Goal: Information Seeking & Learning: Learn about a topic

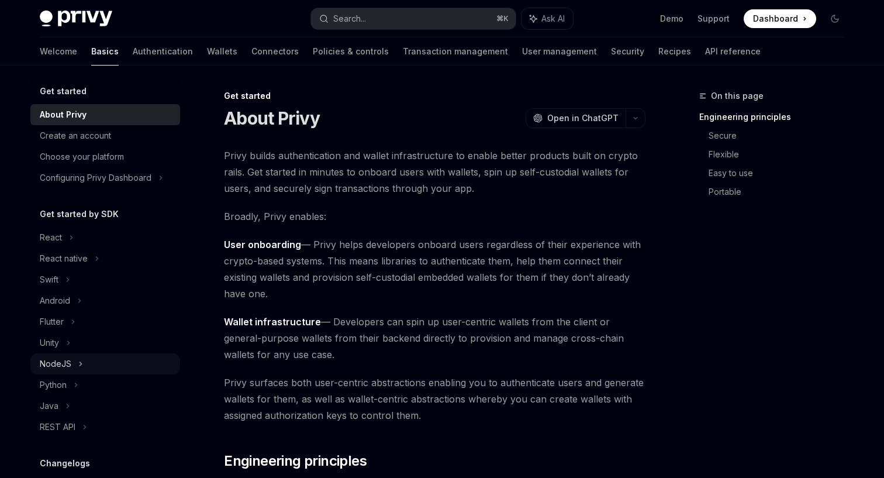
click at [85, 370] on div "NodeJS" at bounding box center [105, 363] width 150 height 21
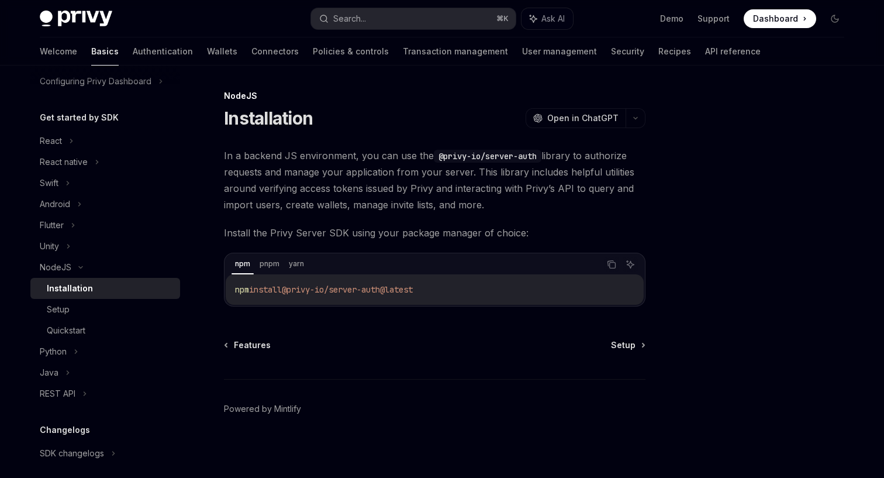
scroll to position [102, 0]
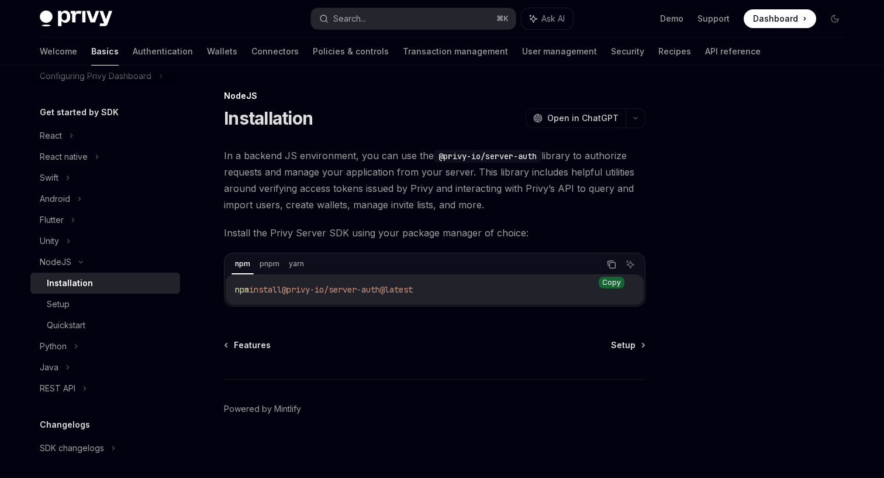
click at [616, 261] on icon "Copy the contents from the code block" at bounding box center [611, 264] width 9 height 9
click at [80, 307] on div "Setup" at bounding box center [110, 304] width 126 height 14
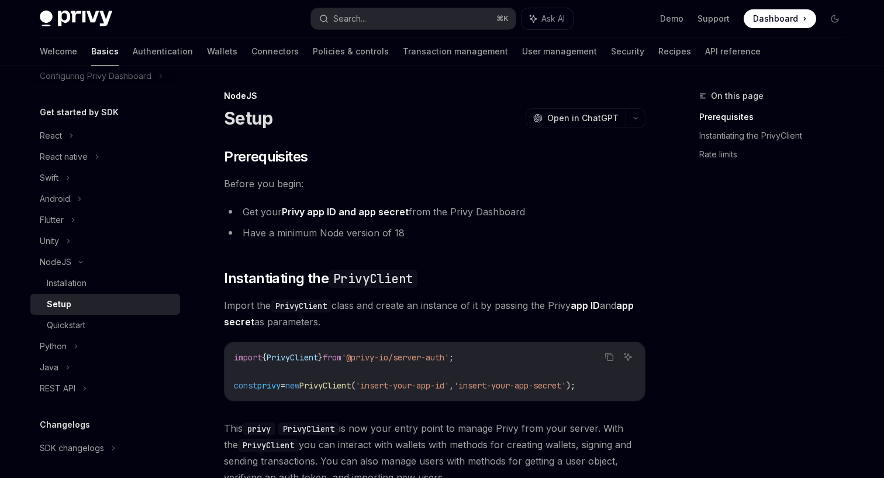
click at [467, 373] on code "import { PrivyClient } from '@privy-io/server-auth' ; const privy = new PrivyCl…" at bounding box center [435, 371] width 402 height 42
click at [133, 52] on link "Authentication" at bounding box center [163, 51] width 60 height 28
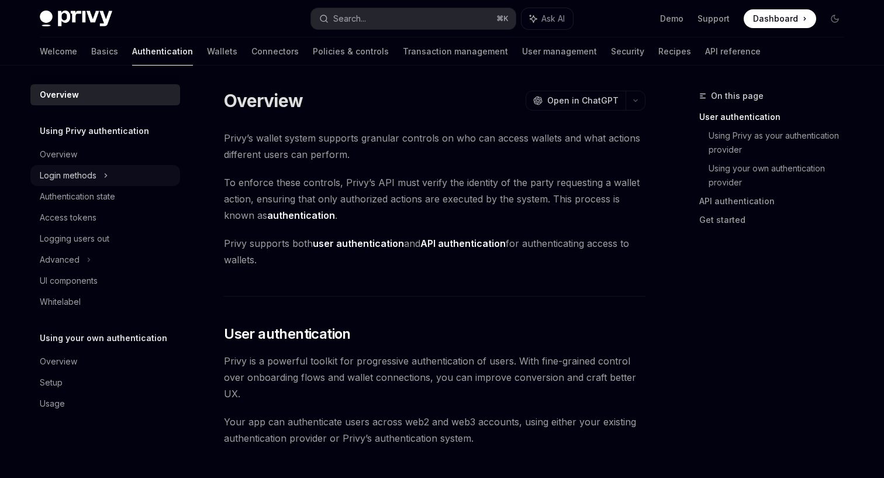
click at [82, 177] on div "Login methods" at bounding box center [68, 175] width 57 height 14
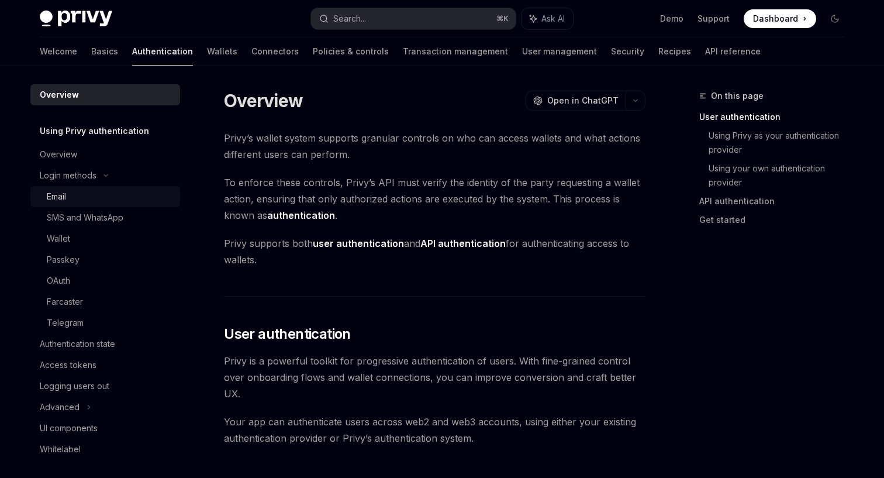
click at [81, 195] on div "Email" at bounding box center [110, 196] width 126 height 14
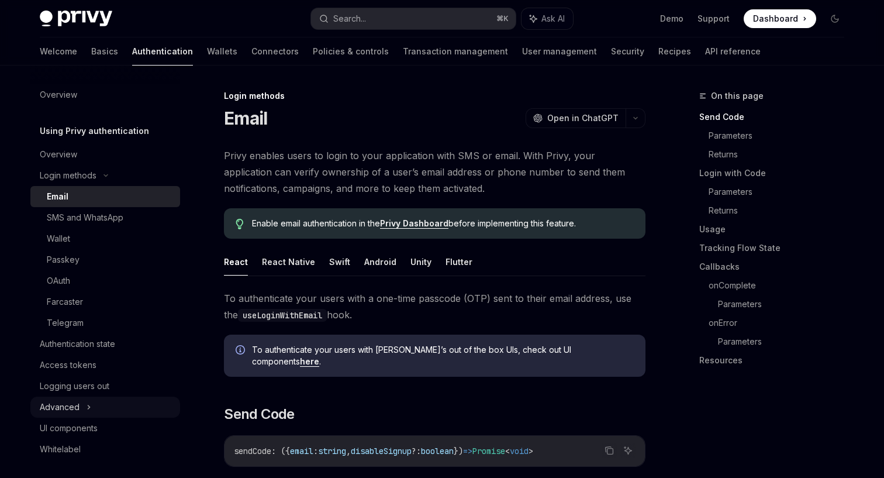
click at [93, 404] on div "Advanced" at bounding box center [105, 407] width 150 height 21
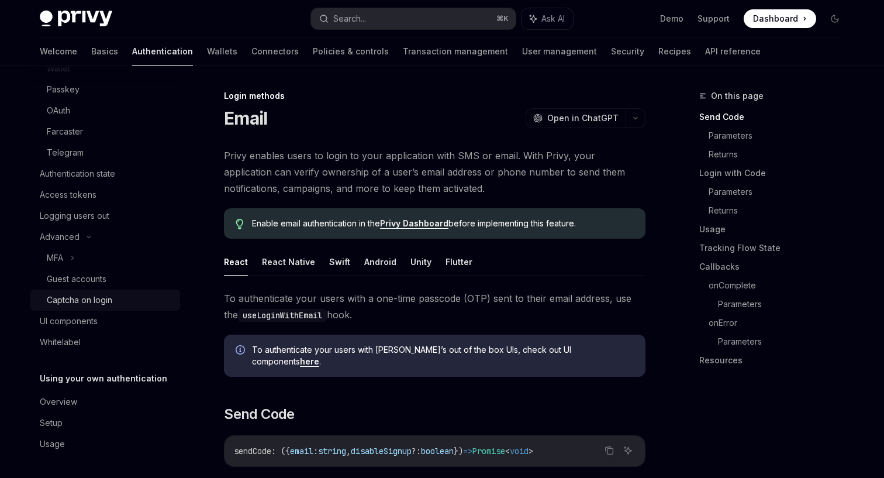
scroll to position [170, 0]
click at [115, 402] on div "Overview" at bounding box center [106, 402] width 133 height 14
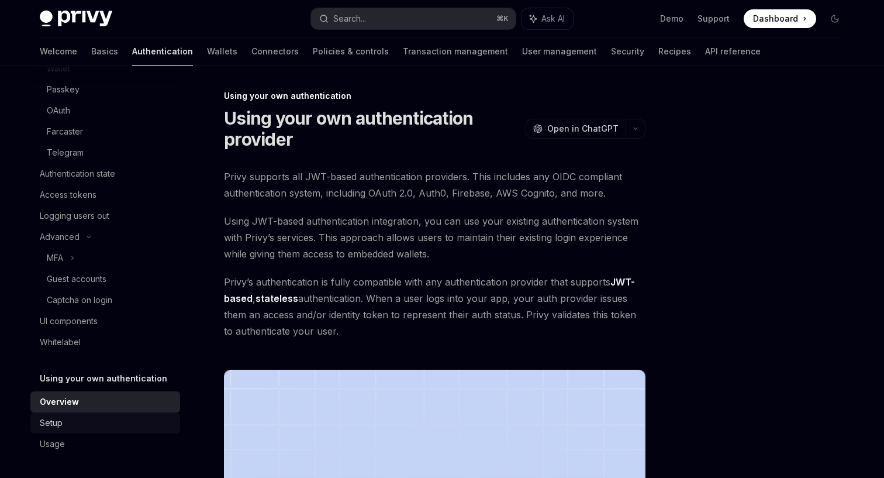
click at [87, 431] on link "Setup" at bounding box center [105, 422] width 150 height 21
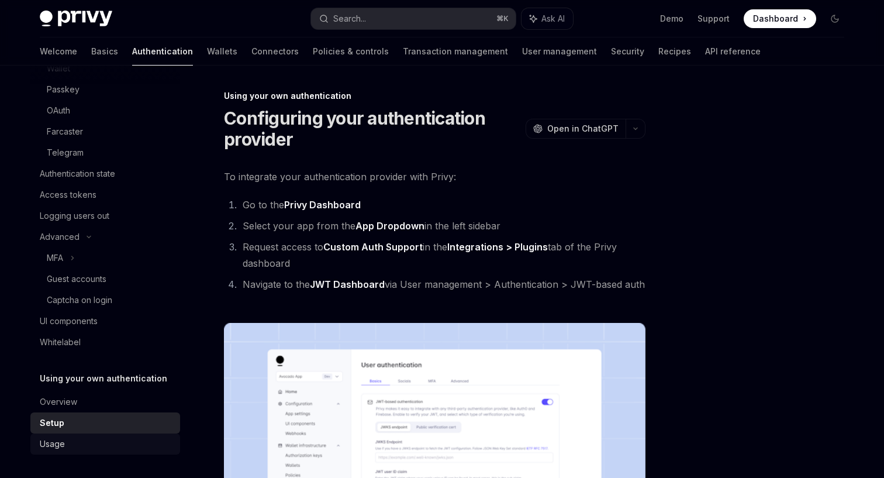
click at [66, 447] on div "Usage" at bounding box center [106, 444] width 133 height 14
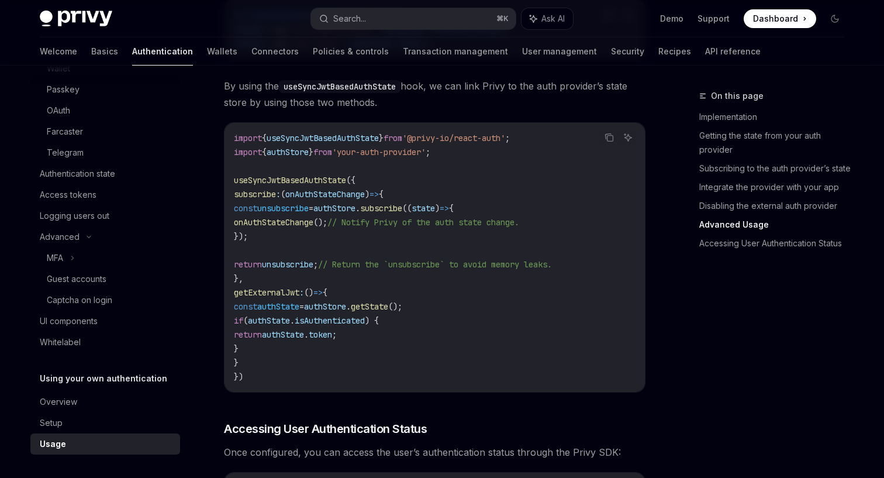
scroll to position [1952, 0]
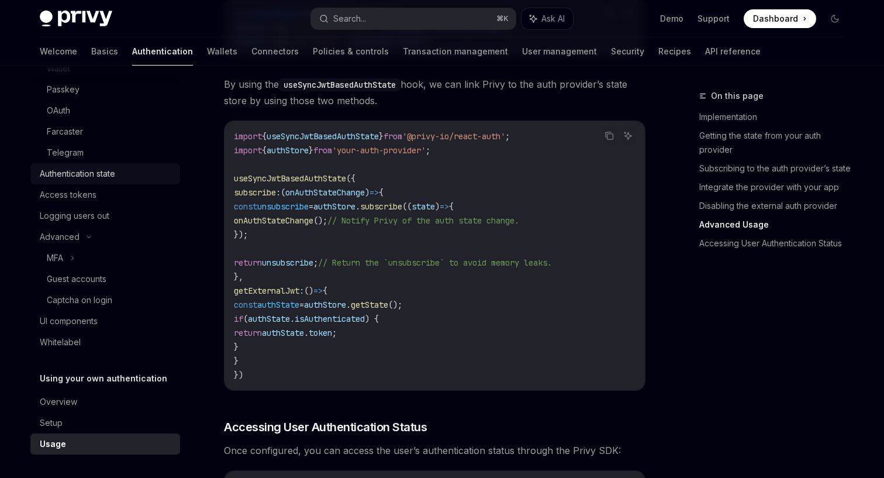
click at [98, 171] on div "Authentication state" at bounding box center [77, 174] width 75 height 14
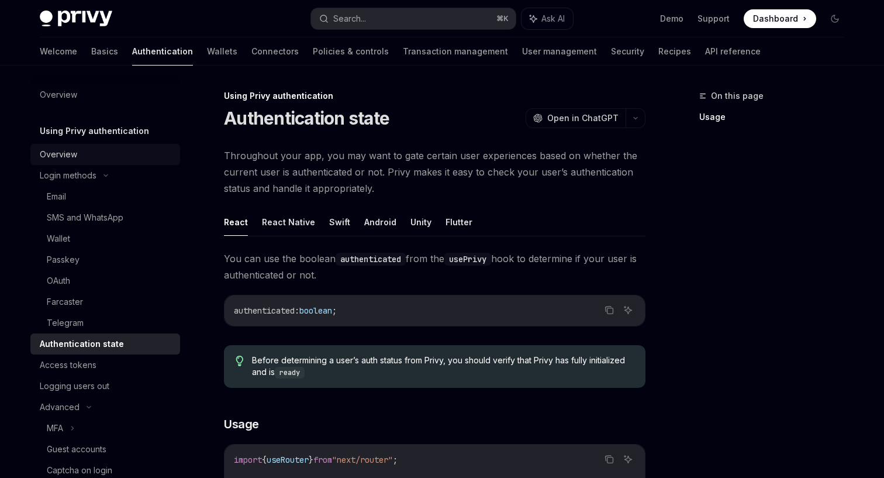
click at [102, 150] on div "Overview" at bounding box center [106, 154] width 133 height 14
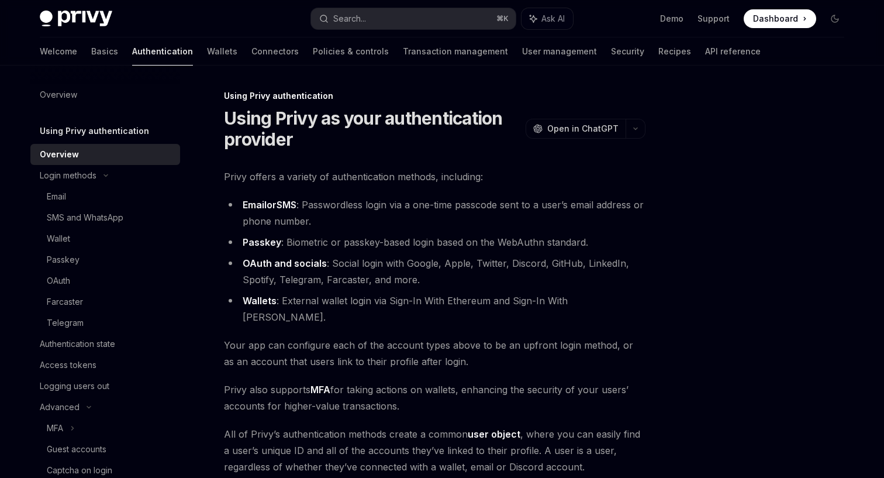
click at [66, 53] on div "Welcome Basics Authentication Wallets Connectors Policies & controls Transactio…" at bounding box center [400, 51] width 721 height 28
click at [522, 54] on link "User management" at bounding box center [559, 51] width 75 height 28
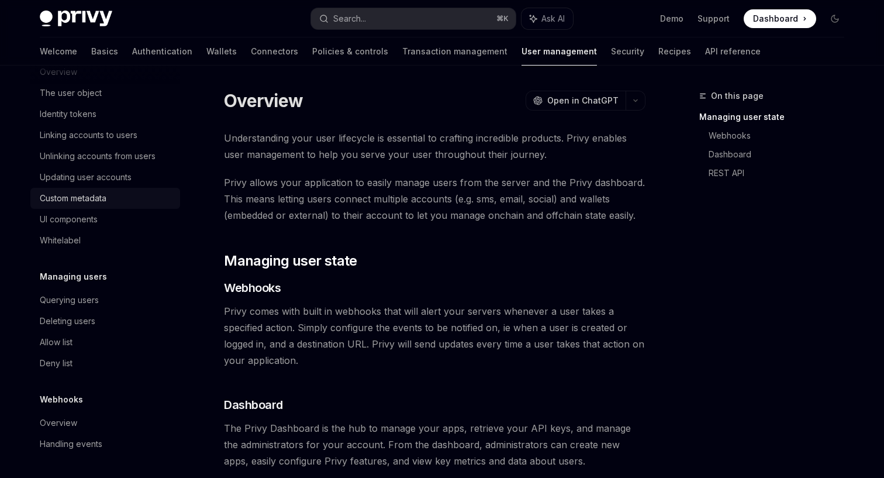
scroll to position [184, 0]
click at [705, 51] on link "API reference" at bounding box center [733, 51] width 56 height 28
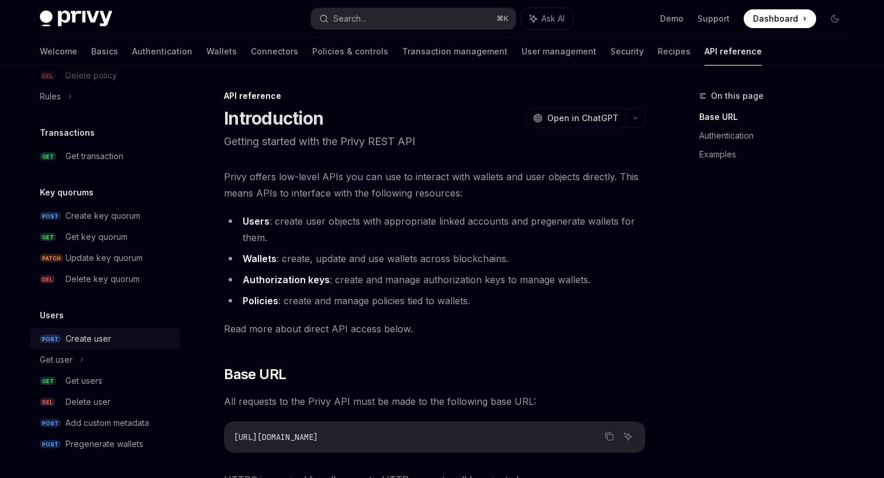
scroll to position [730, 0]
click at [95, 342] on div "Create user" at bounding box center [89, 339] width 46 height 14
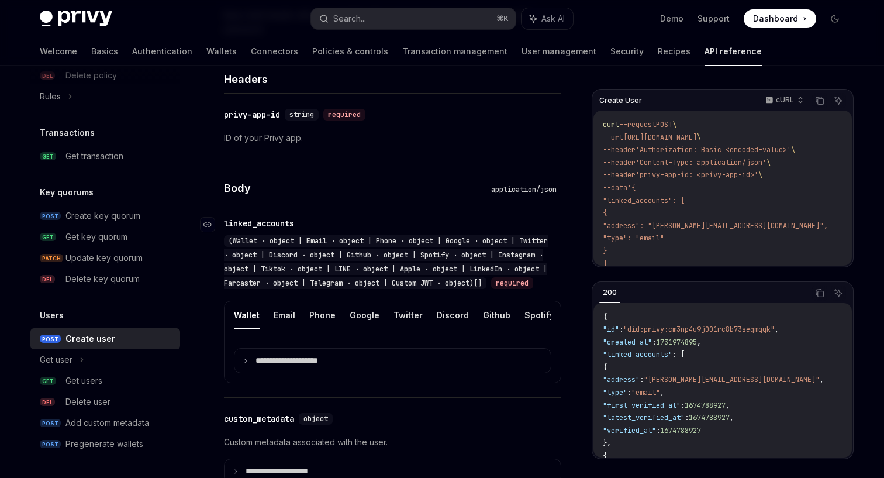
scroll to position [347, 0]
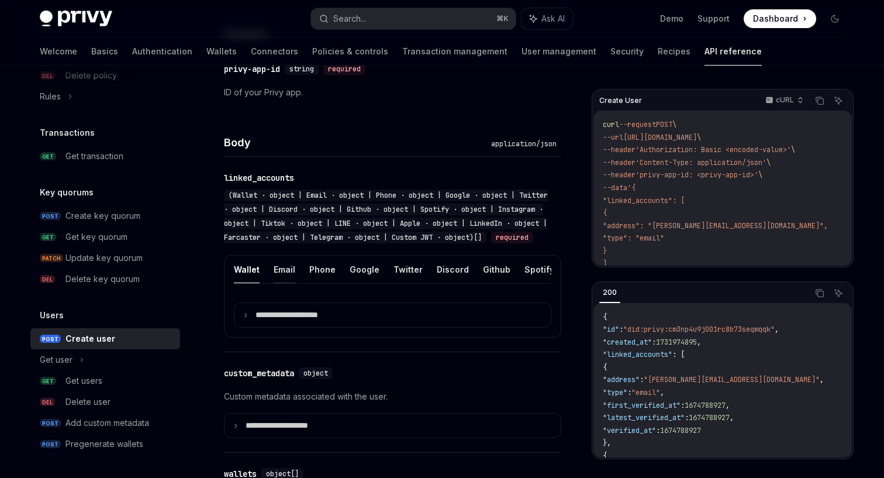
click at [288, 281] on button "Email" at bounding box center [285, 269] width 22 height 27
click at [292, 320] on p "**********" at bounding box center [296, 315] width 81 height 10
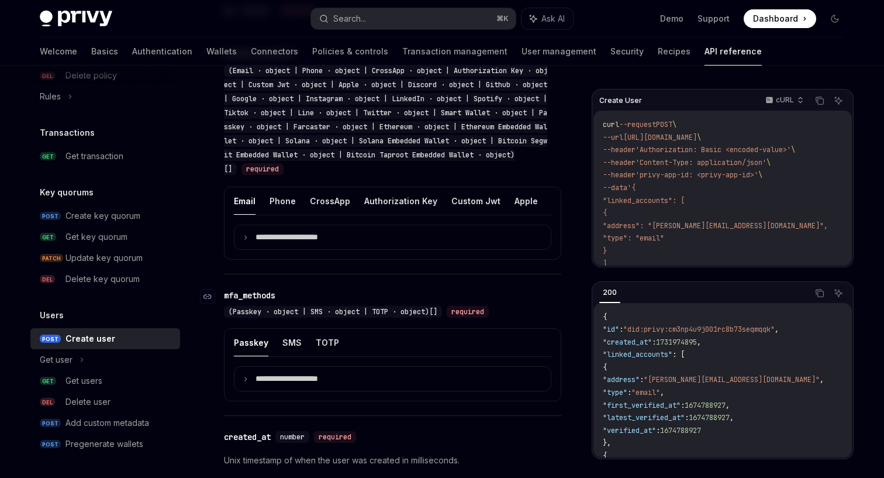
scroll to position [987, 0]
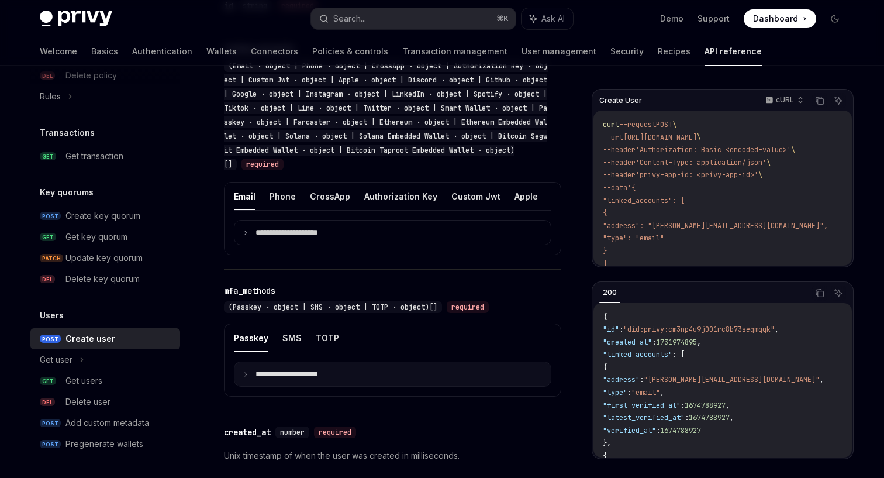
click at [310, 379] on p "**********" at bounding box center [296, 374] width 81 height 10
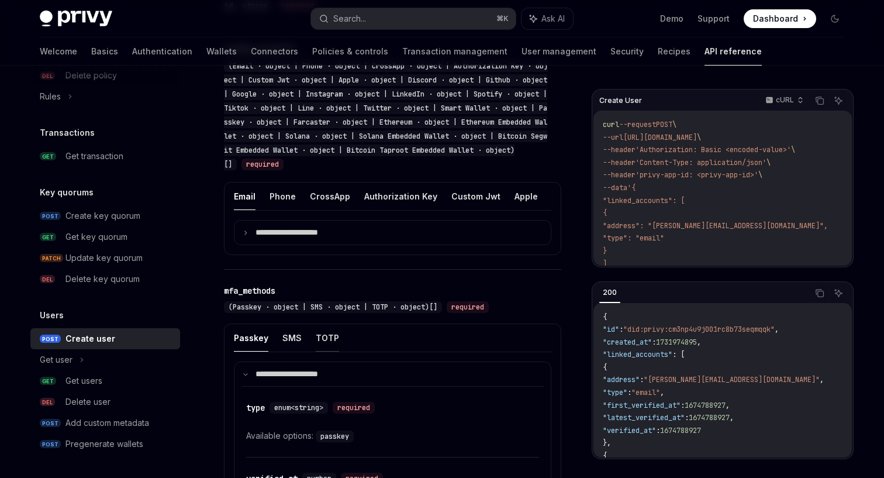
click at [324, 350] on button "TOTP" at bounding box center [327, 337] width 23 height 27
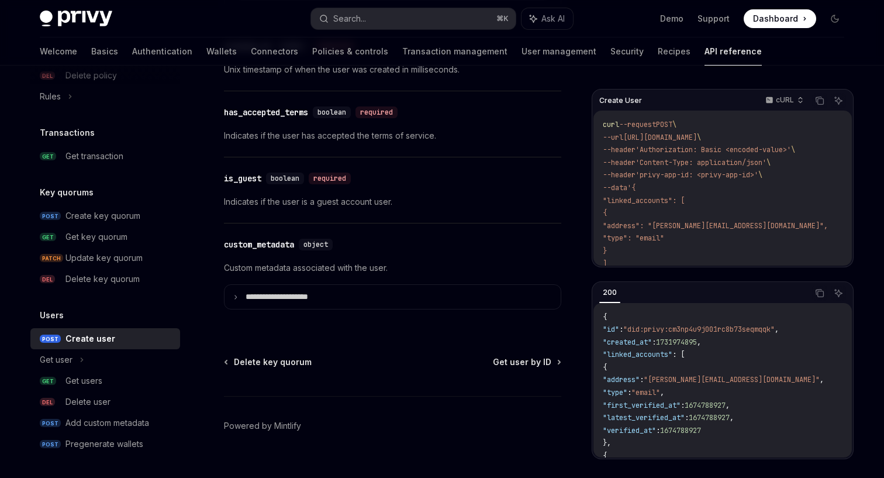
scroll to position [1519, 0]
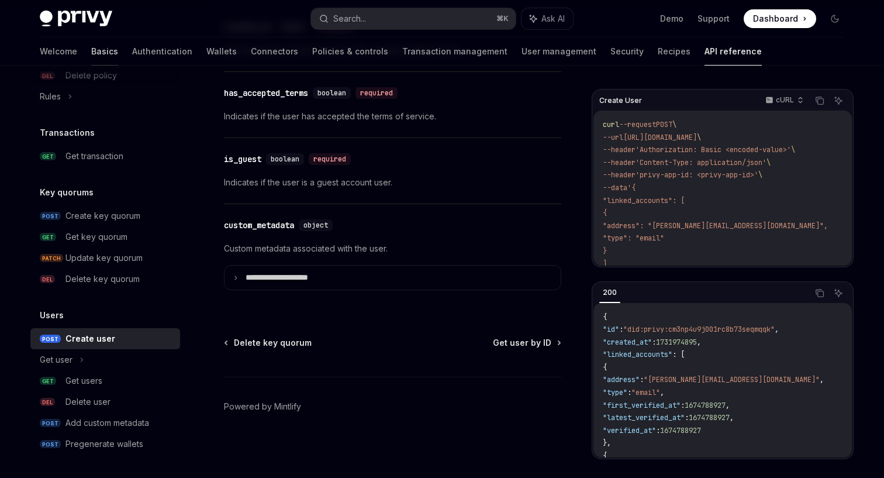
click at [91, 58] on link "Basics" at bounding box center [104, 51] width 27 height 28
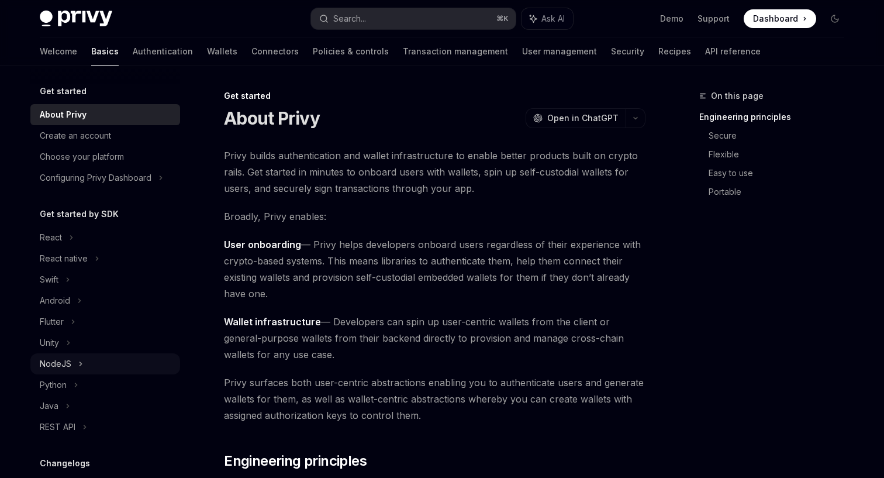
click at [67, 366] on div "NodeJS" at bounding box center [56, 364] width 32 height 14
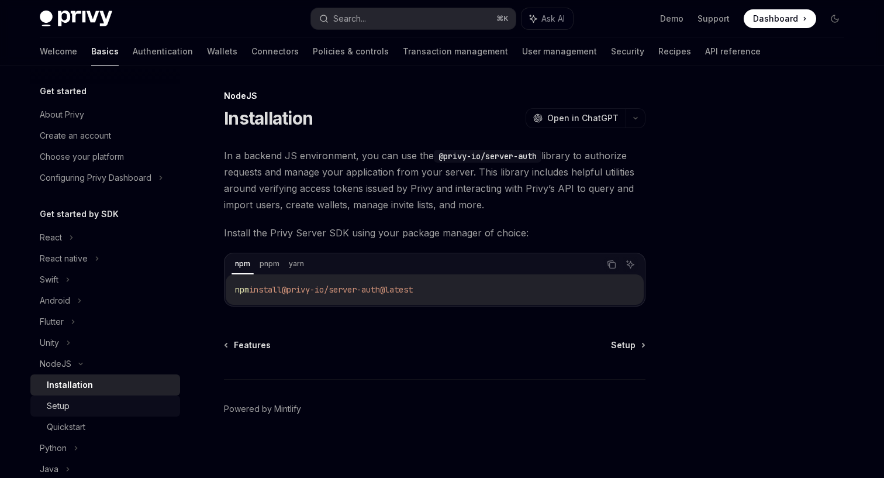
click at [80, 402] on div "Setup" at bounding box center [110, 406] width 126 height 14
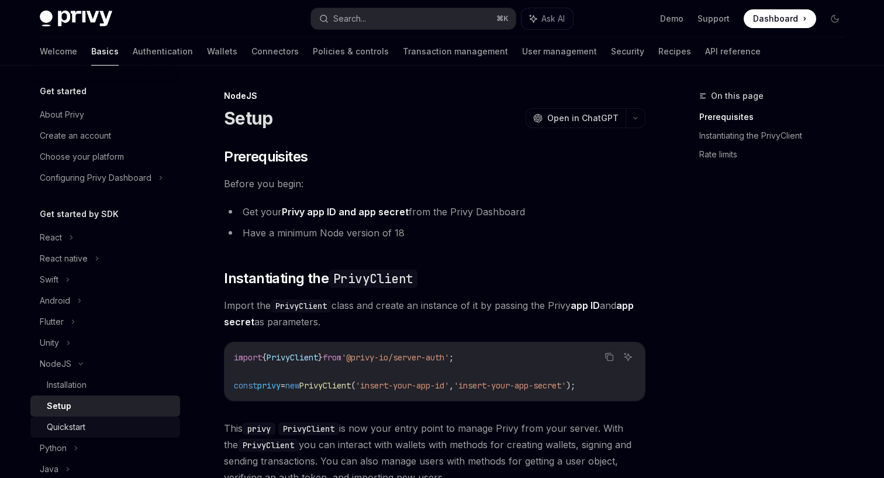
click at [94, 425] on div "Quickstart" at bounding box center [110, 427] width 126 height 14
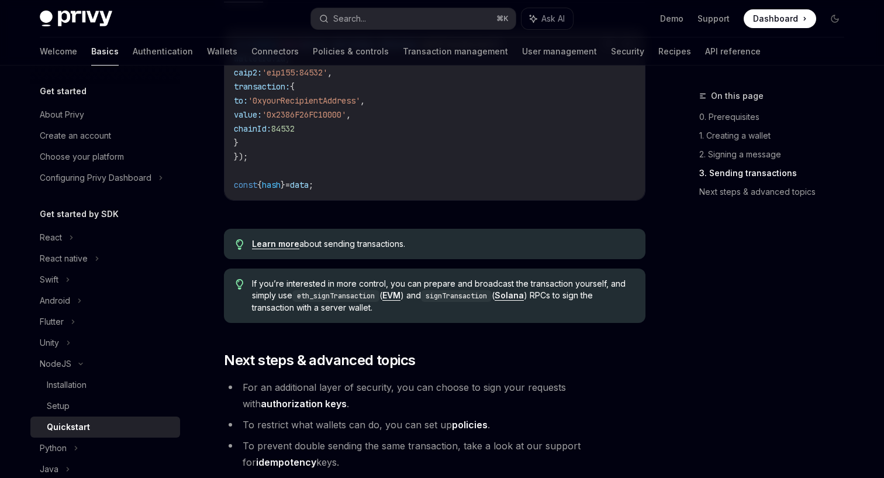
scroll to position [1265, 0]
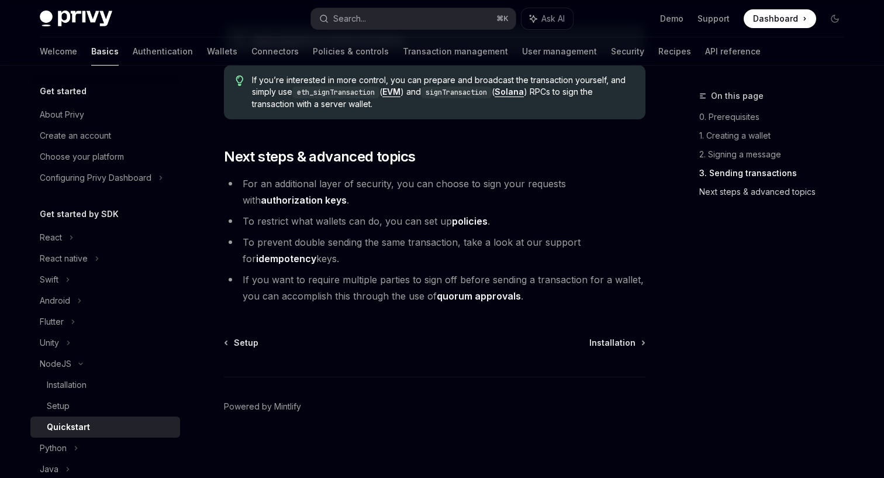
click at [745, 193] on link "Next steps & advanced topics" at bounding box center [776, 191] width 154 height 19
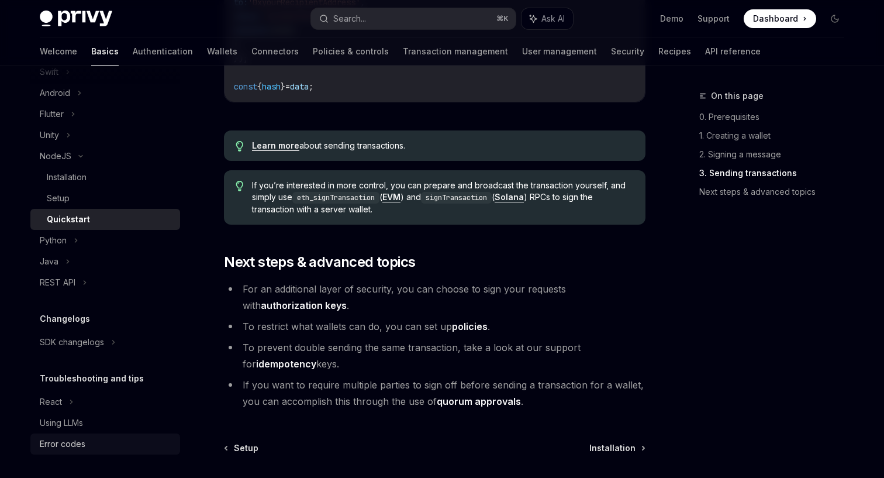
scroll to position [1265, 0]
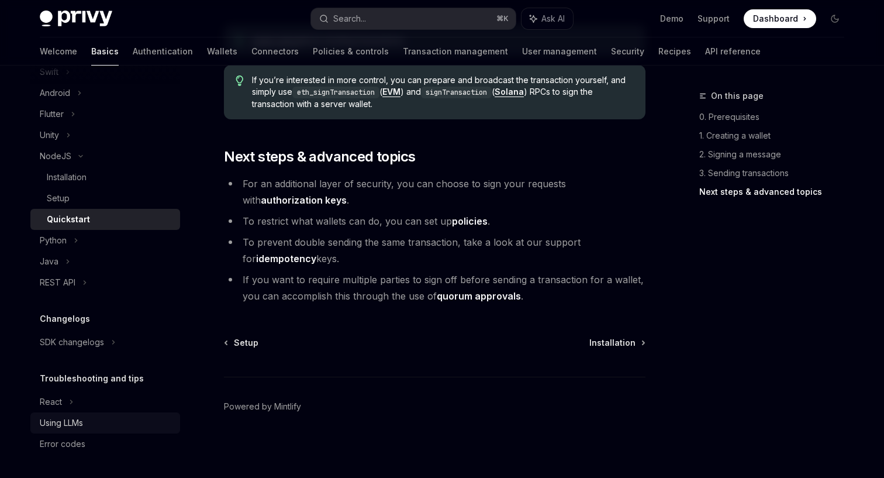
click at [64, 416] on link "Using LLMs" at bounding box center [105, 422] width 150 height 21
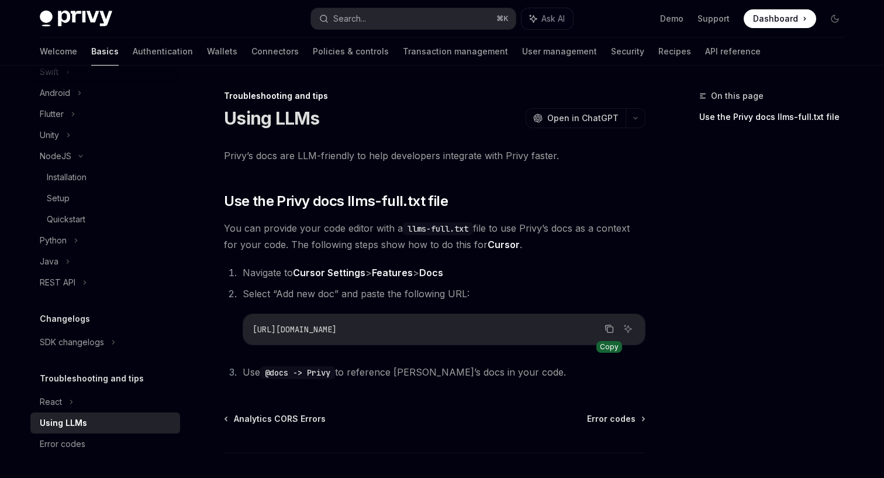
click at [612, 327] on icon "Copy the contents from the code block" at bounding box center [611, 330] width 6 height 6
click at [610, 326] on icon "Copy the contents from the code block" at bounding box center [609, 328] width 9 height 9
click at [133, 53] on link "Authentication" at bounding box center [163, 51] width 60 height 28
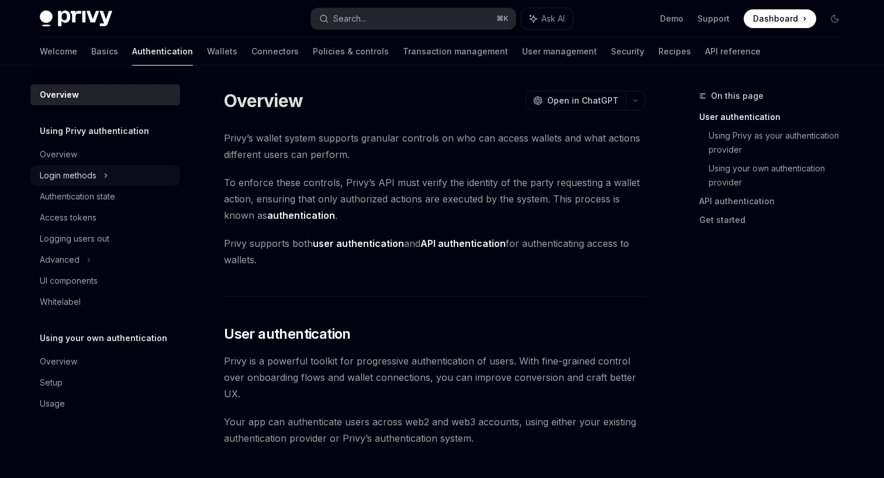
click at [102, 168] on div "Login methods" at bounding box center [105, 175] width 150 height 21
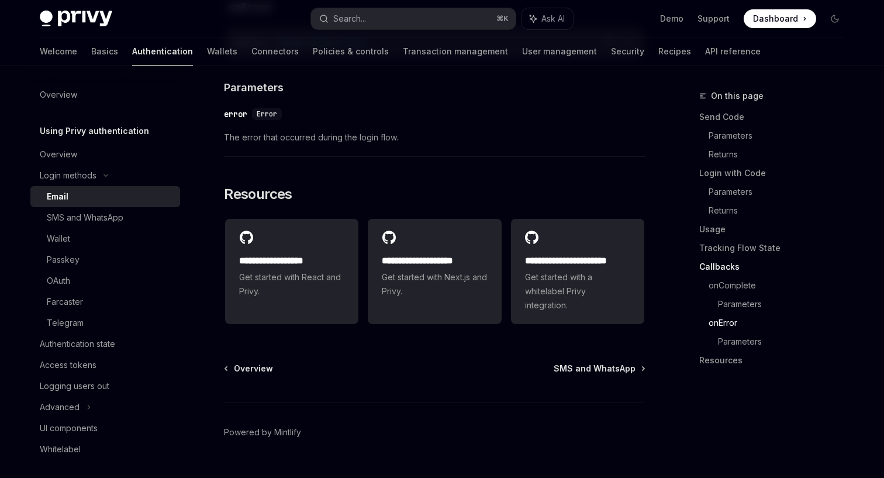
scroll to position [2379, 0]
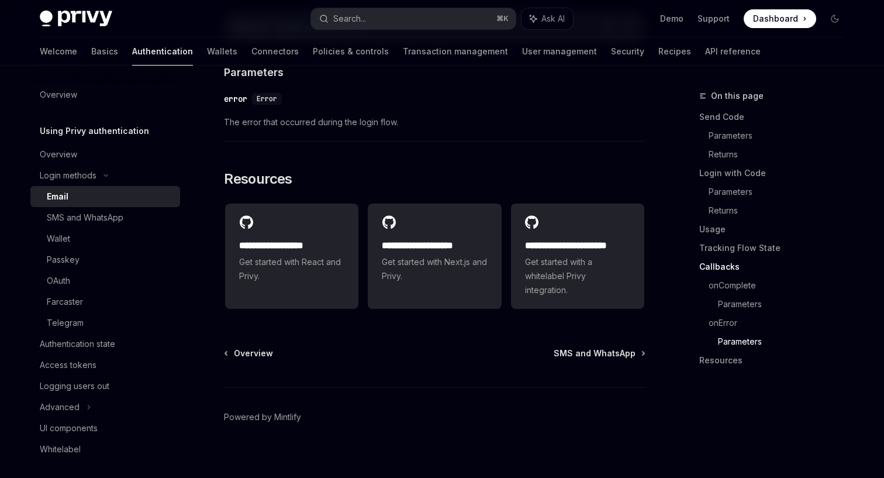
click at [729, 267] on link "Callbacks" at bounding box center [776, 266] width 154 height 19
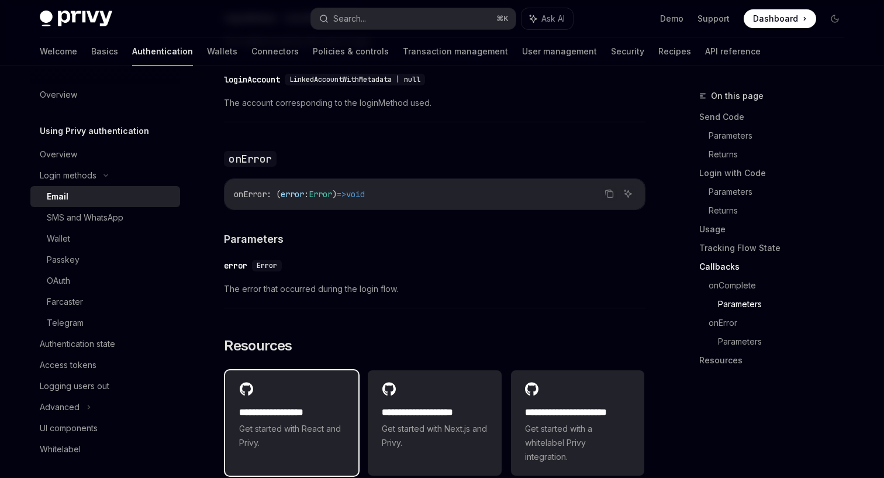
scroll to position [2222, 0]
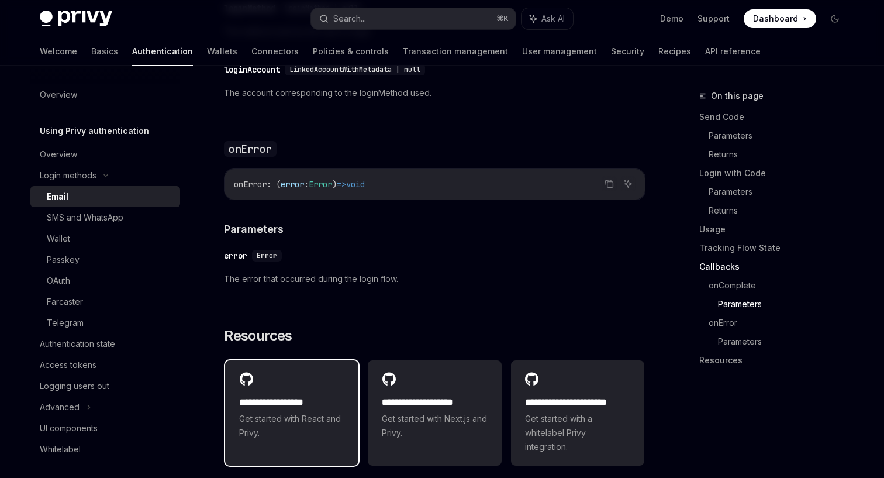
click at [342, 395] on h2 "**********" at bounding box center [291, 402] width 105 height 14
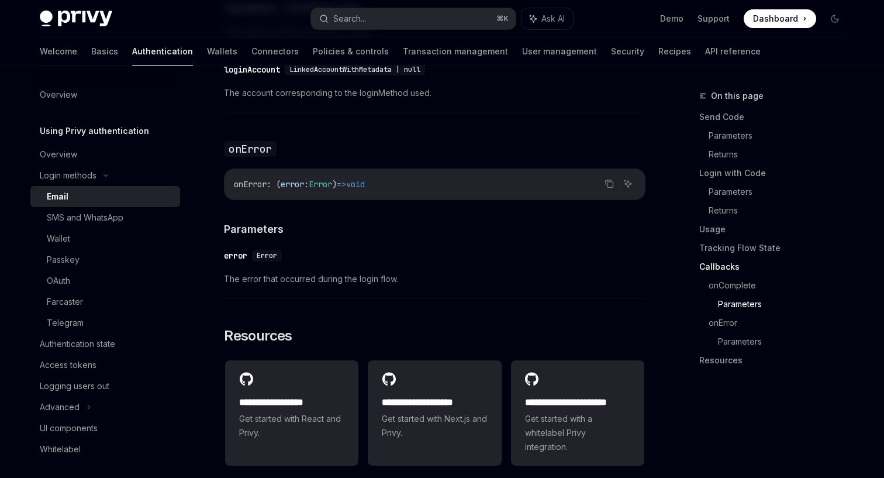
scroll to position [2379, 0]
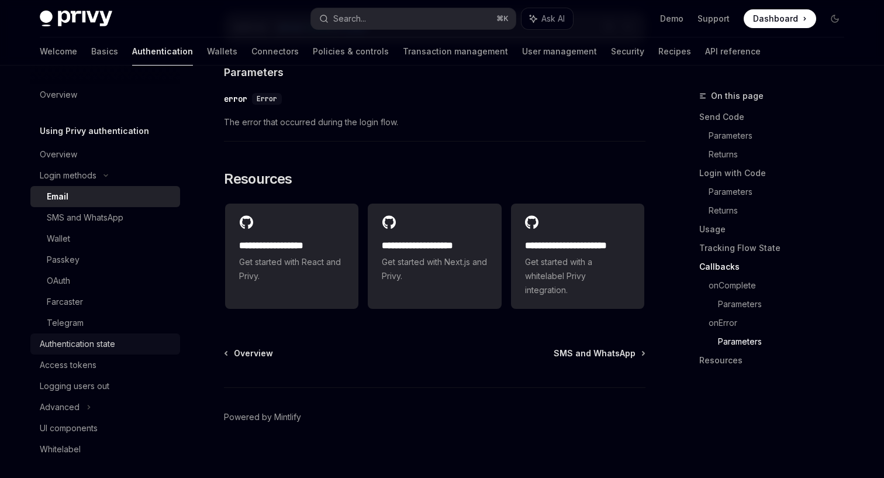
click at [127, 344] on div "Authentication state" at bounding box center [106, 344] width 133 height 14
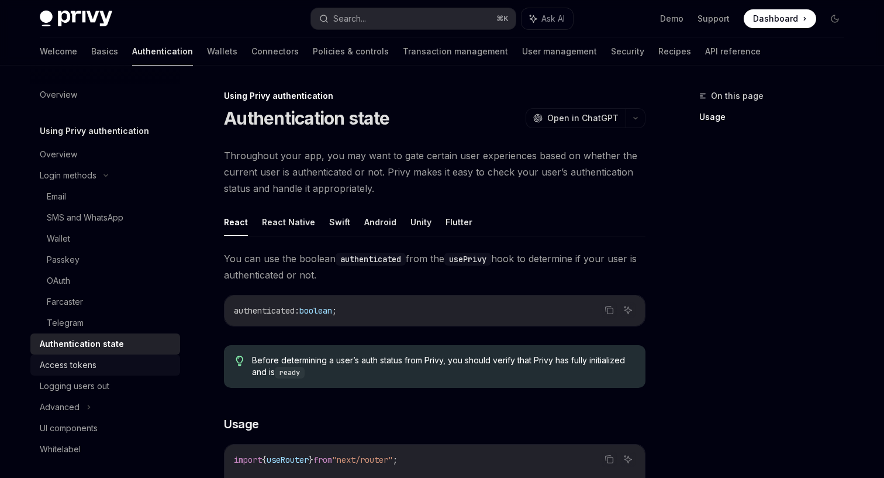
click at [94, 367] on div "Access tokens" at bounding box center [68, 365] width 57 height 14
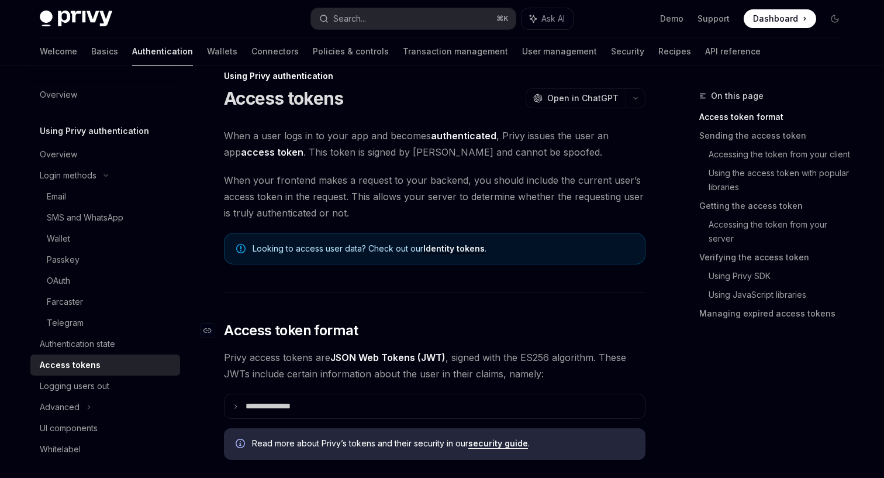
scroll to position [27, 1]
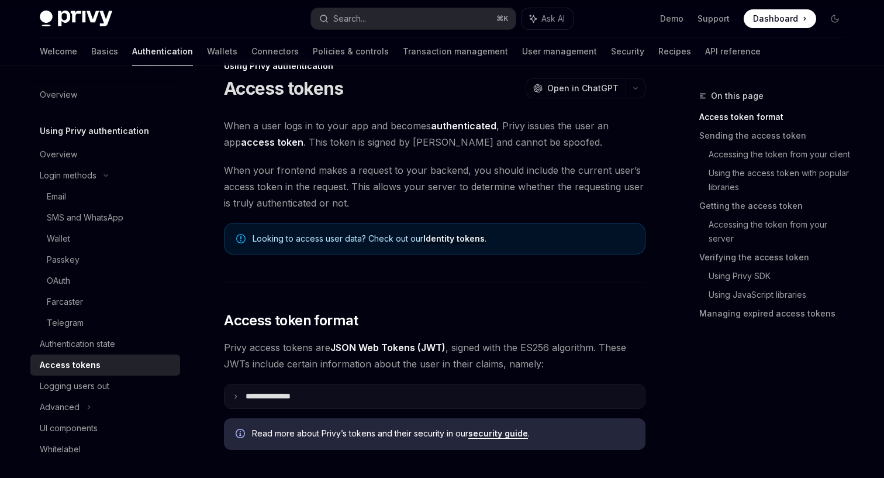
click at [312, 406] on summary "**********" at bounding box center [435, 396] width 421 height 24
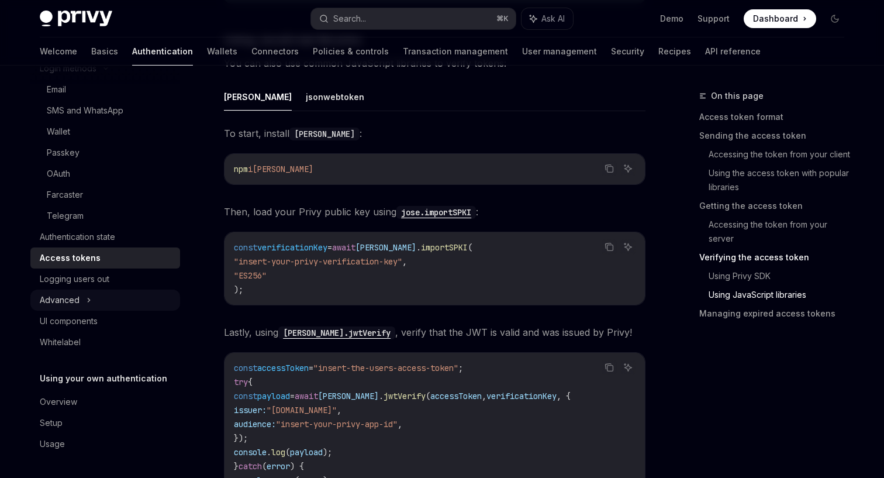
scroll to position [107, 0]
click at [122, 393] on link "Overview" at bounding box center [105, 401] width 150 height 21
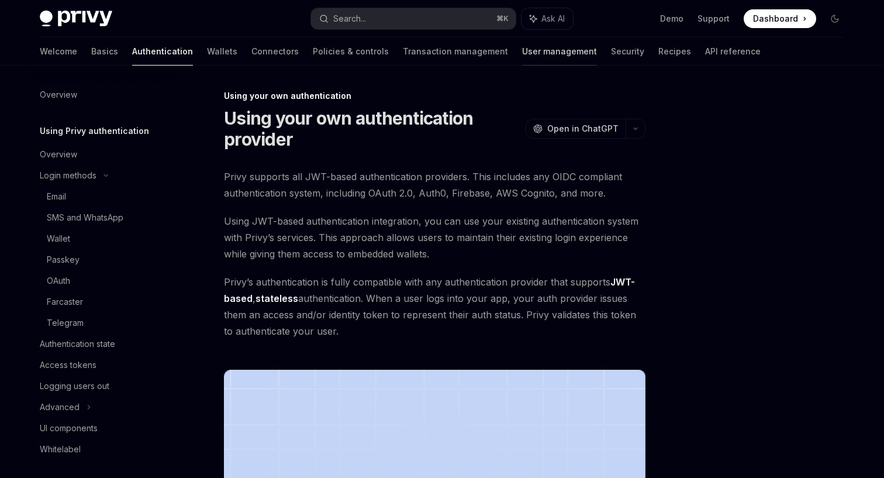
click at [522, 52] on link "User management" at bounding box center [559, 51] width 75 height 28
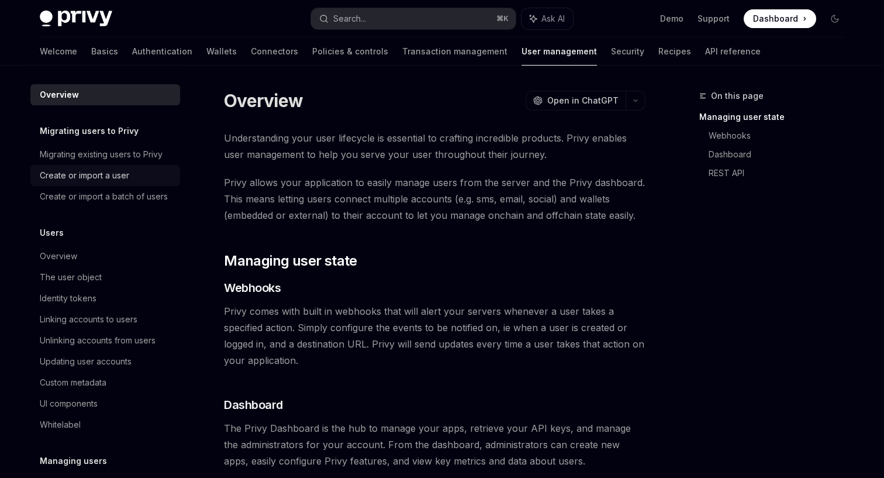
click at [99, 182] on link "Create or import a user" at bounding box center [105, 175] width 150 height 21
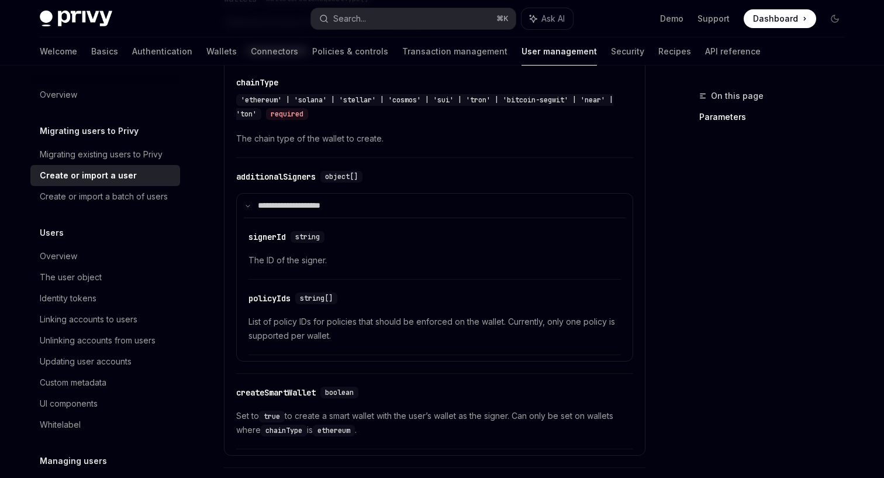
scroll to position [944, 0]
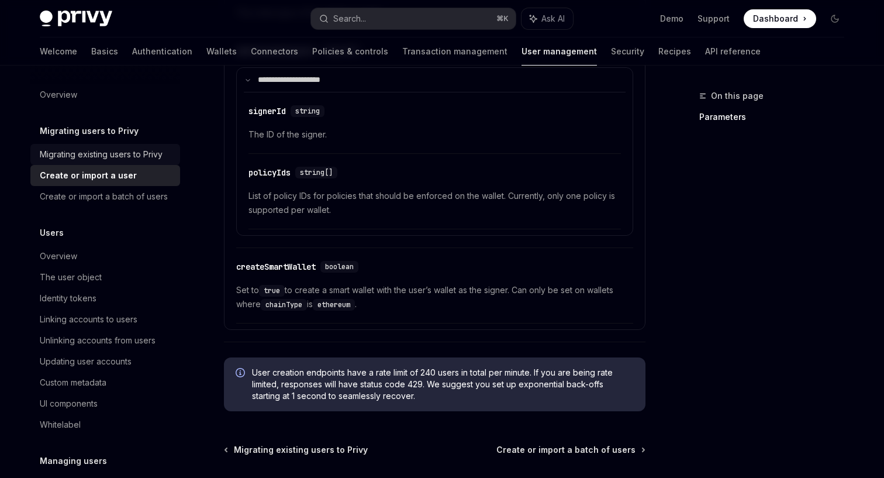
click at [136, 162] on link "Migrating existing users to Privy" at bounding box center [105, 154] width 150 height 21
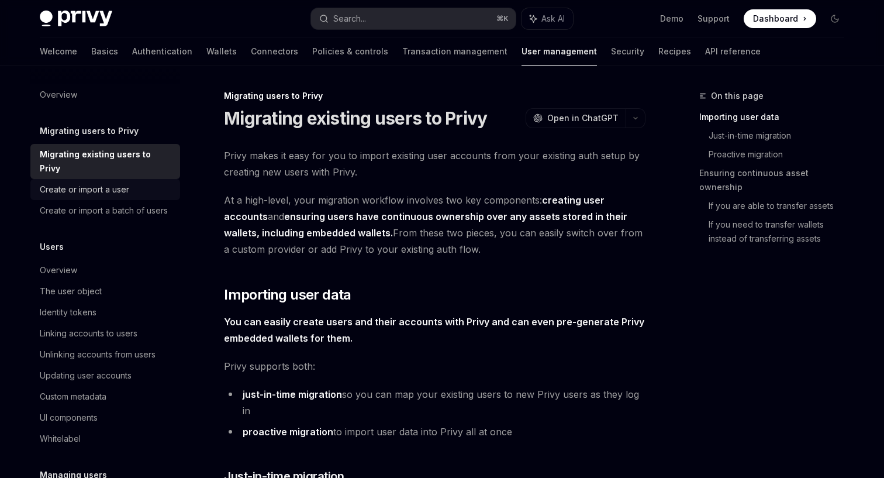
click at [119, 182] on div "Create or import a user" at bounding box center [84, 189] width 89 height 14
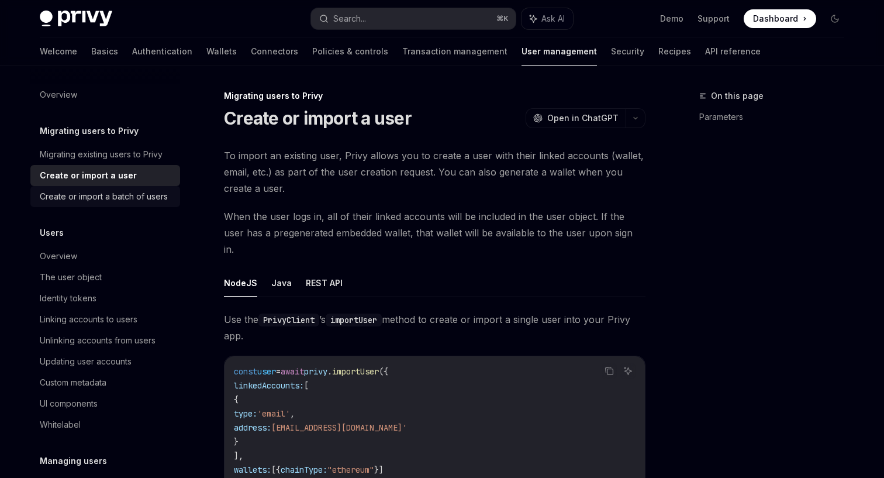
click at [125, 190] on div "Create or import a batch of users" at bounding box center [104, 196] width 128 height 14
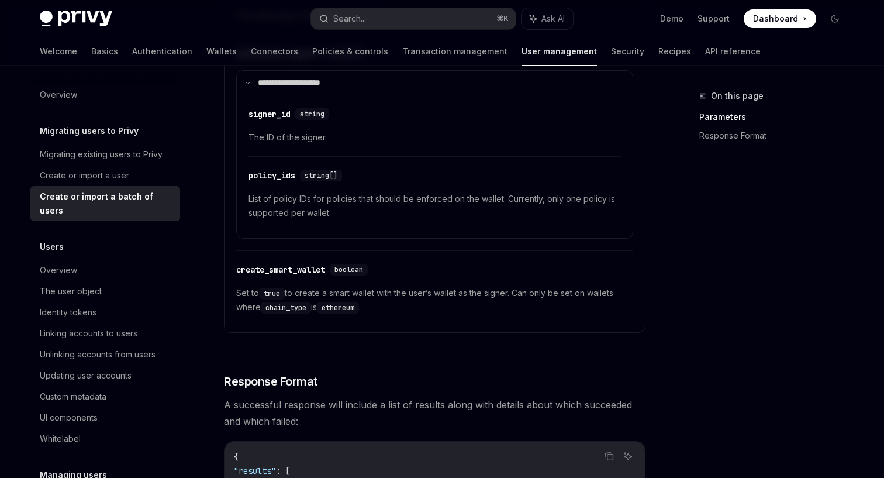
scroll to position [1555, 0]
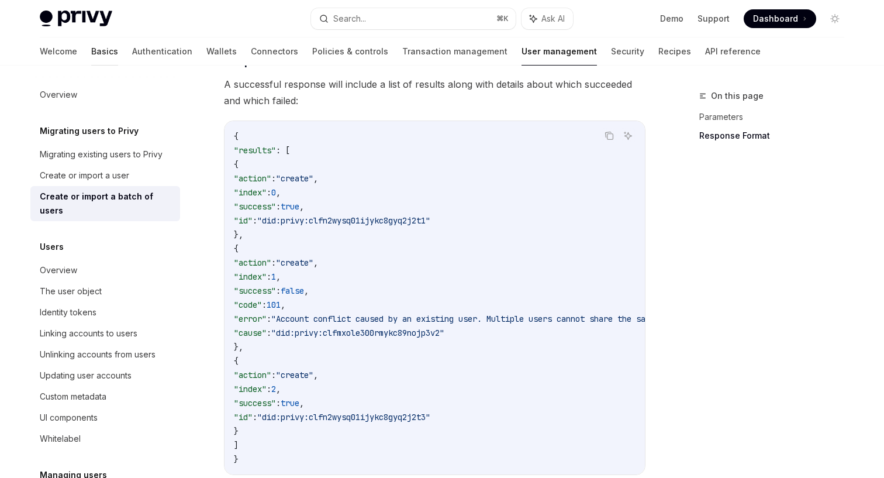
click at [91, 56] on link "Basics" at bounding box center [104, 51] width 27 height 28
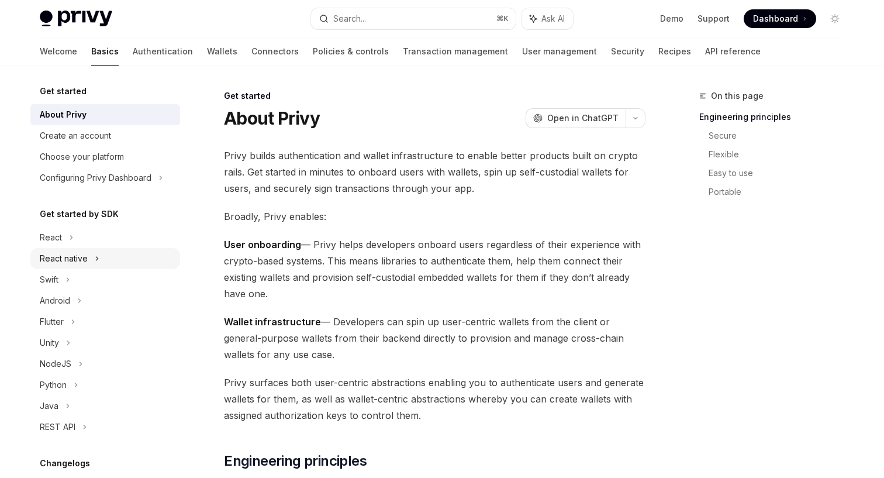
click at [94, 262] on div "React native" at bounding box center [105, 258] width 150 height 21
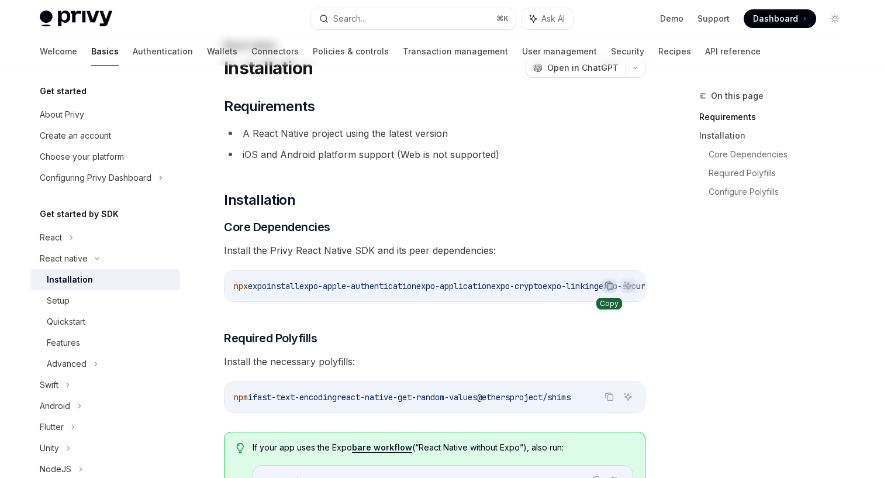
scroll to position [53, 0]
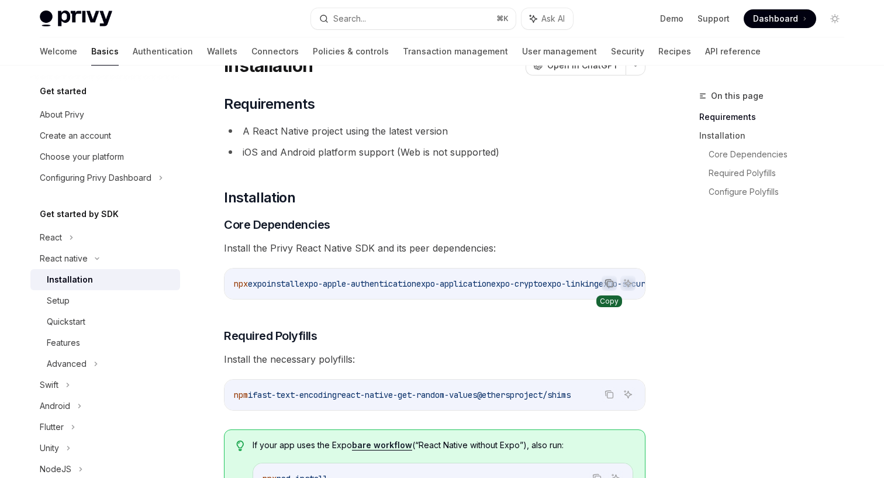
click at [604, 285] on button "Copy the contents from the code block" at bounding box center [609, 282] width 15 height 15
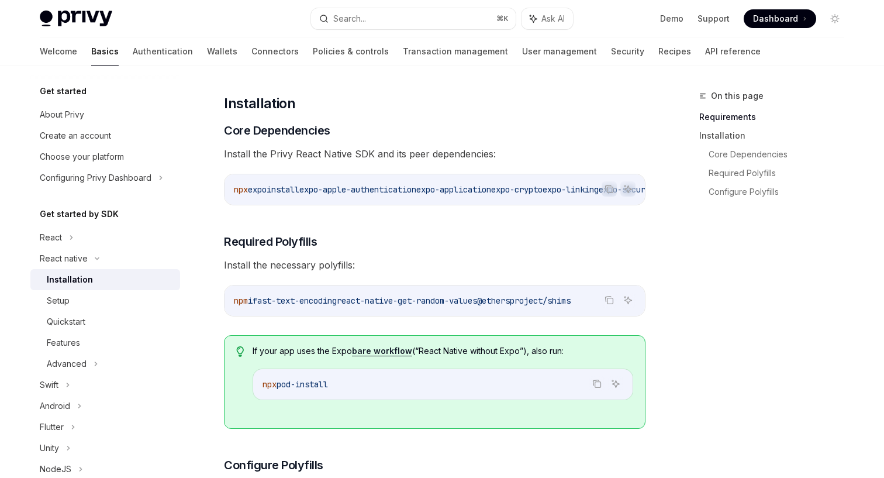
scroll to position [150, 0]
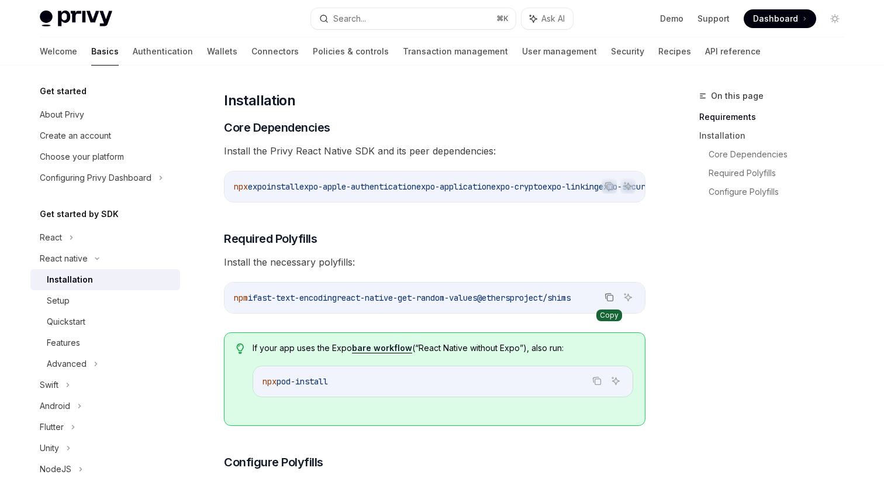
click at [611, 295] on icon "Copy the contents from the code block" at bounding box center [611, 298] width 6 height 6
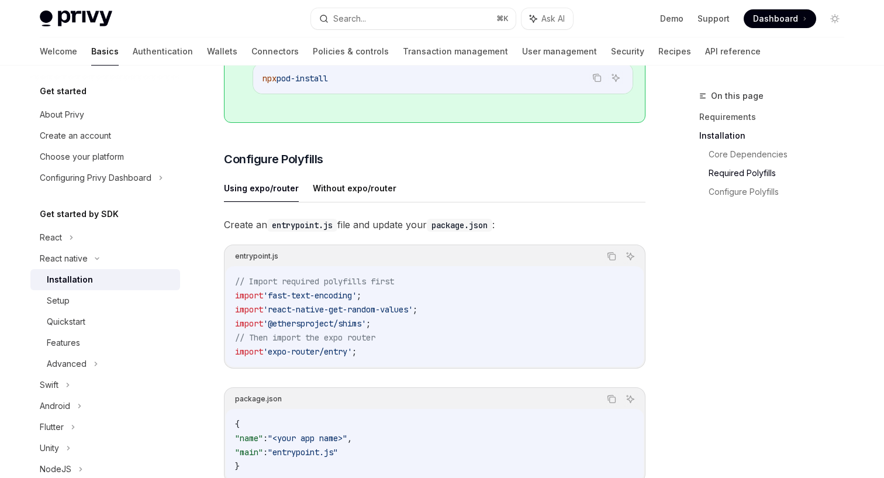
scroll to position [452, 0]
click at [370, 182] on button "Without expo/router" at bounding box center [355, 188] width 84 height 27
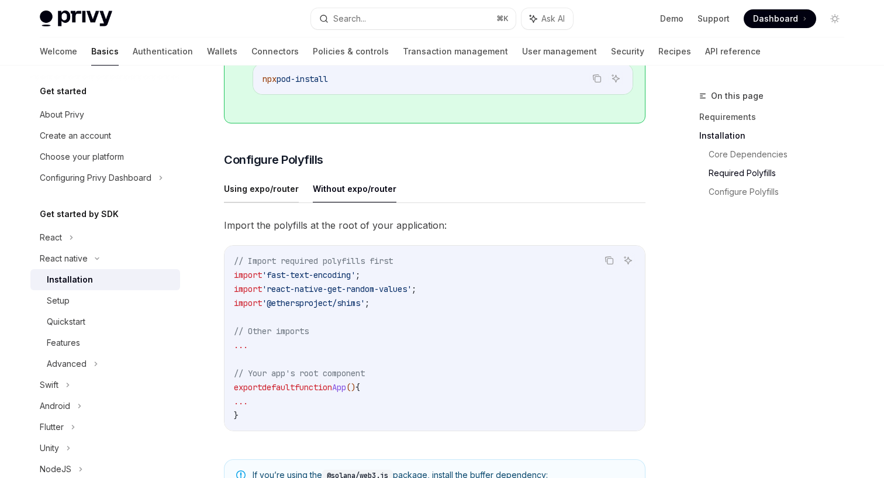
click at [253, 195] on button "Using expo/router" at bounding box center [261, 188] width 75 height 27
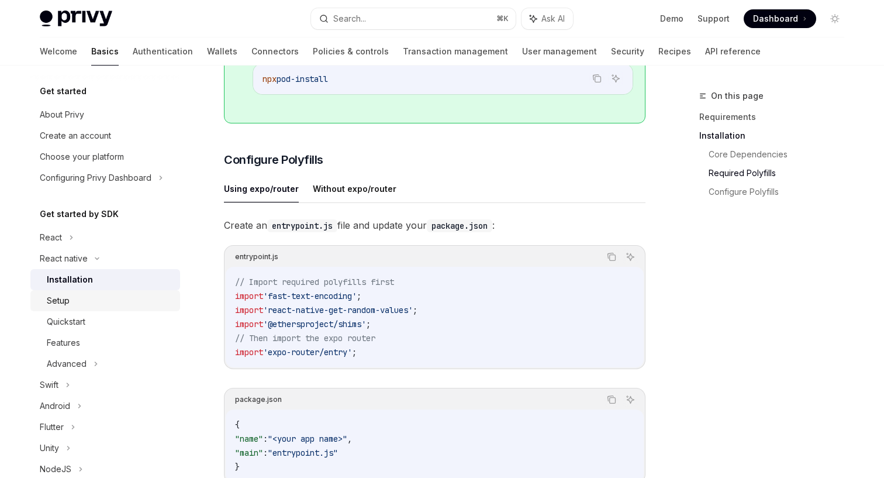
click at [101, 298] on div "Setup" at bounding box center [110, 301] width 126 height 14
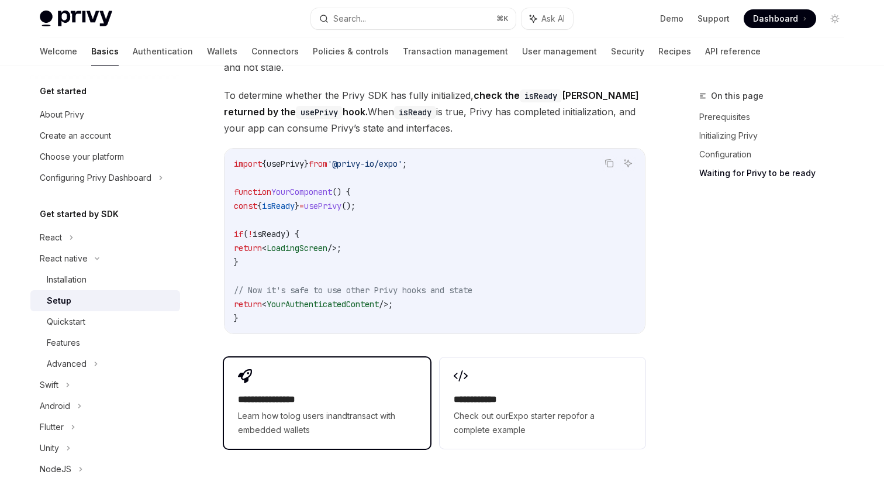
scroll to position [1002, 0]
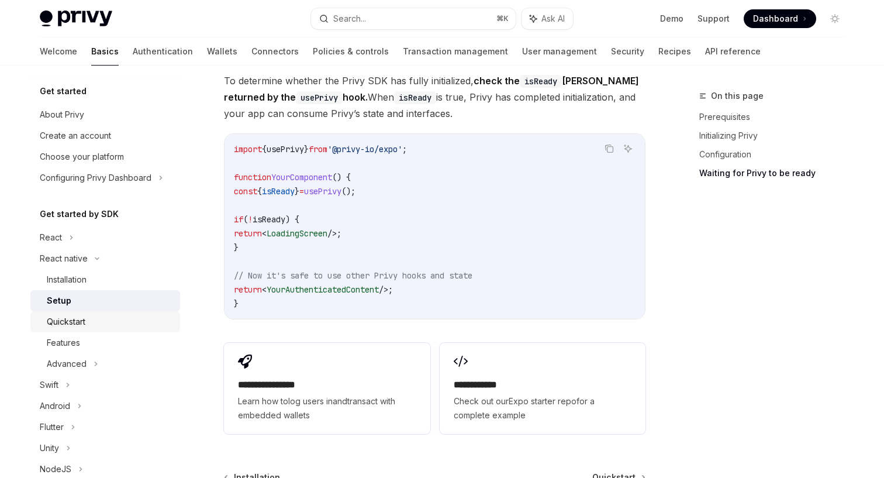
click at [88, 326] on div "Quickstart" at bounding box center [110, 322] width 126 height 14
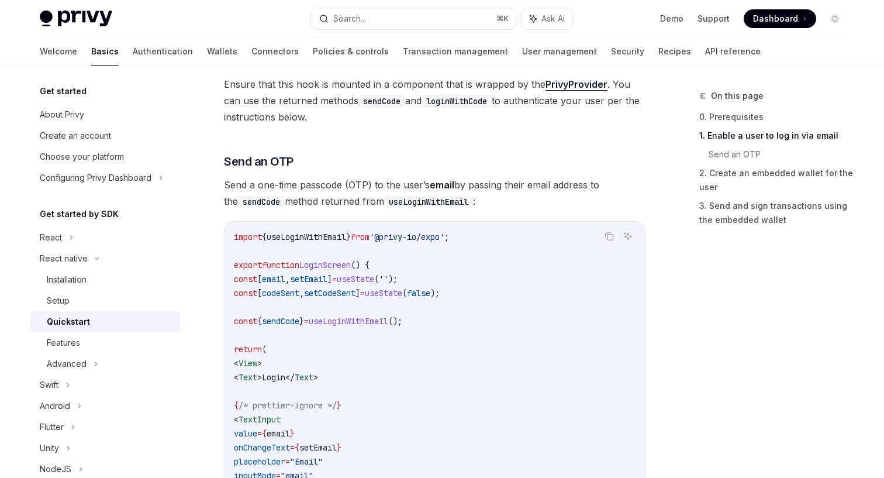
scroll to position [411, 0]
click at [106, 277] on div "Installation" at bounding box center [110, 280] width 126 height 14
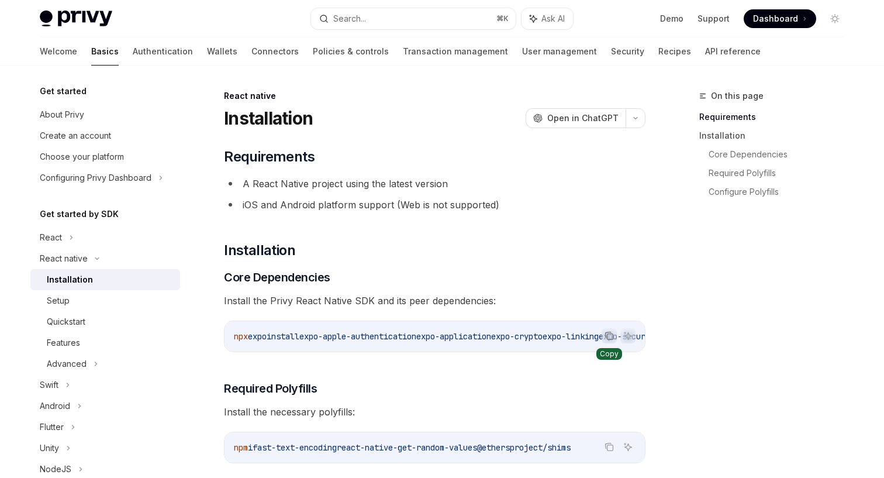
click at [611, 334] on icon "Copy the contents from the code block" at bounding box center [611, 337] width 6 height 6
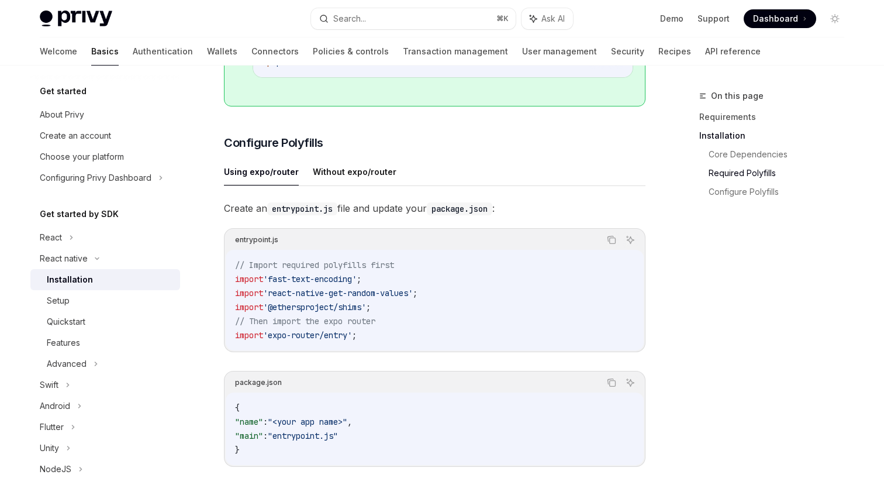
scroll to position [471, 0]
drag, startPoint x: 252, startPoint y: 263, endPoint x: 425, endPoint y: 257, distance: 173.2
click at [425, 257] on code "// Import required polyfills first import 'fast-text-encoding' ; import 'react-…" at bounding box center [434, 298] width 399 height 84
copy span "Import required polyfills first"
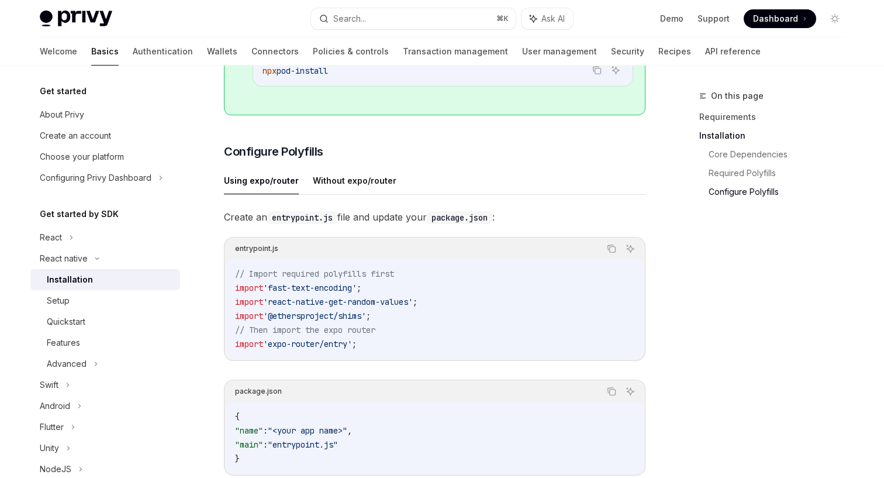
scroll to position [625, 0]
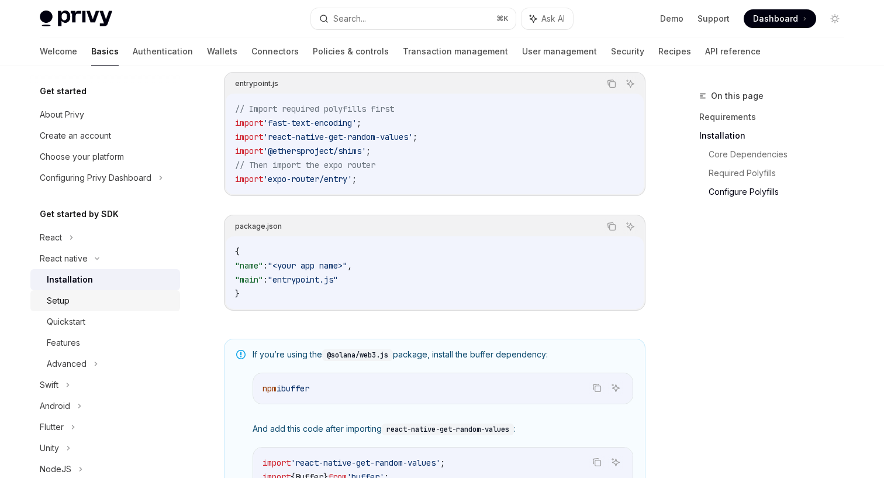
click at [116, 299] on div "Setup" at bounding box center [110, 301] width 126 height 14
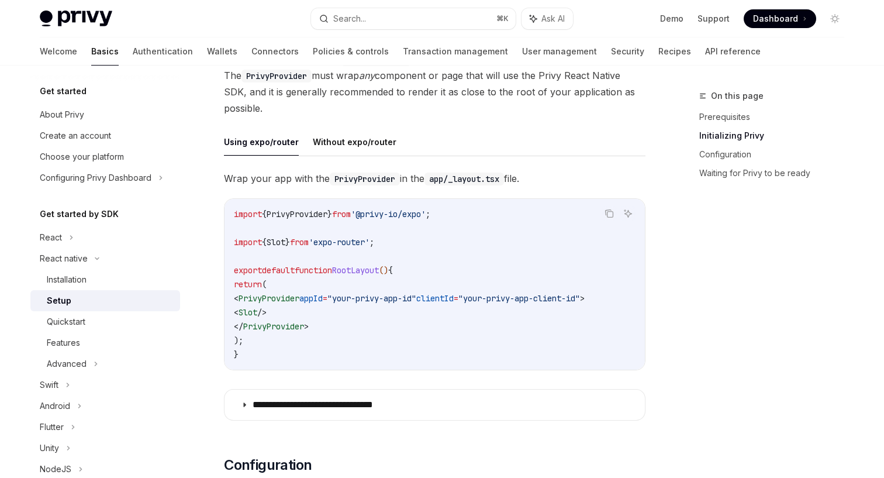
scroll to position [261, 0]
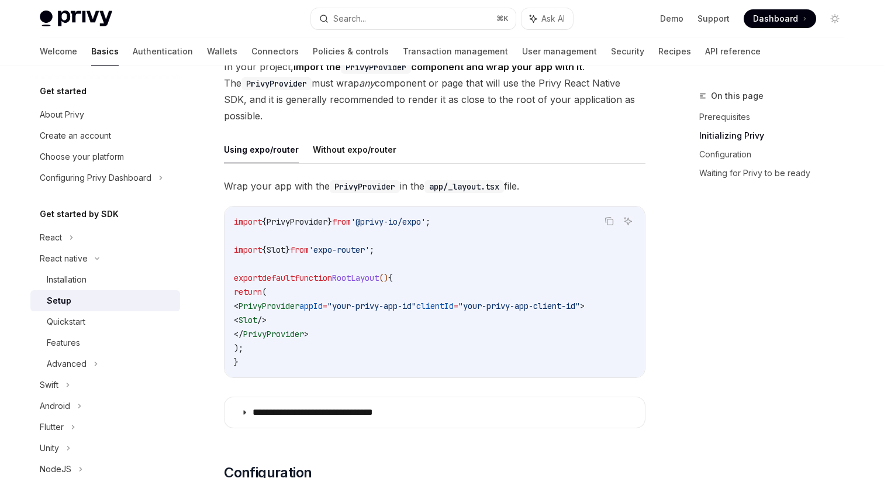
click at [411, 225] on span "'@privy-io/expo'" at bounding box center [388, 221] width 75 height 11
copy code "import { PrivyProvider } from '@privy-io/expo' ;"
click at [344, 146] on button "Without expo/router" at bounding box center [355, 149] width 84 height 27
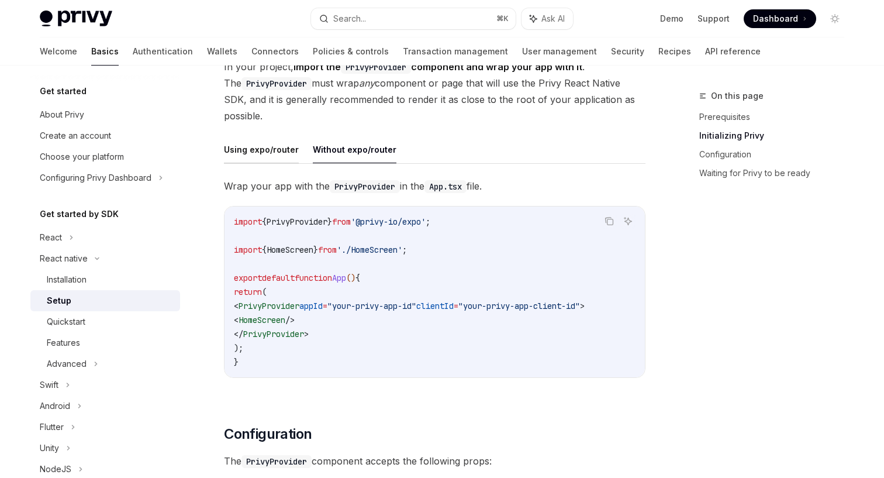
click at [281, 154] on button "Using expo/router" at bounding box center [261, 149] width 75 height 27
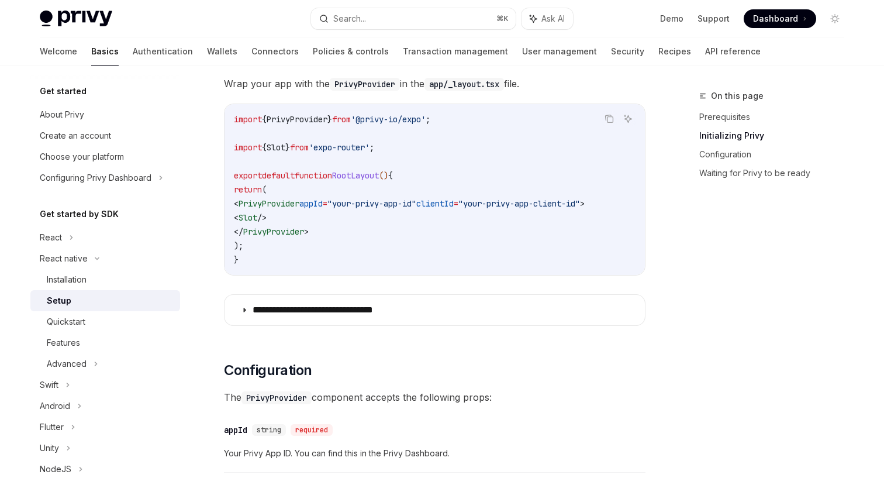
scroll to position [398, 0]
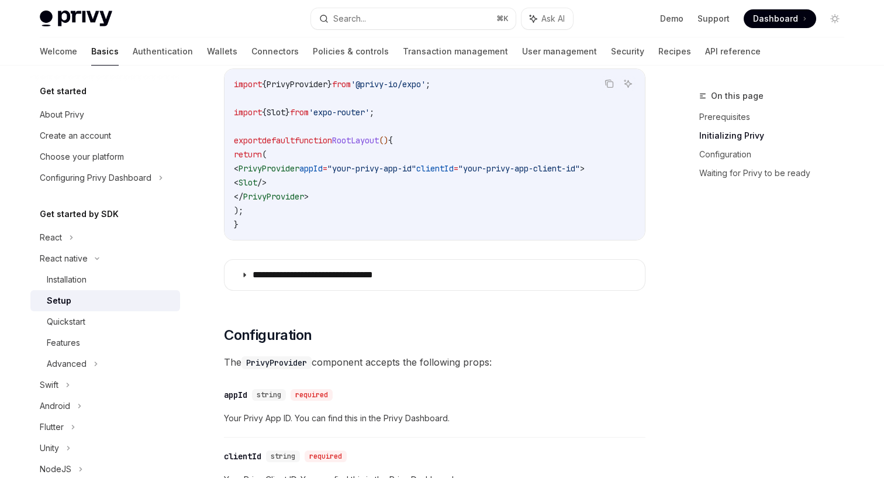
click at [450, 297] on div "**********" at bounding box center [435, 168] width 422 height 257
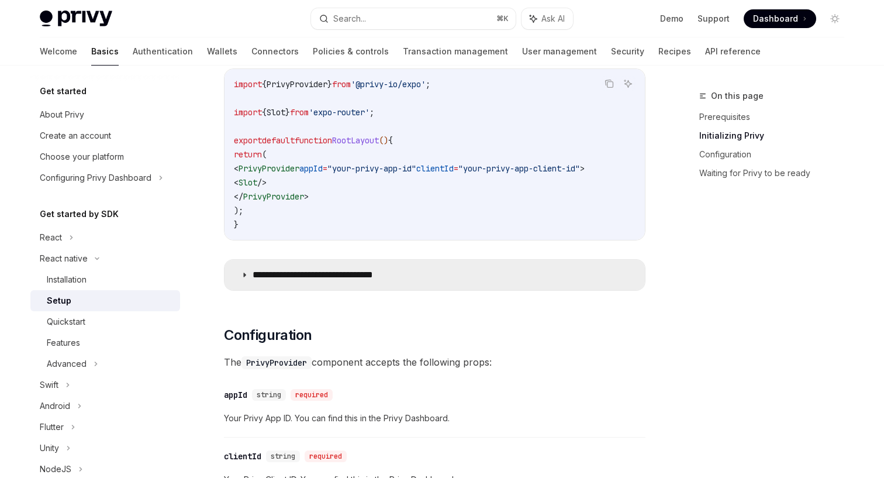
click at [445, 282] on summary "**********" at bounding box center [435, 275] width 421 height 30
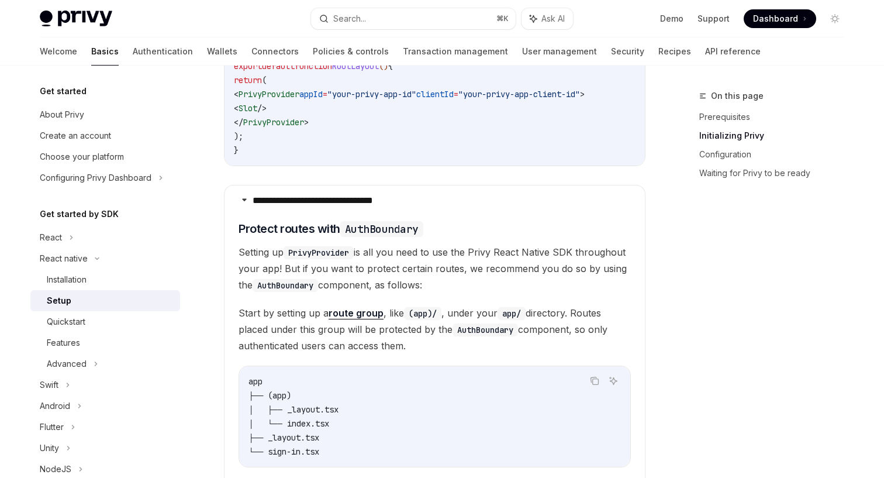
scroll to position [408, 0]
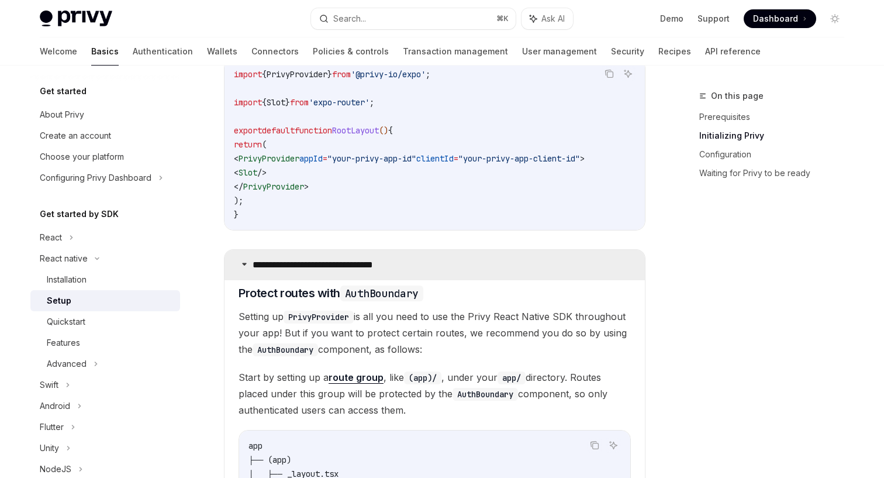
click at [430, 264] on summary "**********" at bounding box center [435, 265] width 421 height 30
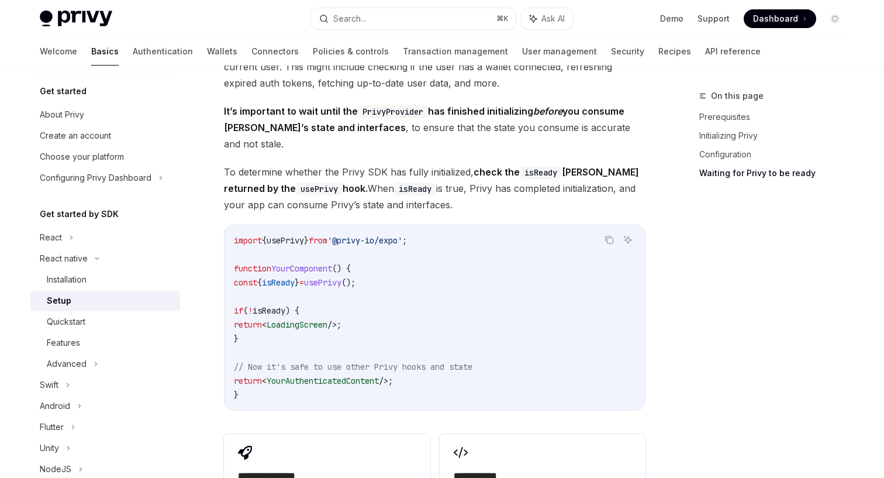
scroll to position [927, 0]
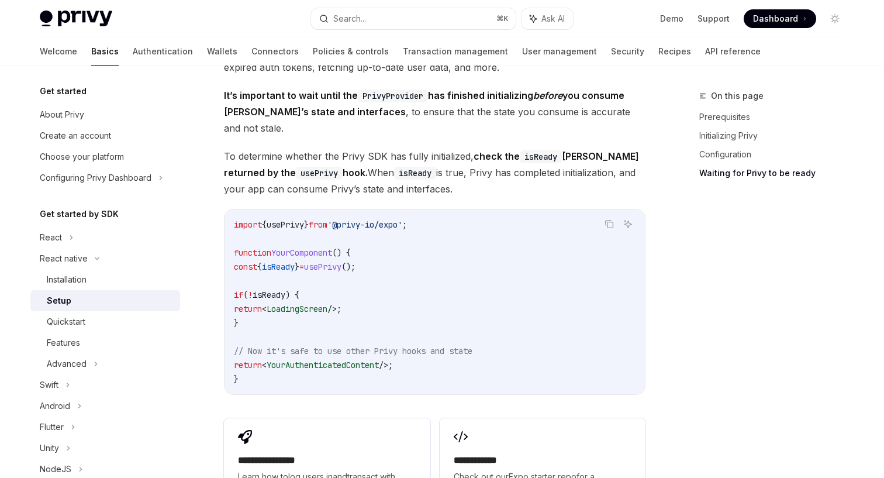
click at [304, 261] on span "=" at bounding box center [301, 266] width 5 height 11
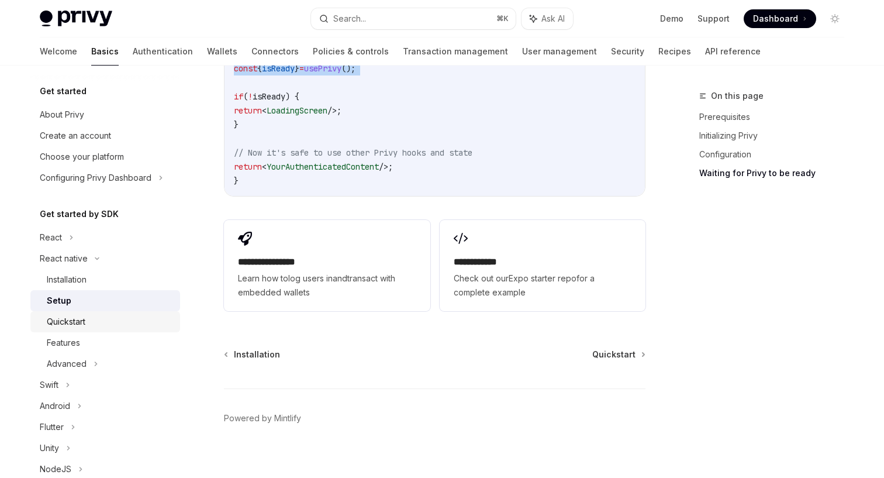
click at [111, 322] on div "Quickstart" at bounding box center [110, 322] width 126 height 14
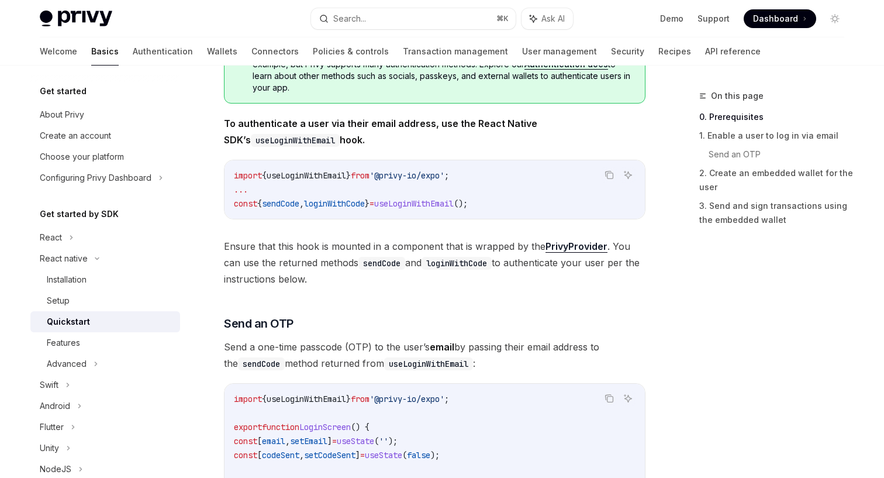
scroll to position [418, 0]
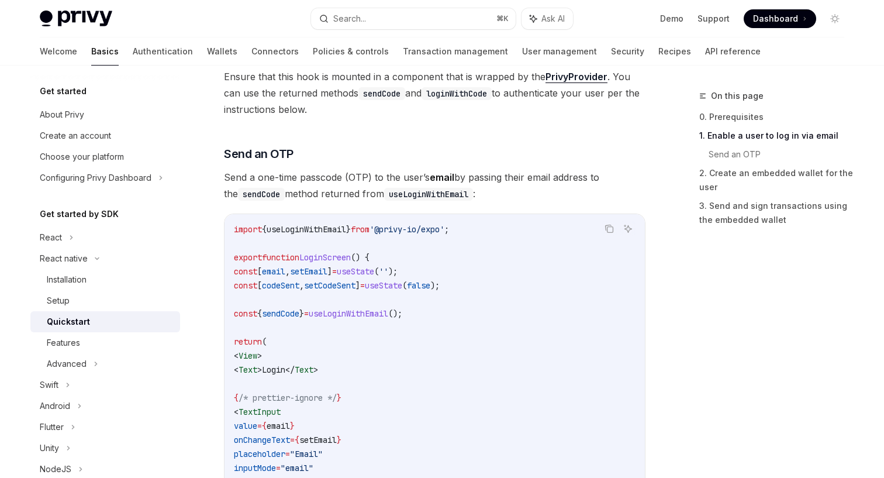
click at [321, 228] on span "useLoginWithEmail" at bounding box center [307, 229] width 80 height 11
copy code "import { useLoginWithEmail } from '@privy-io/expo' ;"
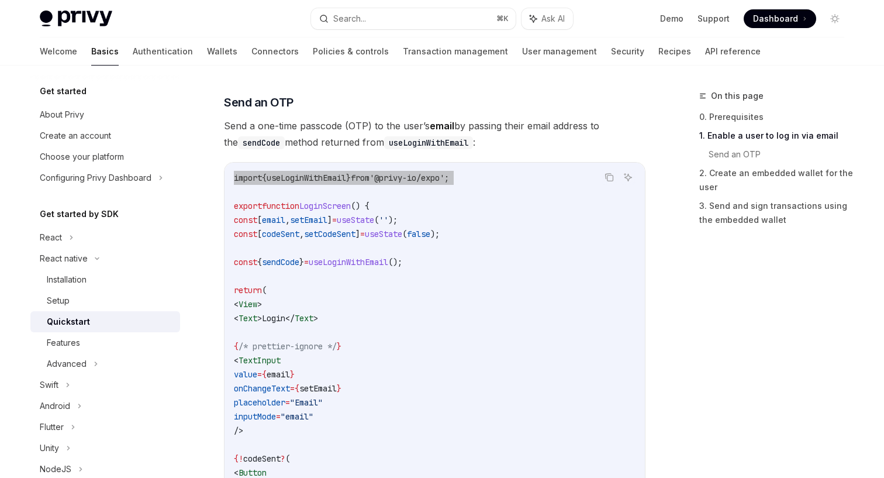
scroll to position [473, 0]
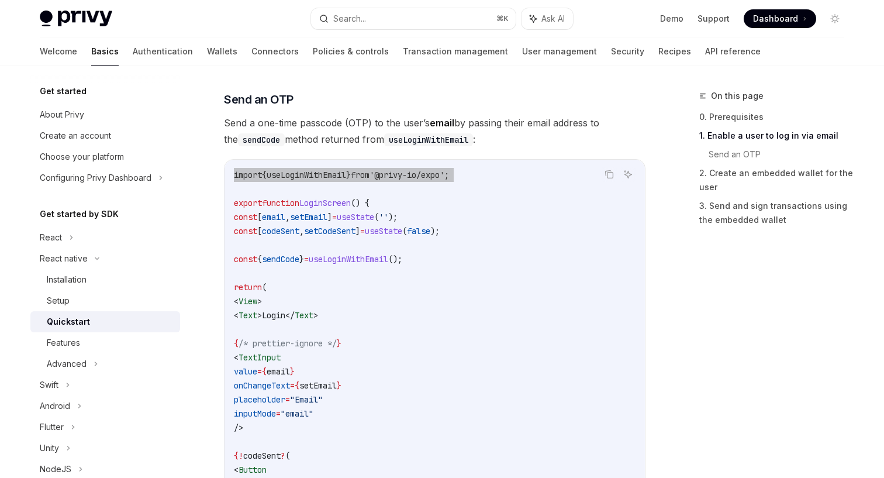
drag, startPoint x: 480, startPoint y: 4, endPoint x: 412, endPoint y: 178, distance: 186.7
click at [412, 178] on span "'@privy-io/expo'" at bounding box center [407, 175] width 75 height 11
click at [498, 175] on code "import { useLoginWithEmail } from '@privy-io/expo' ; export function LoginScree…" at bounding box center [435, 434] width 402 height 533
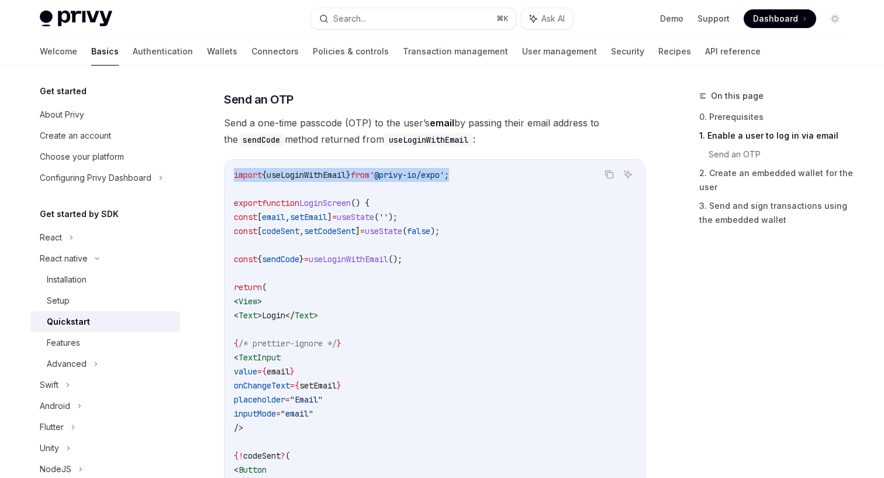
drag, startPoint x: 490, startPoint y: 171, endPoint x: 232, endPoint y: 172, distance: 257.3
click at [232, 172] on div "import { useLoginWithEmail } from '@privy-io/expo' ; export function LoginScree…" at bounding box center [435, 435] width 421 height 550
copy span "import { useLoginWithEmail } from '@privy-io/expo' ;"
click at [388, 257] on span "useLoginWithEmail" at bounding box center [349, 259] width 80 height 11
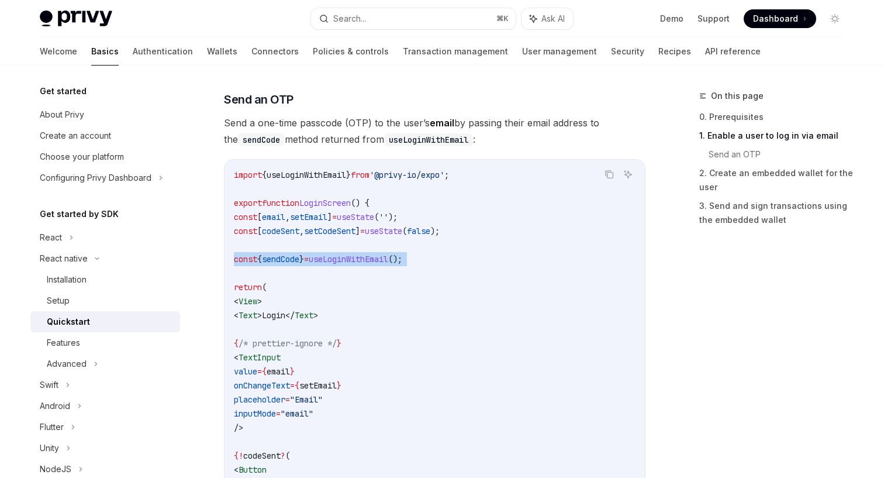
click at [388, 257] on span "useLoginWithEmail" at bounding box center [349, 259] width 80 height 11
copy code "const { sendCode } = useLoginWithEmail ();"
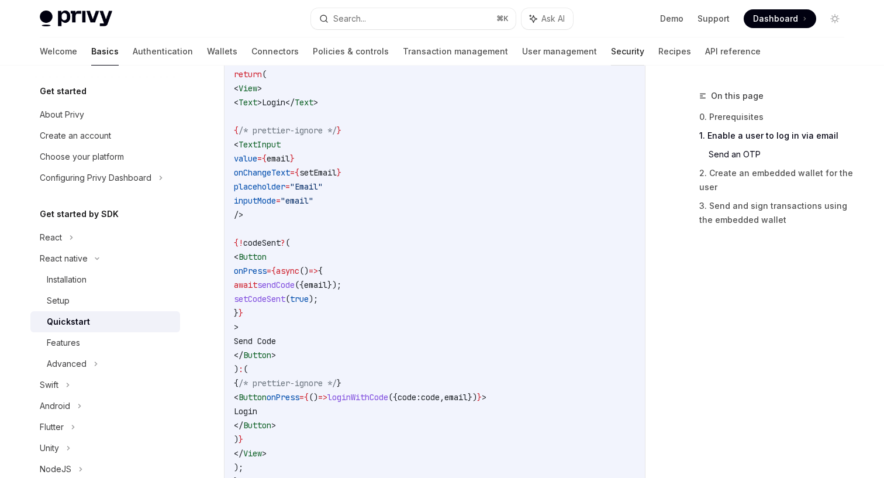
scroll to position [655, 0]
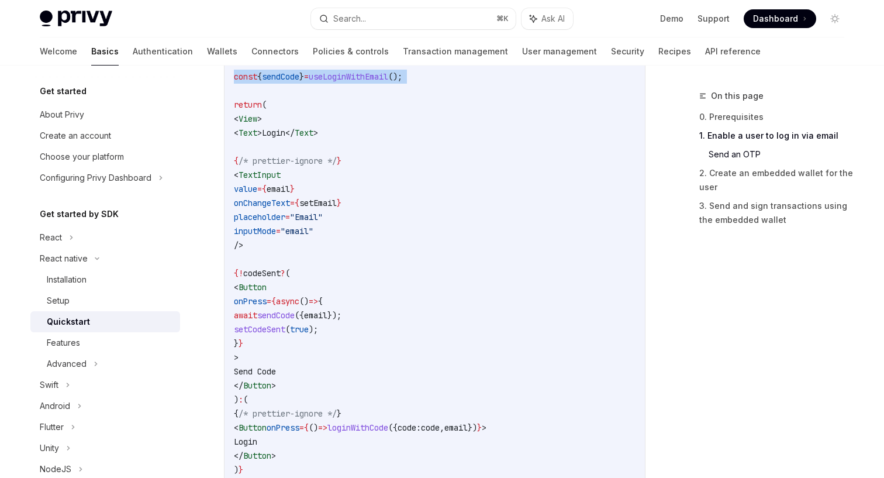
click at [295, 318] on span "sendCode" at bounding box center [275, 315] width 37 height 11
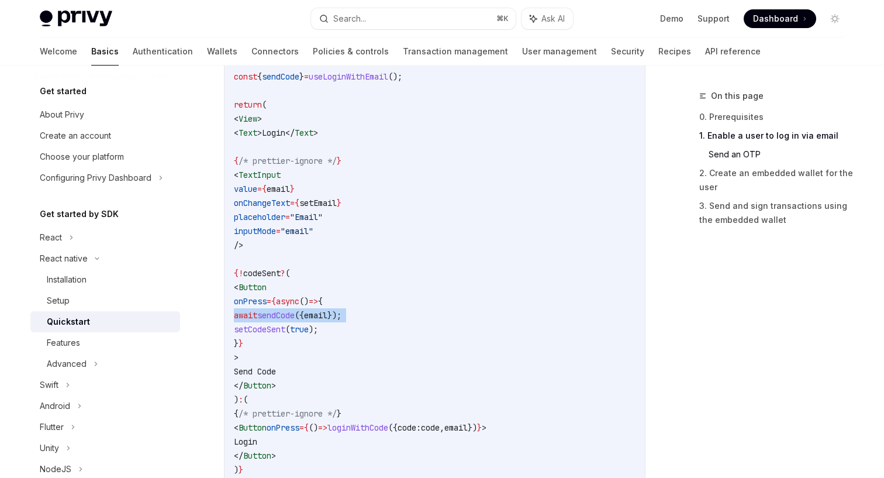
click at [295, 318] on span "sendCode" at bounding box center [275, 315] width 37 height 11
copy code "await sendCode ({ email });"
click at [313, 231] on span ""email"" at bounding box center [297, 231] width 33 height 11
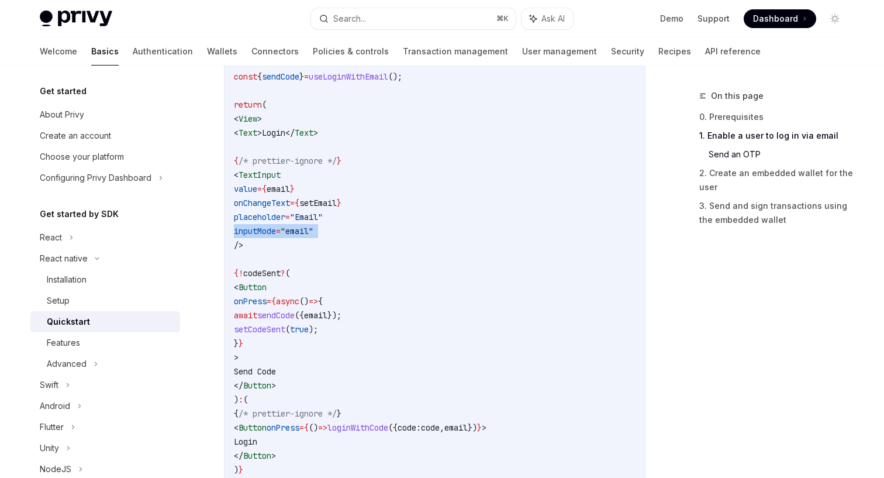
copy code "inputMode = "email""
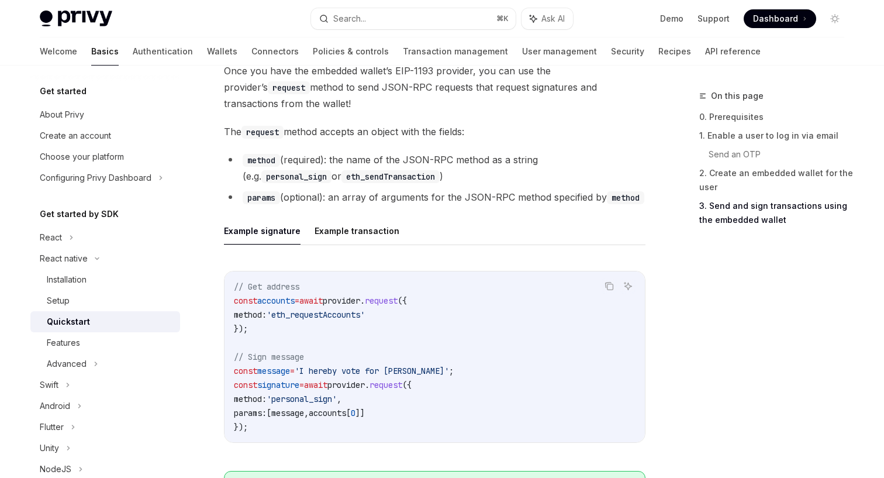
scroll to position [1811, 0]
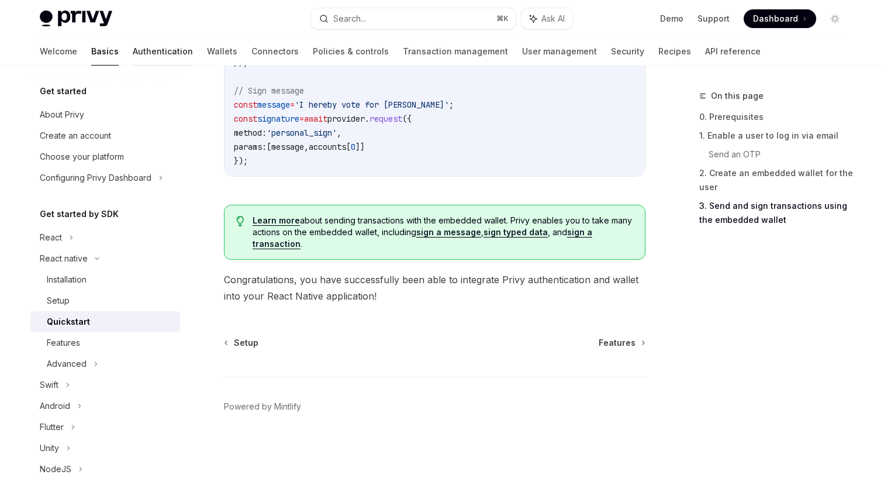
click at [133, 50] on link "Authentication" at bounding box center [163, 51] width 60 height 28
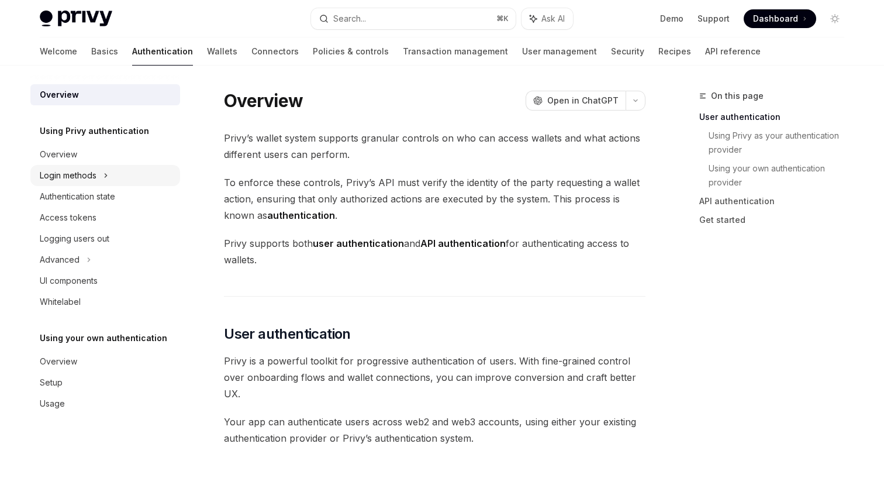
click at [92, 175] on div "Login methods" at bounding box center [68, 175] width 57 height 14
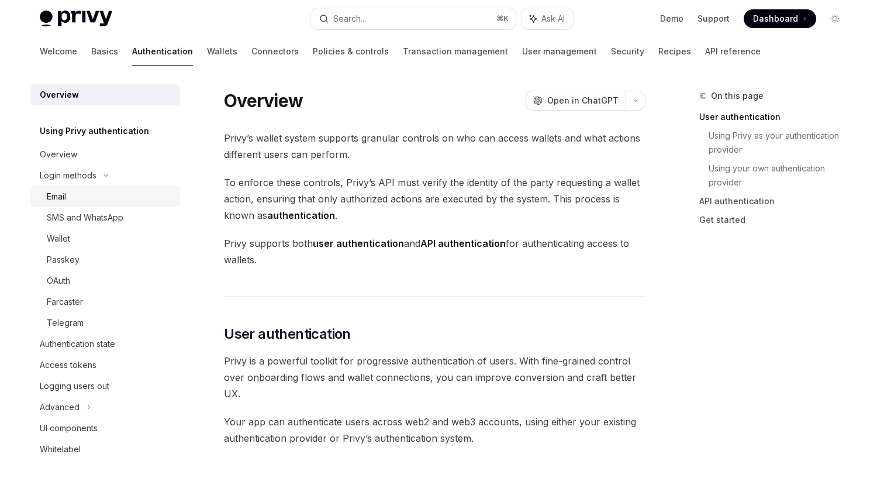
click at [81, 198] on div "Email" at bounding box center [110, 196] width 126 height 14
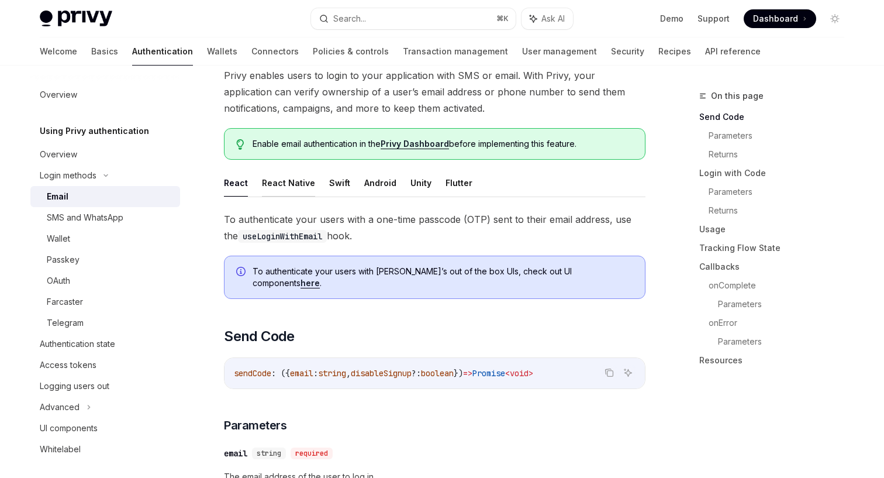
click at [288, 187] on button "React Native" at bounding box center [288, 182] width 53 height 27
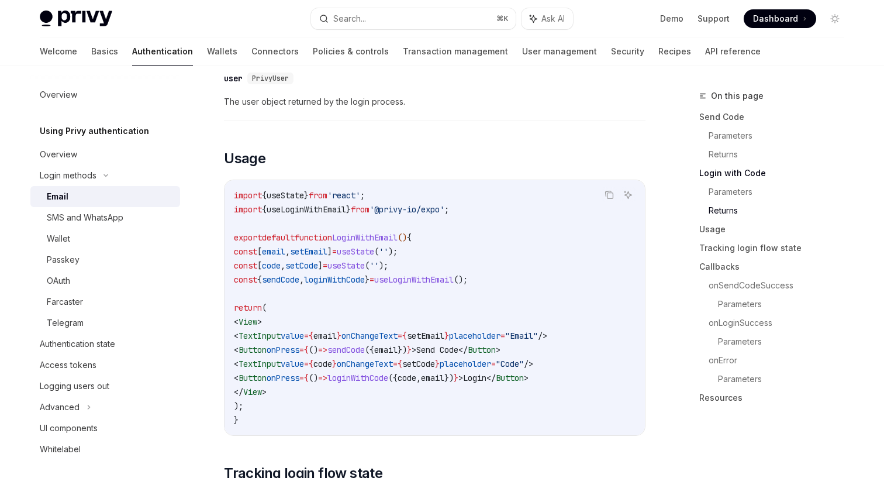
scroll to position [1012, 0]
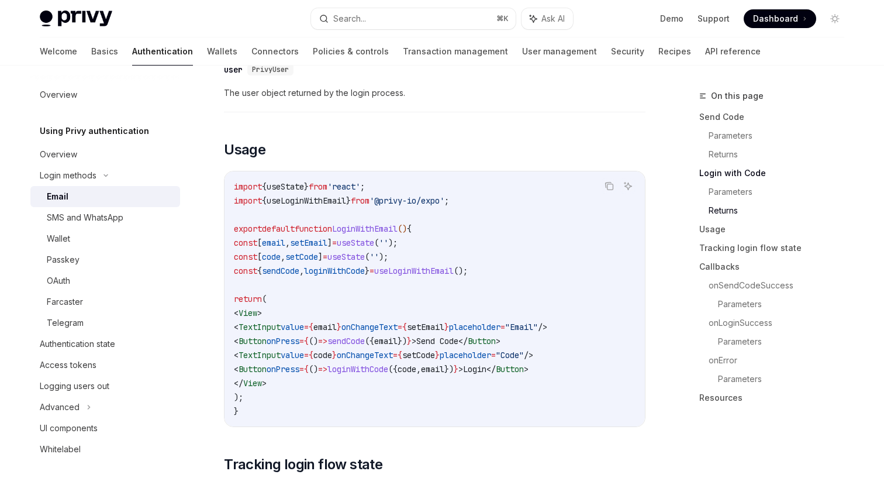
click at [299, 267] on span "sendCode" at bounding box center [280, 271] width 37 height 11
copy span "sendCode"
drag, startPoint x: 317, startPoint y: 265, endPoint x: 294, endPoint y: 265, distance: 22.8
click at [294, 266] on span "const { sendCode , loginWithCode } = useLoginWithEmail ();" at bounding box center [351, 271] width 234 height 11
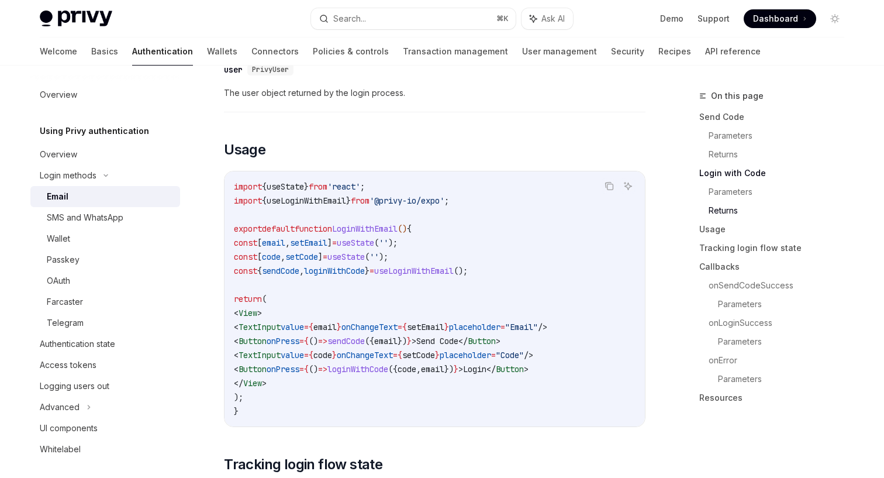
click at [332, 266] on span "loginWithCode" at bounding box center [334, 271] width 61 height 11
copy span "loginWithCode"
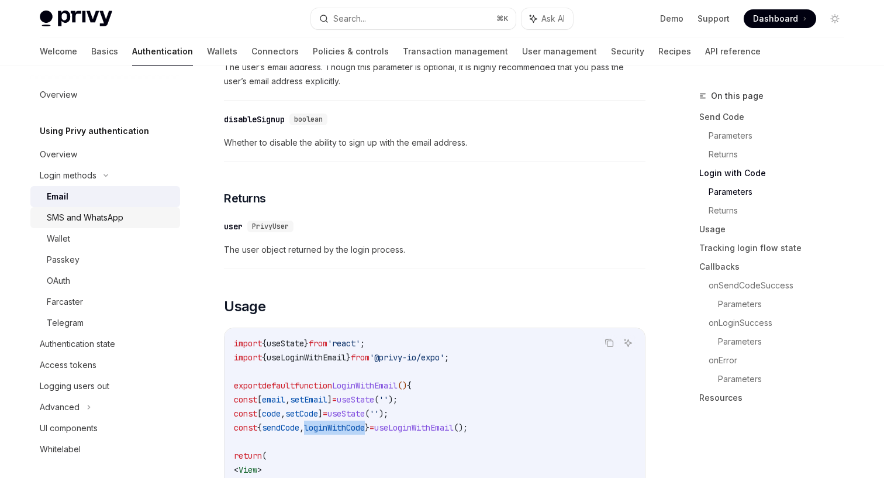
scroll to position [741, 0]
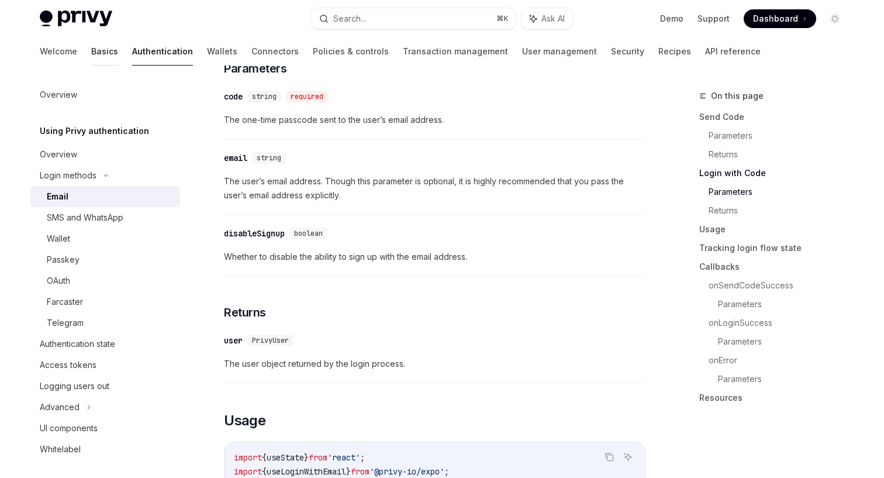
click at [91, 54] on link "Basics" at bounding box center [104, 51] width 27 height 28
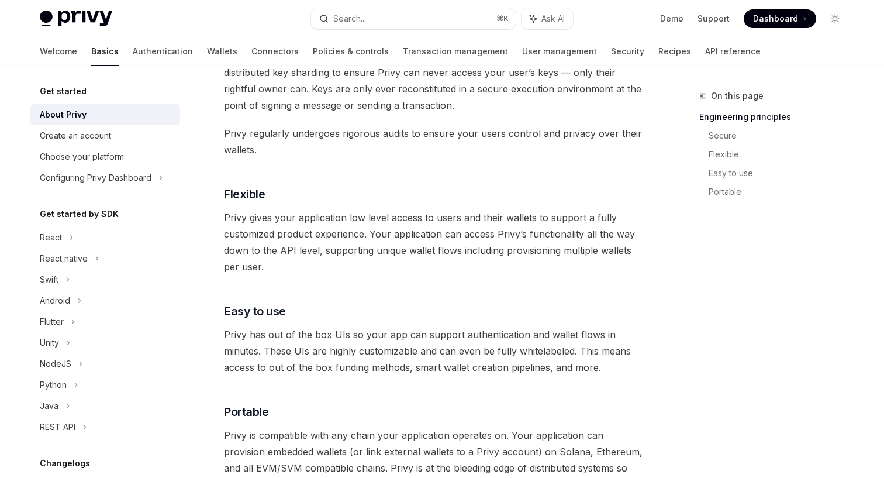
scroll to position [580, 0]
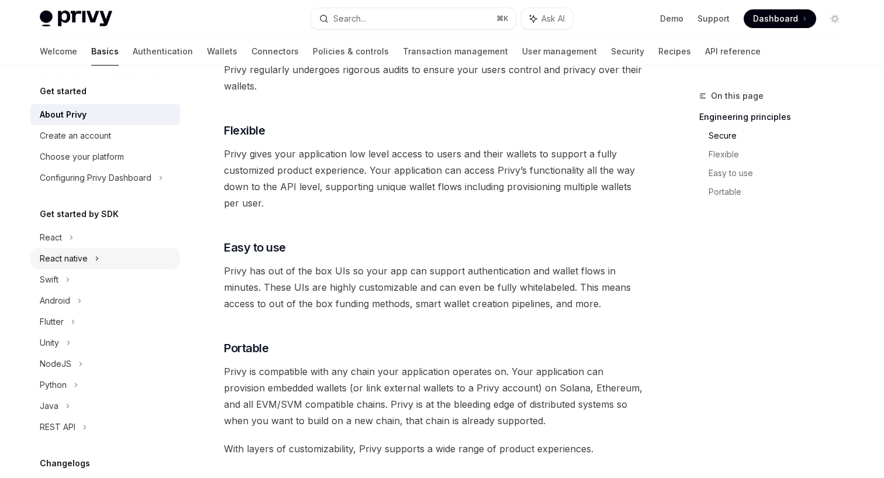
click at [133, 256] on div "React native" at bounding box center [105, 258] width 150 height 21
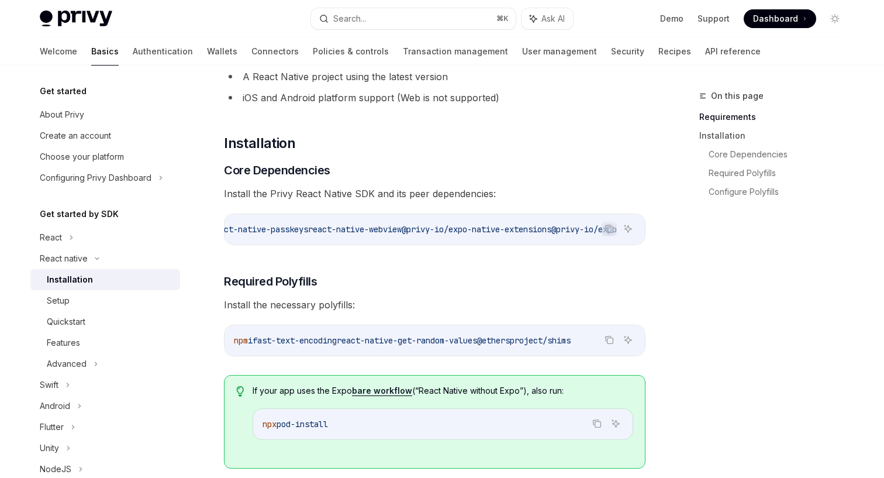
scroll to position [116, 0]
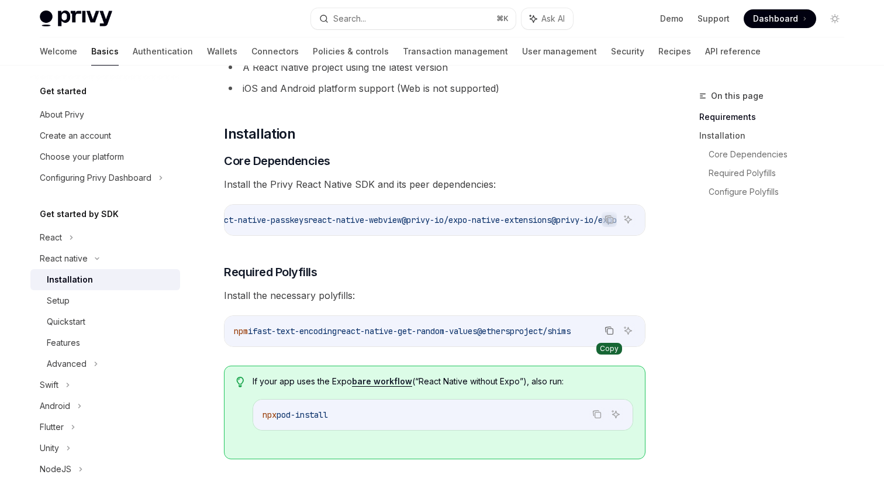
click at [616, 337] on button "Copy the contents from the code block" at bounding box center [609, 330] width 15 height 15
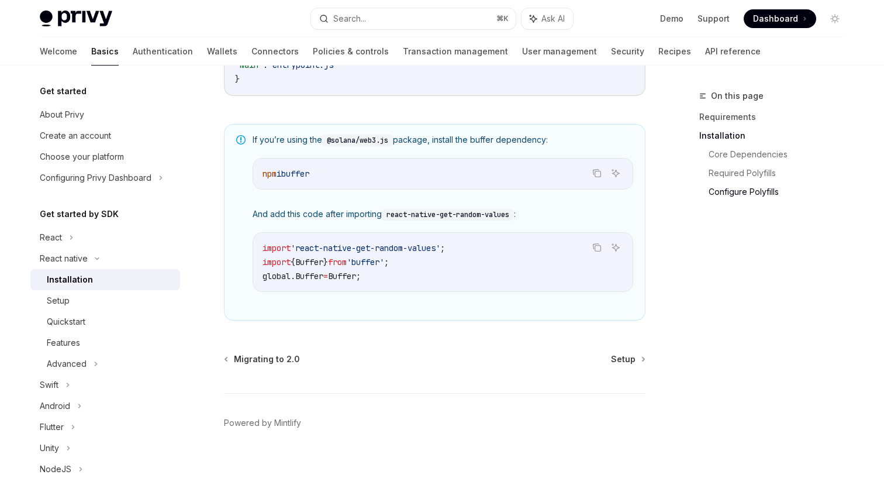
scroll to position [861, 0]
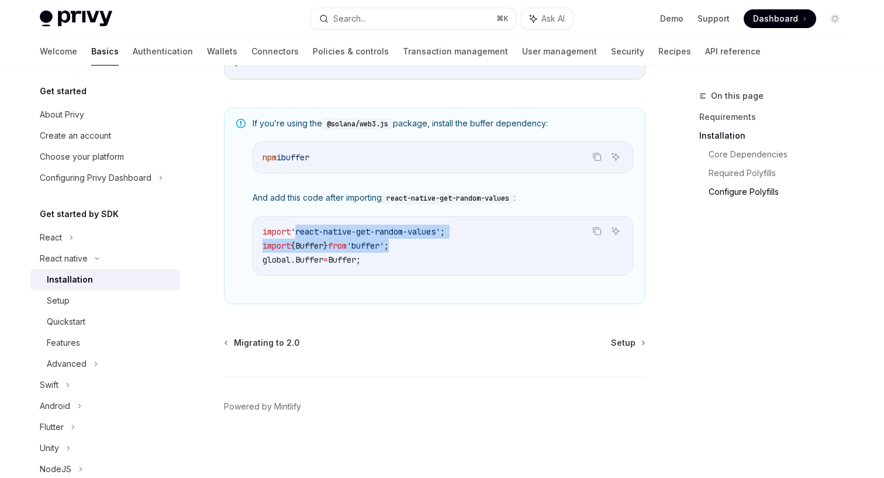
drag, startPoint x: 532, startPoint y: 375, endPoint x: 295, endPoint y: 230, distance: 277.3
click at [295, 230] on code "import 'react-native-get-random-values' ; import { Buffer } from 'buffer' ; glo…" at bounding box center [443, 246] width 361 height 42
drag, startPoint x: 389, startPoint y: 259, endPoint x: 255, endPoint y: 232, distance: 136.5
click at [255, 232] on div "import 'react-native-get-random-values' ; import { Buffer } from 'buffer' ; glo…" at bounding box center [443, 245] width 380 height 58
copy code "import 'react-native-get-random-values' ; import { Buffer } from 'buffer' ; glo…"
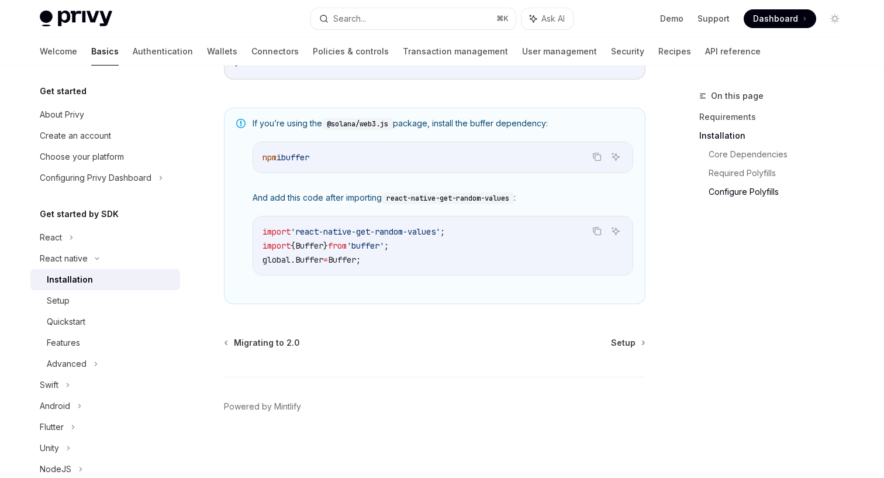
click at [405, 257] on code "import 'react-native-get-random-values' ; import { Buffer } from 'buffer' ; glo…" at bounding box center [443, 246] width 361 height 42
drag, startPoint x: 387, startPoint y: 257, endPoint x: 278, endPoint y: 244, distance: 109.5
click at [278, 244] on code "import 'react-native-get-random-values' ; import { Buffer } from 'buffer' ; glo…" at bounding box center [443, 246] width 361 height 42
click at [278, 244] on span "import" at bounding box center [277, 245] width 28 height 11
drag, startPoint x: 264, startPoint y: 243, endPoint x: 420, endPoint y: 263, distance: 157.3
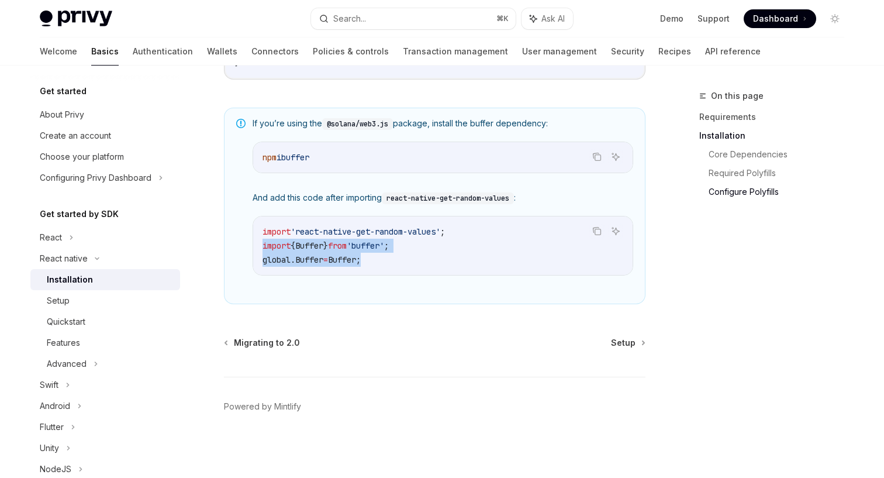
click at [420, 263] on code "import 'react-native-get-random-values' ; import { Buffer } from 'buffer' ; glo…" at bounding box center [443, 246] width 361 height 42
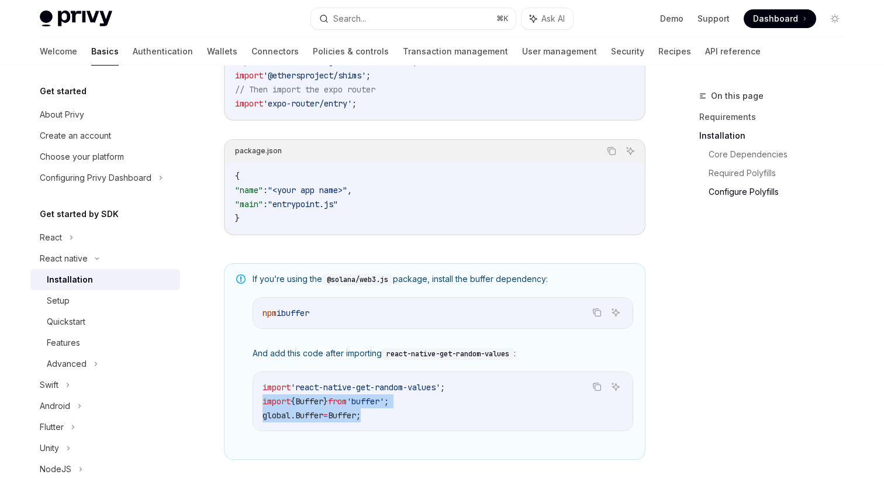
scroll to position [715, 0]
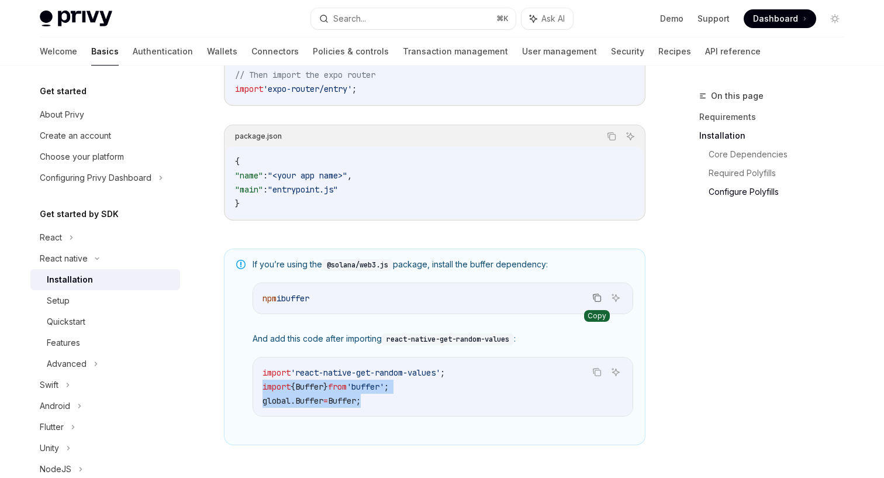
click at [597, 302] on icon "Copy the contents from the code block" at bounding box center [596, 297] width 9 height 9
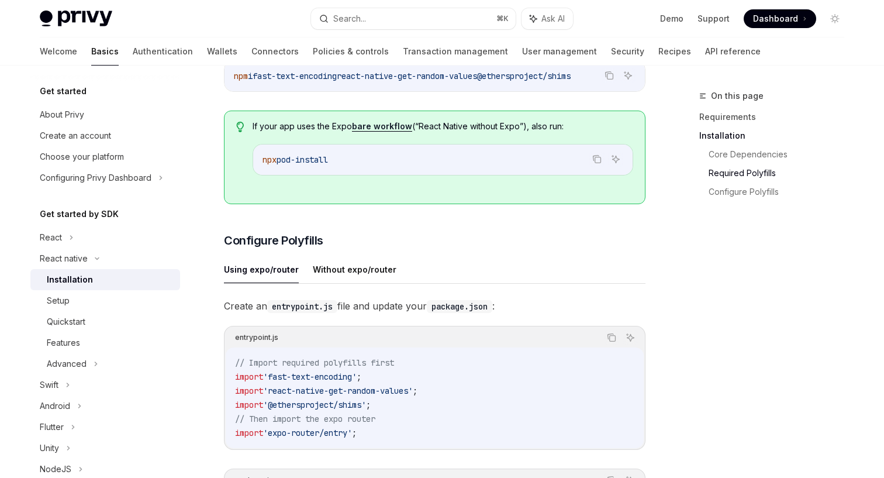
scroll to position [371, 0]
click at [593, 158] on button "Copy the contents from the code block" at bounding box center [597, 158] width 15 height 15
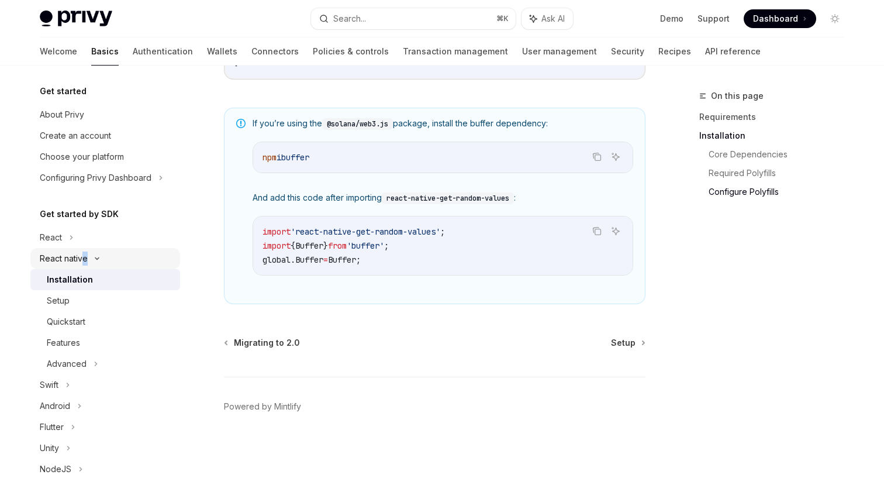
click at [85, 259] on div "React native" at bounding box center [64, 258] width 48 height 14
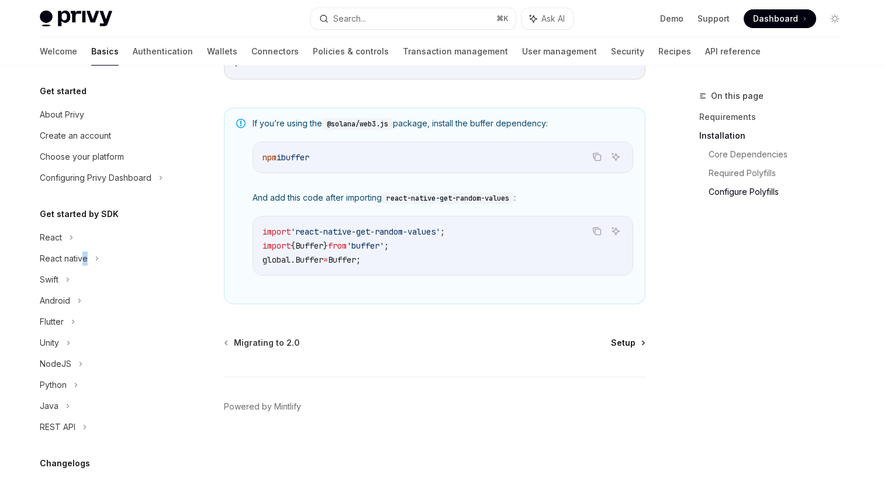
click at [625, 342] on span "Setup" at bounding box center [623, 343] width 25 height 12
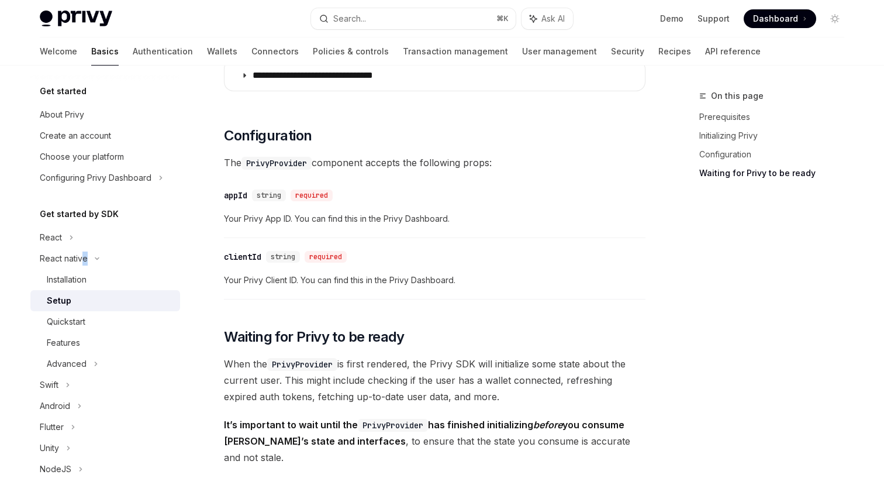
scroll to position [1121, 0]
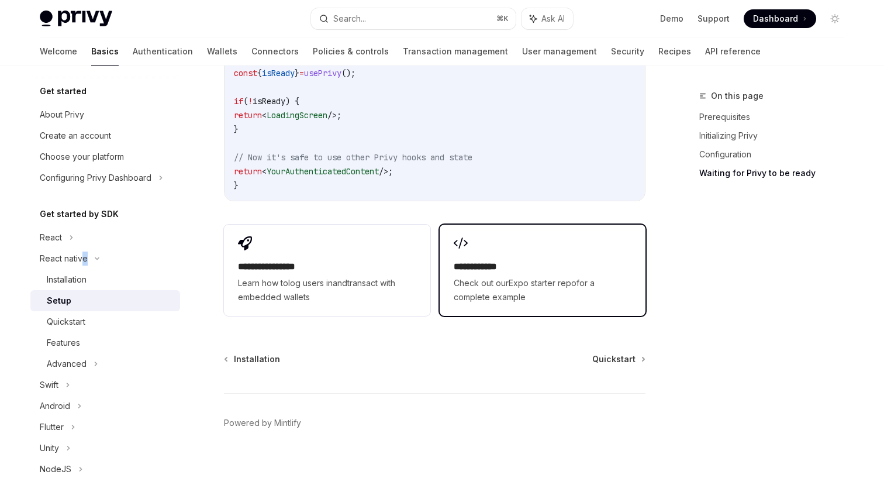
click at [536, 239] on div "**********" at bounding box center [543, 270] width 206 height 91
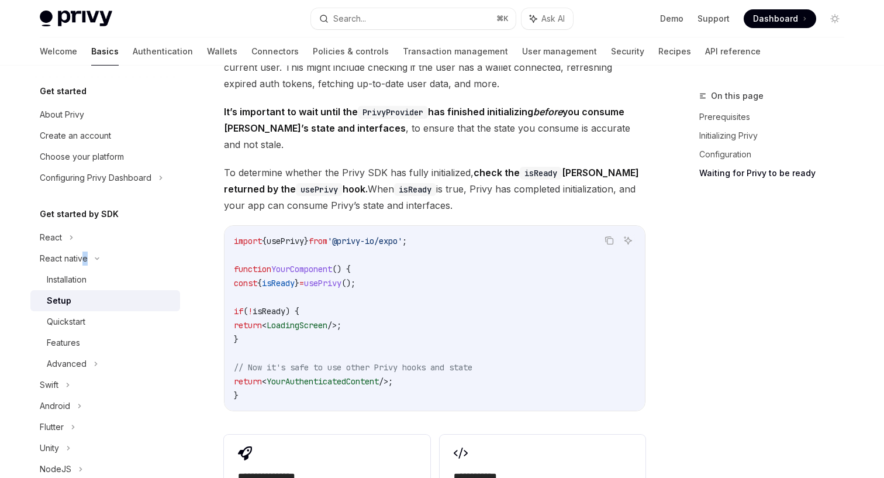
scroll to position [845, 0]
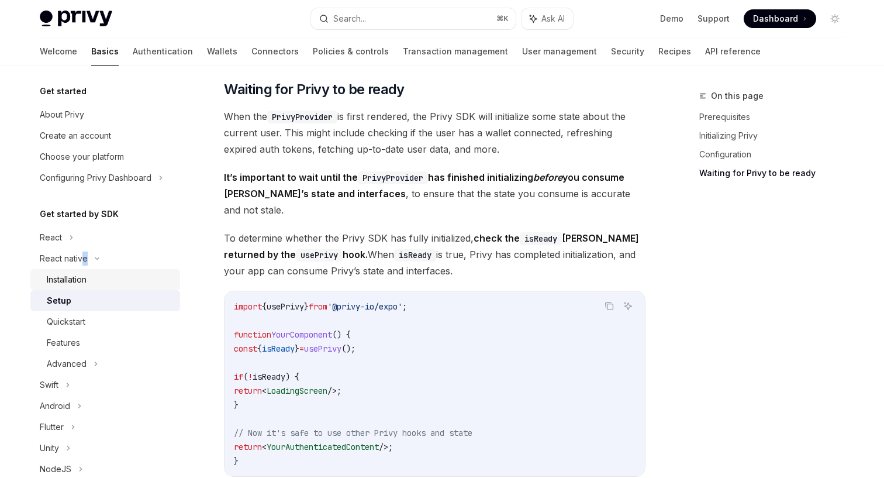
click at [131, 279] on div "Installation" at bounding box center [110, 280] width 126 height 14
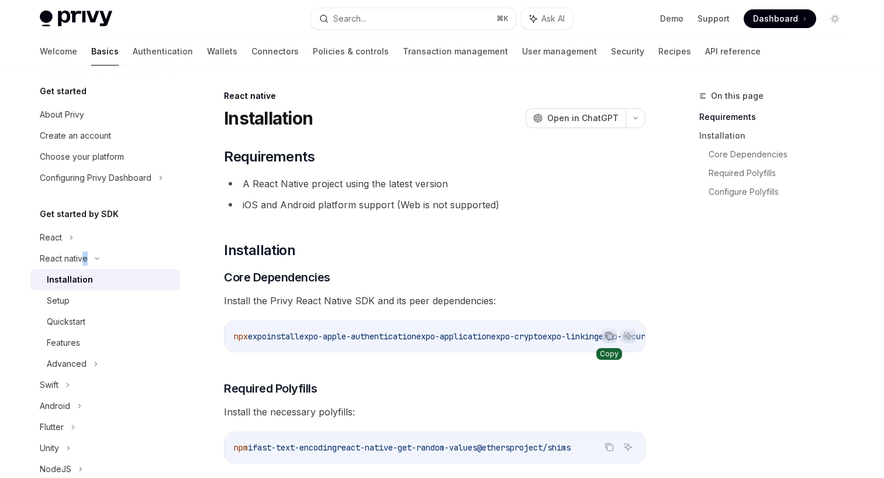
click at [604, 335] on button "Copy the contents from the code block" at bounding box center [609, 335] width 15 height 15
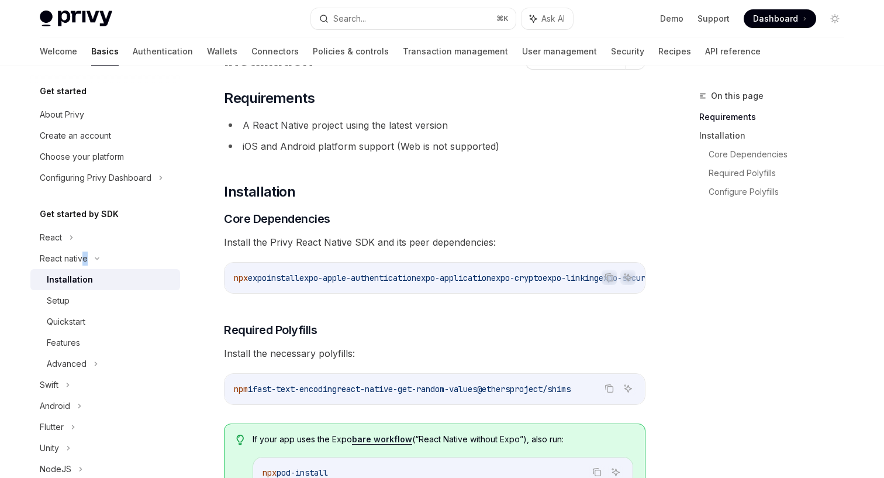
scroll to position [66, 0]
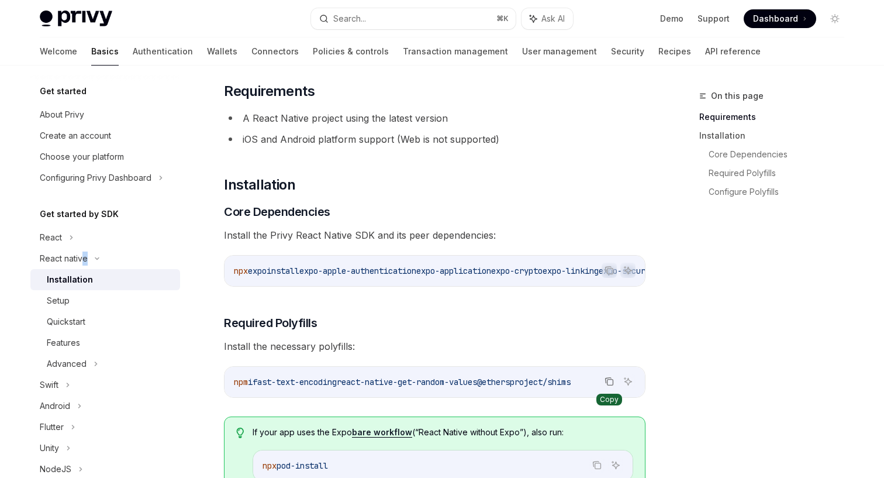
click at [607, 381] on icon "Copy the contents from the code block" at bounding box center [609, 381] width 9 height 9
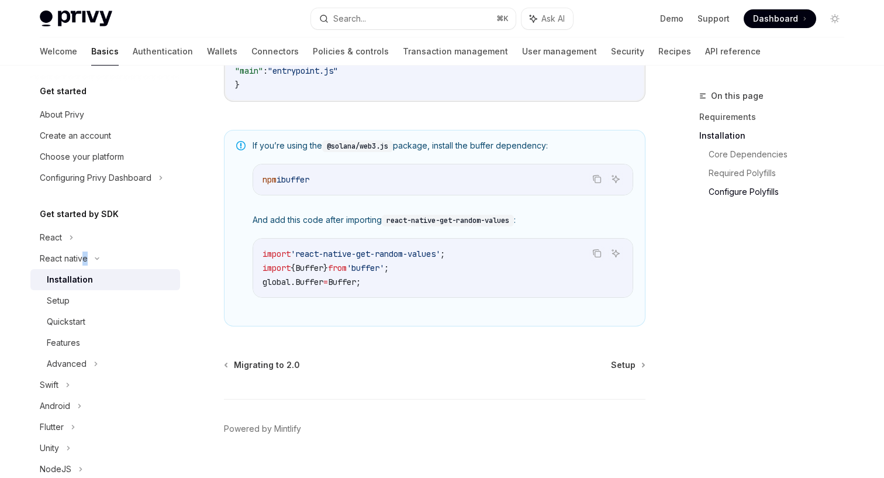
scroll to position [861, 0]
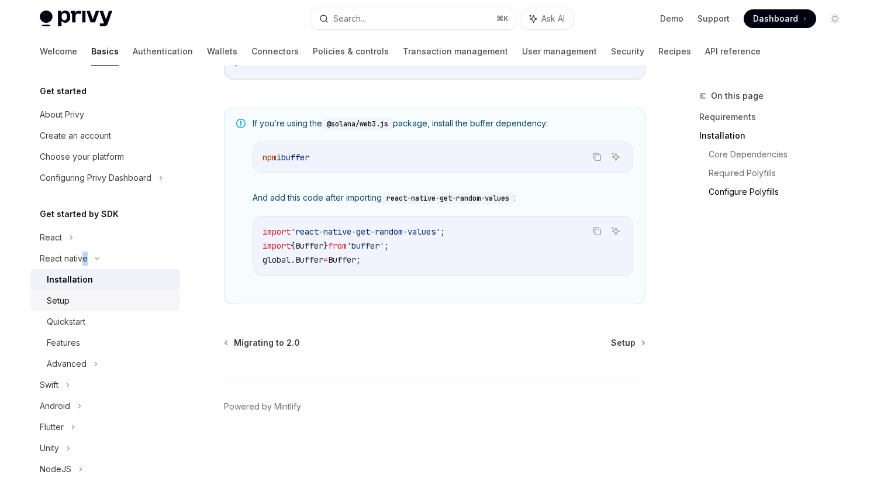
click at [73, 305] on div "Setup" at bounding box center [110, 301] width 126 height 14
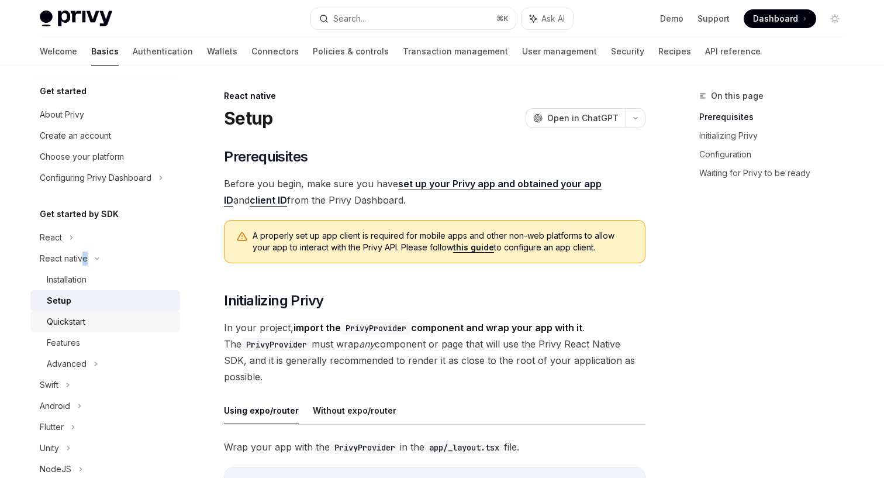
click at [94, 319] on div "Quickstart" at bounding box center [110, 322] width 126 height 14
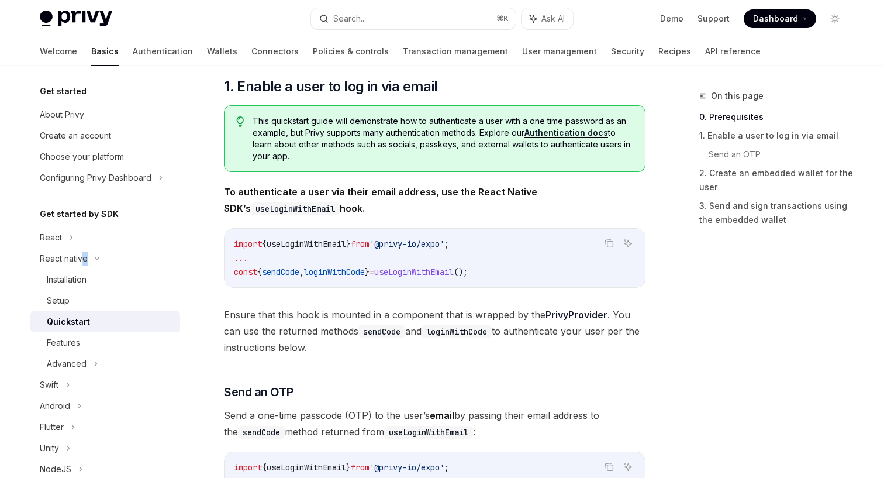
scroll to position [239, 0]
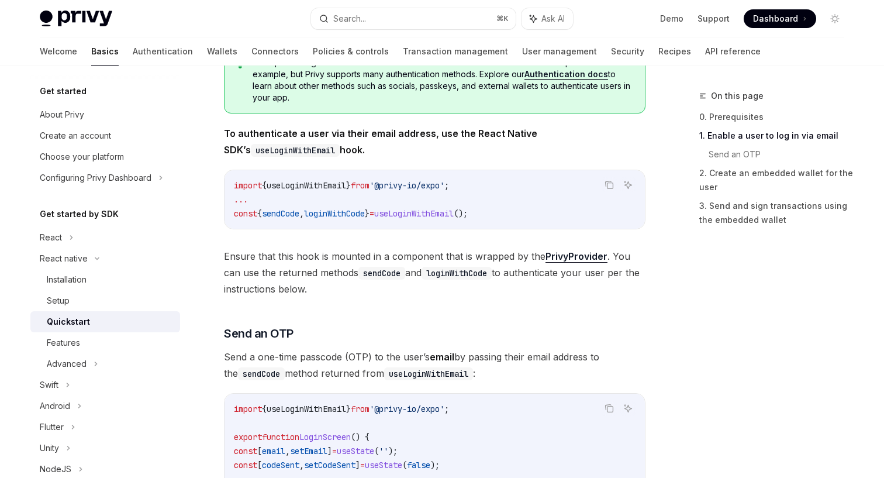
click at [346, 185] on span "useLoginWithEmail" at bounding box center [307, 185] width 80 height 11
click at [355, 216] on span "loginWithCode" at bounding box center [334, 213] width 61 height 11
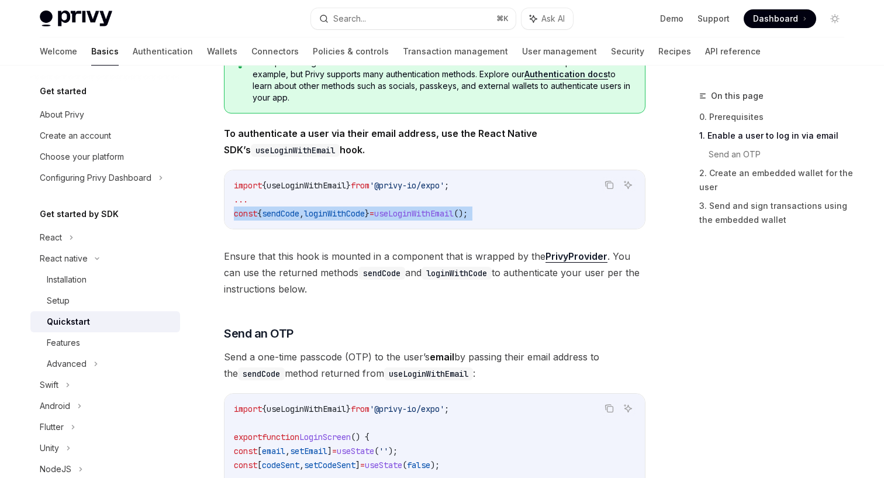
click at [355, 216] on span "loginWithCode" at bounding box center [334, 213] width 61 height 11
click at [468, 215] on span "();" at bounding box center [461, 213] width 14 height 11
drag, startPoint x: 502, startPoint y: 212, endPoint x: 223, endPoint y: 211, distance: 279.0
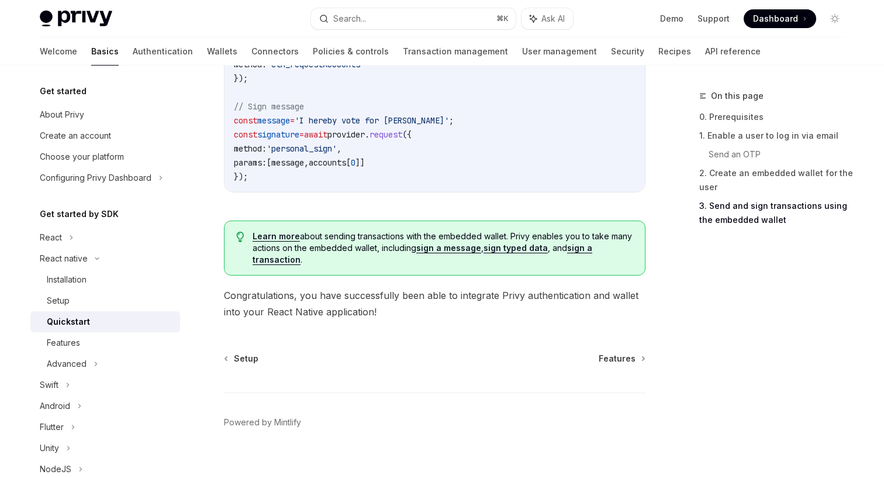
scroll to position [1811, 0]
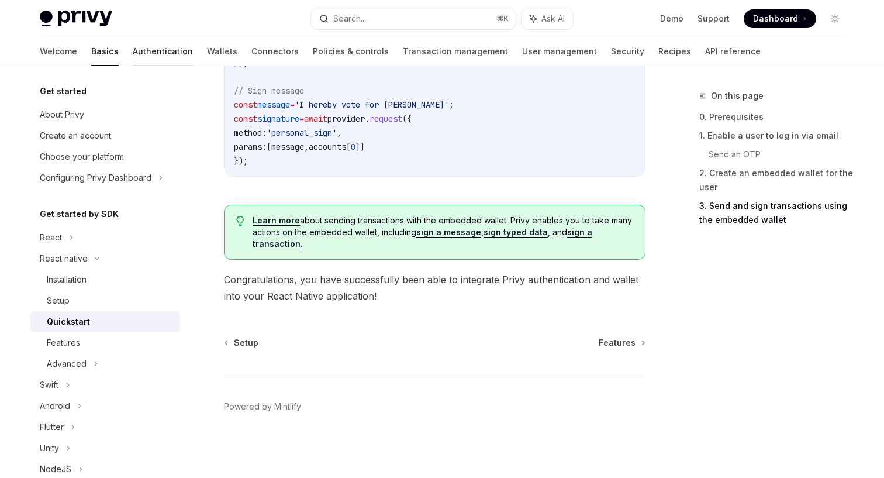
click at [133, 50] on link "Authentication" at bounding box center [163, 51] width 60 height 28
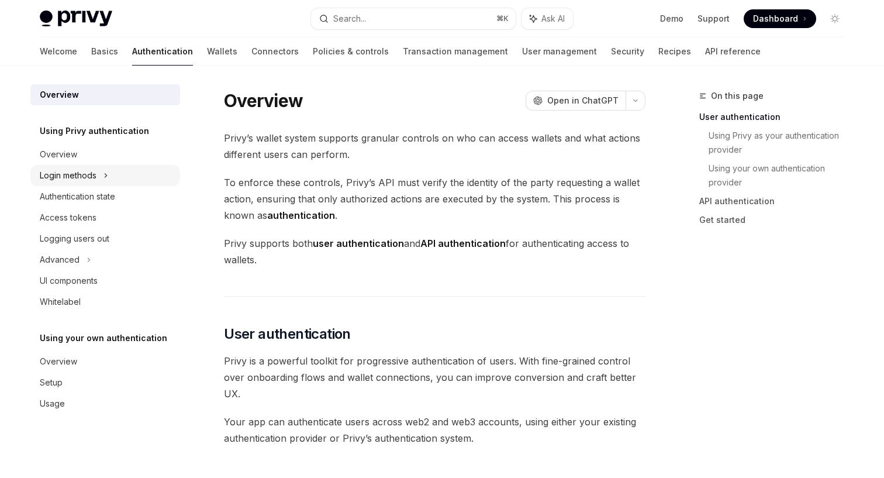
click at [109, 170] on div "Login methods" at bounding box center [105, 175] width 150 height 21
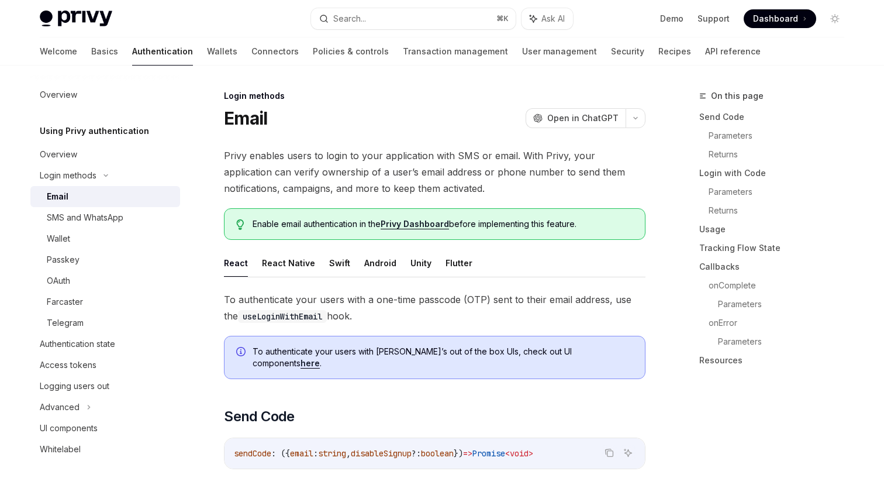
click at [98, 192] on div "Email" at bounding box center [110, 196] width 126 height 14
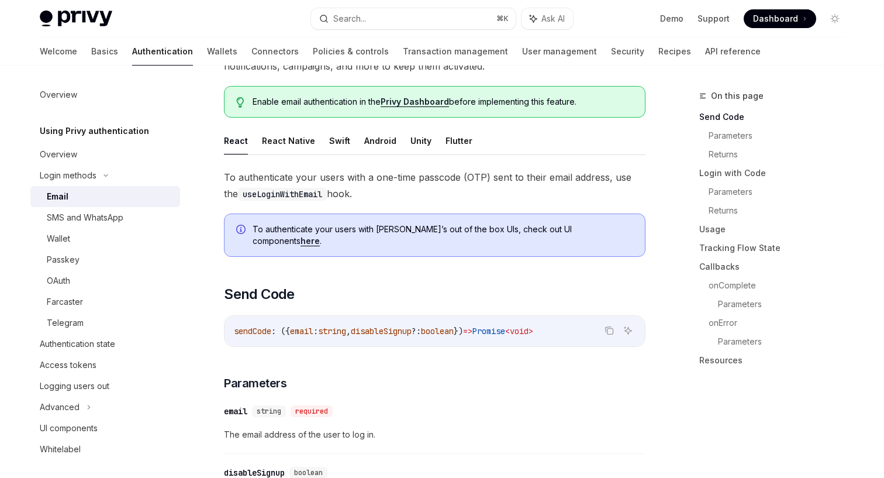
scroll to position [144, 0]
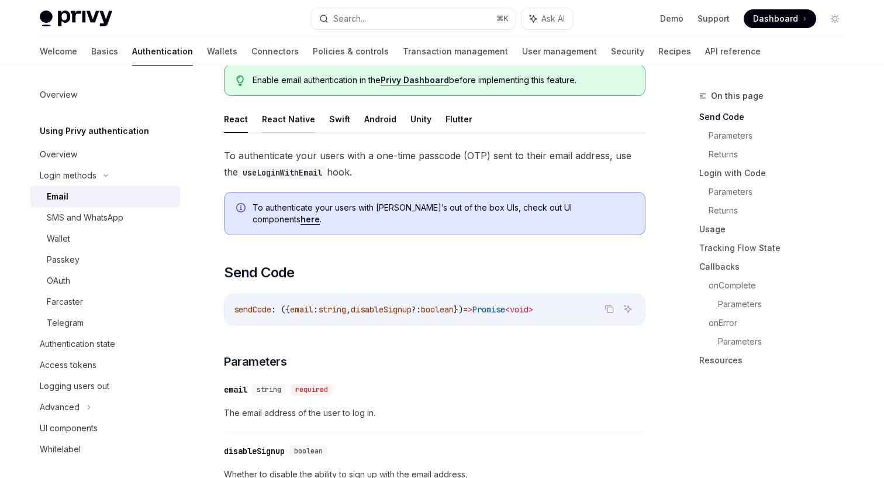
click at [288, 119] on button "React Native" at bounding box center [288, 118] width 53 height 27
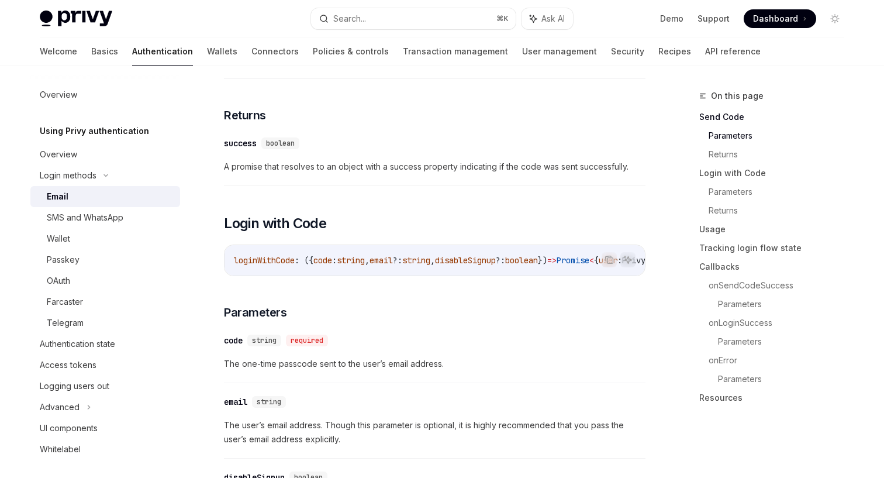
scroll to position [497, 0]
click at [273, 255] on span "loginWithCode" at bounding box center [264, 260] width 61 height 11
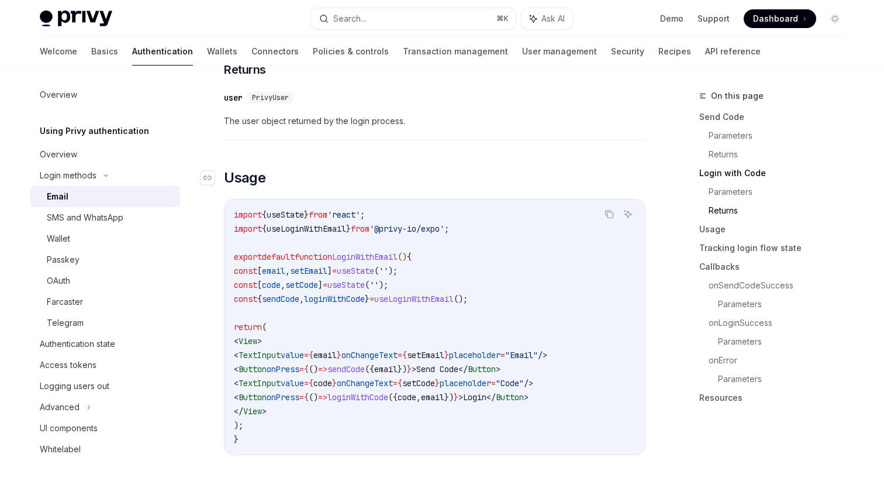
scroll to position [995, 0]
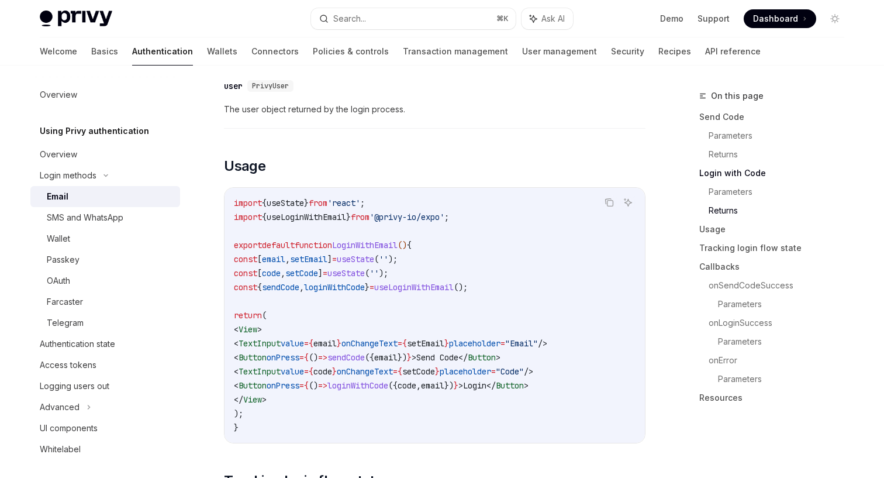
click at [363, 274] on code "import { useState } from 'react' ; import { useLoginWithEmail } from '@privy-io…" at bounding box center [435, 315] width 402 height 239
click at [364, 283] on span "loginWithCode" at bounding box center [334, 287] width 61 height 11
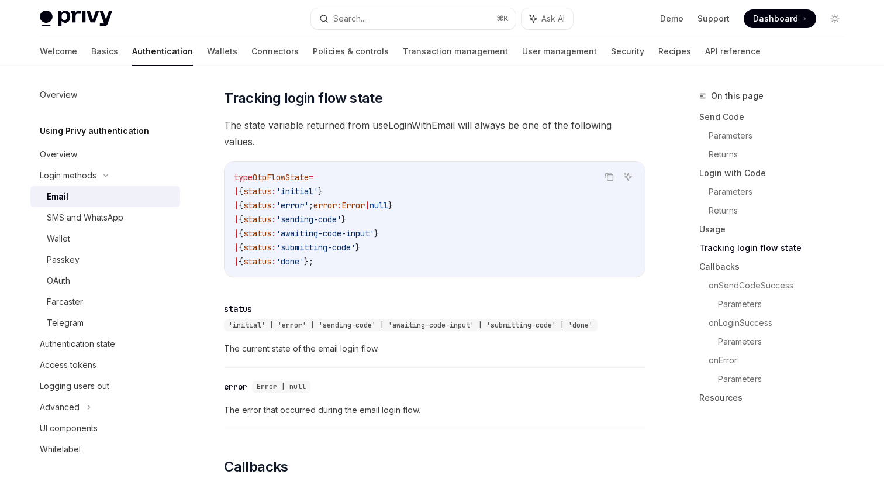
scroll to position [1445, 1]
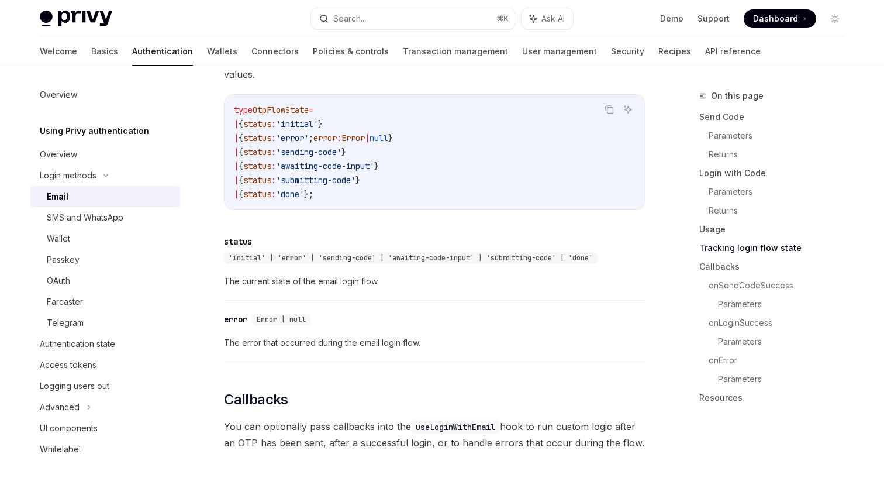
click at [240, 236] on div "status" at bounding box center [238, 242] width 28 height 12
click at [240, 216] on div "To authenticate your users with a one-time passcode (OTP) sent to their email a…" at bounding box center [435, 37] width 422 height 2383
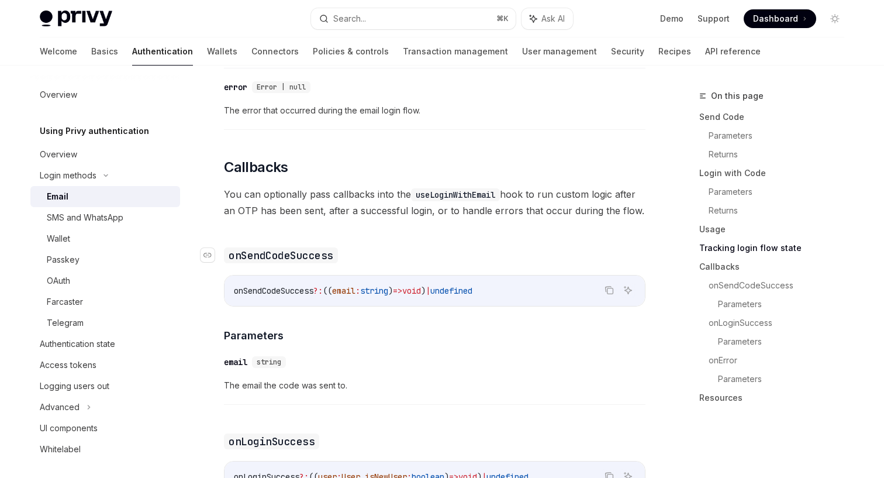
scroll to position [1683, 0]
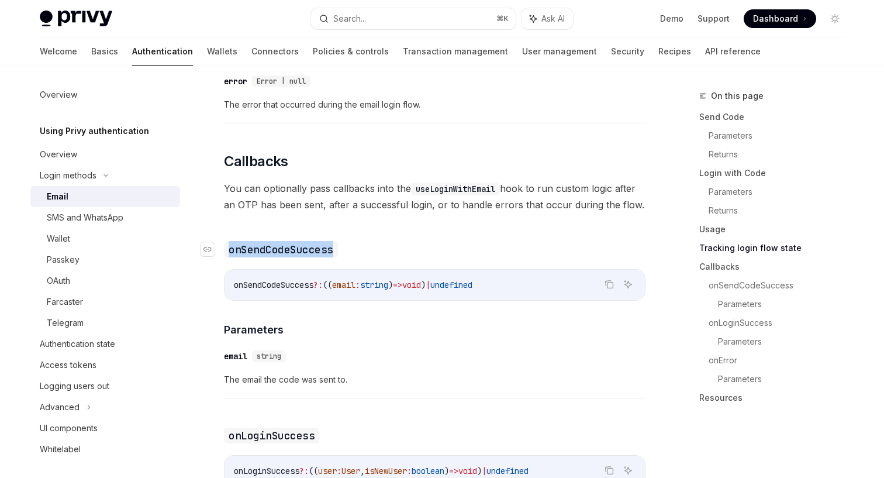
drag, startPoint x: 226, startPoint y: 227, endPoint x: 330, endPoint y: 229, distance: 103.5
click at [330, 242] on code "onSendCodeSuccess" at bounding box center [281, 250] width 114 height 16
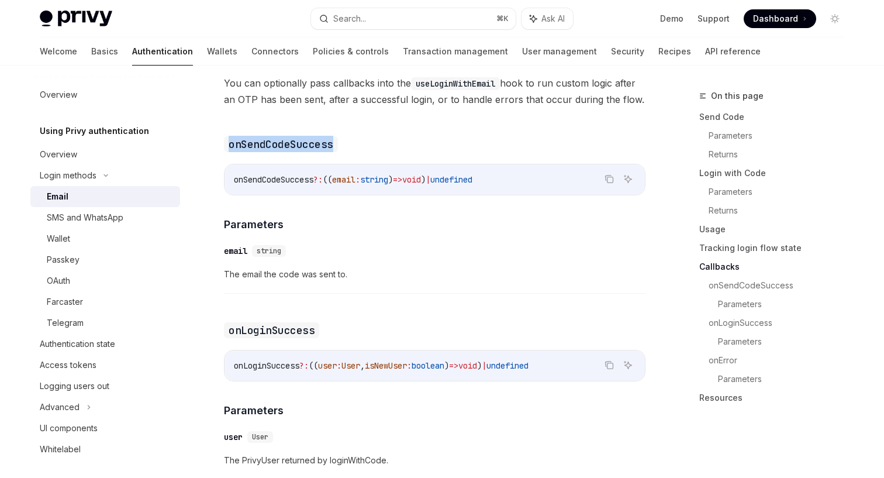
scroll to position [1788, 0]
drag, startPoint x: 238, startPoint y: 312, endPoint x: 327, endPoint y: 308, distance: 89.0
click at [327, 322] on h3 "​ onLoginSuccess" at bounding box center [435, 330] width 422 height 16
click at [286, 137] on code "onSendCodeSuccess" at bounding box center [281, 145] width 114 height 16
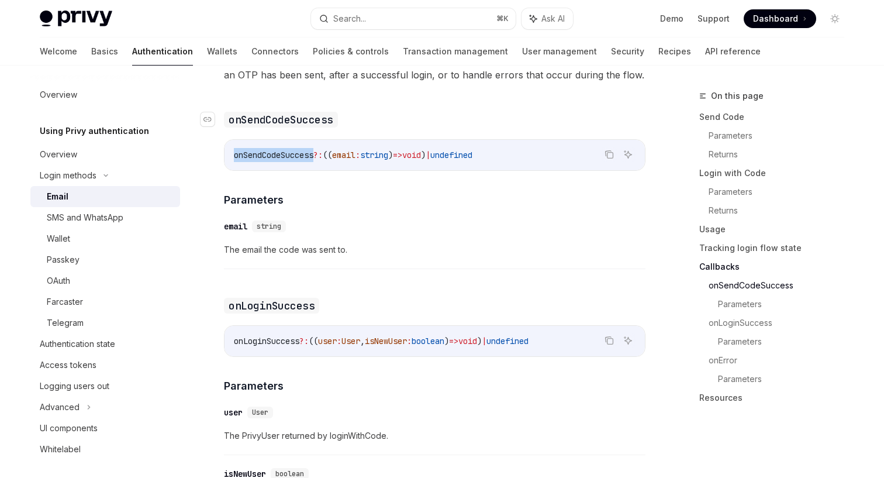
click at [286, 140] on div "onSendCodeSuccess ?: (( email : string ) => void ) | undefined" at bounding box center [435, 155] width 421 height 30
click at [292, 140] on div "onSendCodeSuccess ?: (( email : string ) => void ) | undefined" at bounding box center [435, 155] width 421 height 30
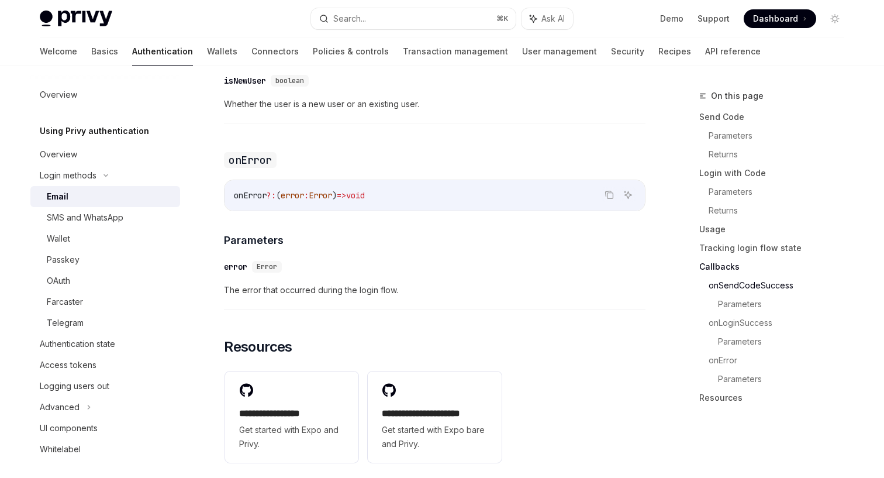
scroll to position [2348, 0]
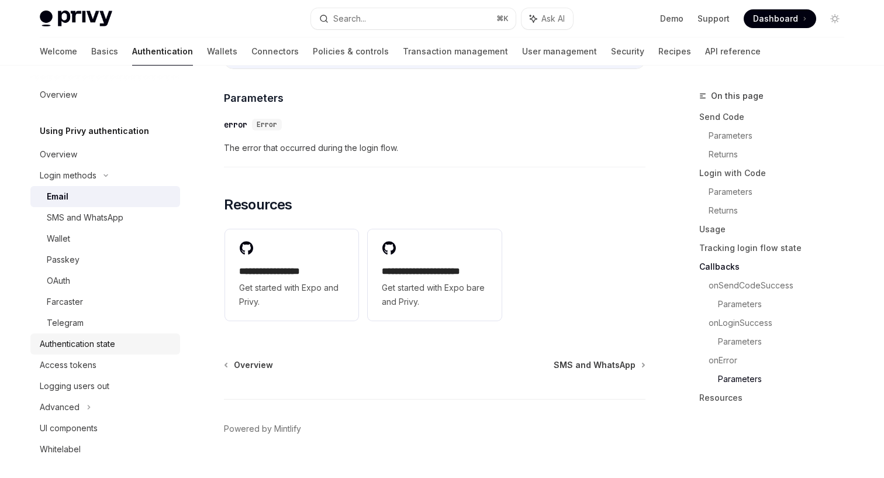
click at [103, 343] on div "Authentication state" at bounding box center [77, 344] width 75 height 14
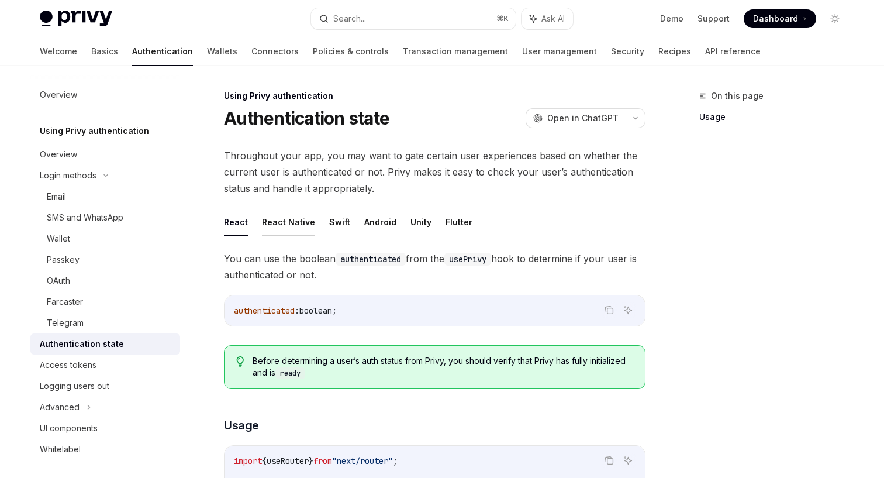
click at [290, 227] on button "React Native" at bounding box center [288, 221] width 53 height 27
type textarea "*"
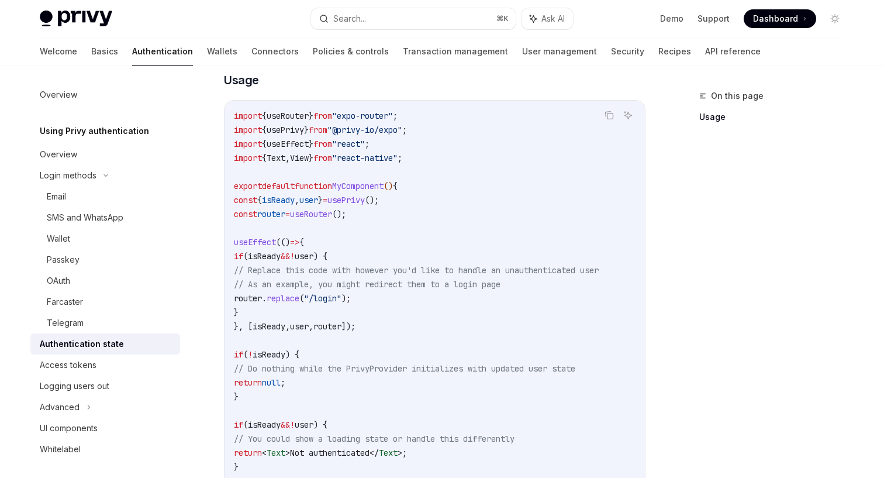
scroll to position [153, 0]
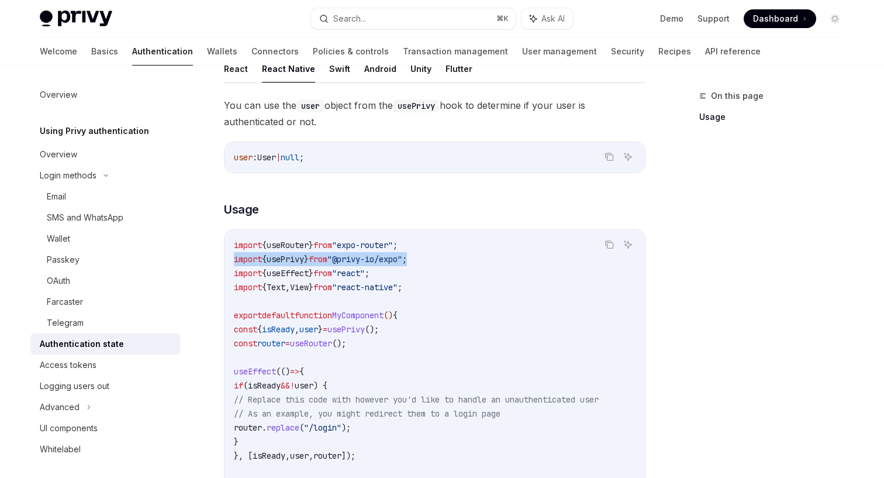
drag, startPoint x: 381, startPoint y: 260, endPoint x: 233, endPoint y: 261, distance: 148.0
click at [304, 262] on span "usePrivy" at bounding box center [285, 259] width 37 height 11
click at [299, 328] on span "," at bounding box center [297, 329] width 5 height 11
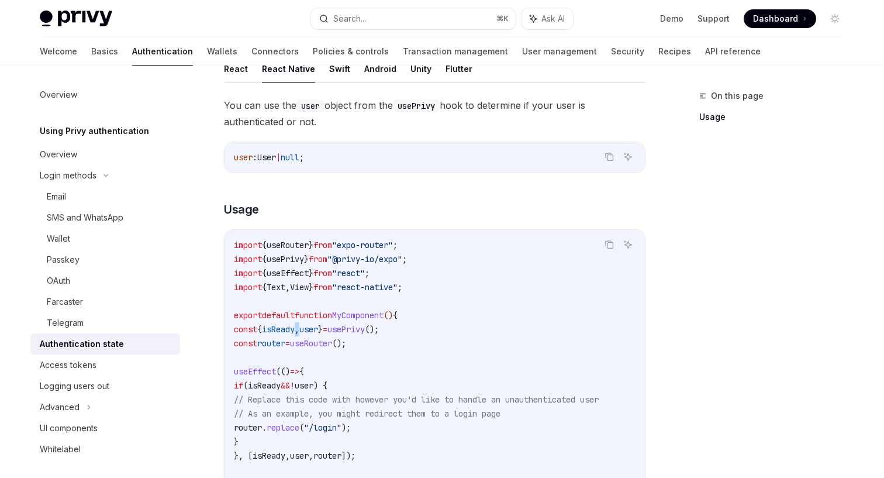
click at [299, 328] on span "," at bounding box center [297, 329] width 5 height 11
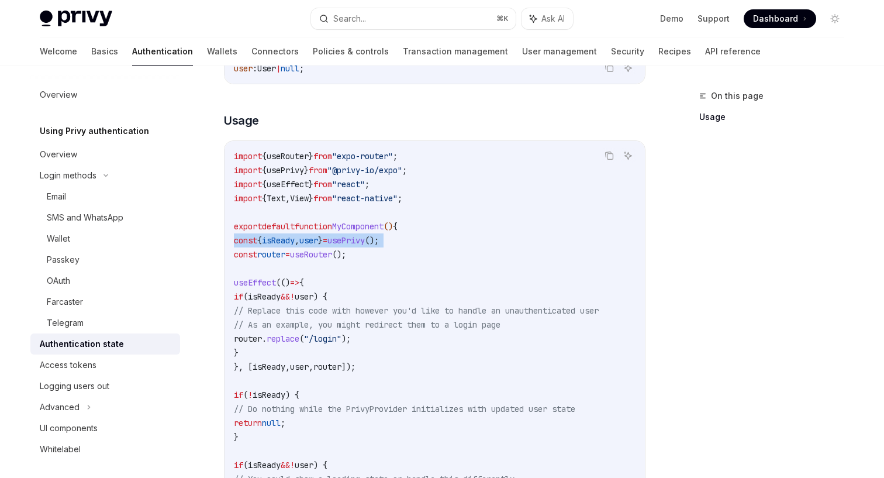
scroll to position [149, 0]
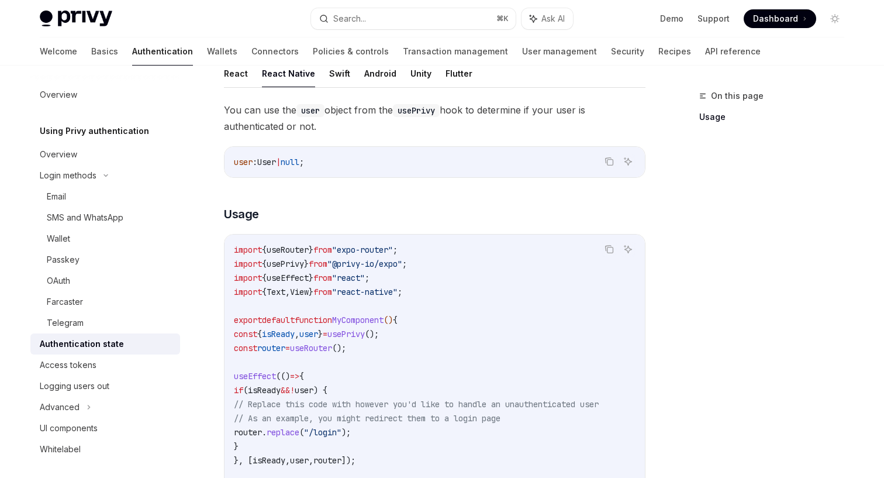
click at [305, 276] on span "useEffect" at bounding box center [288, 278] width 42 height 11
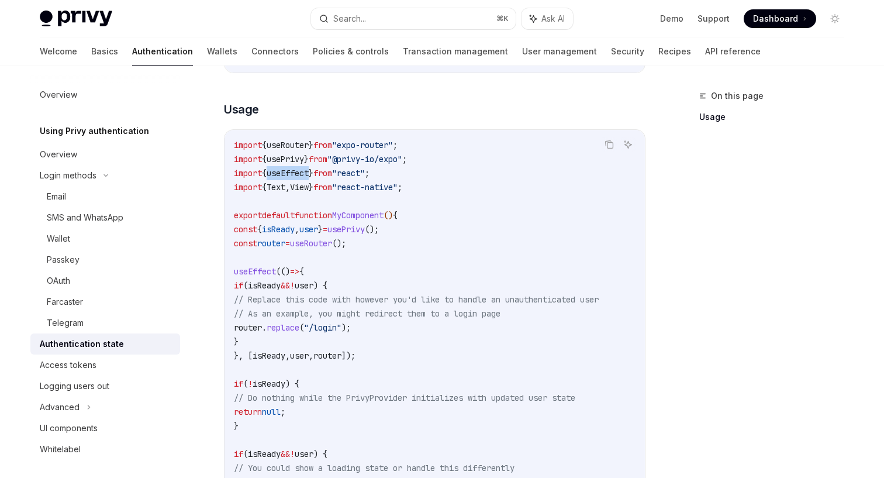
scroll to position [268, 0]
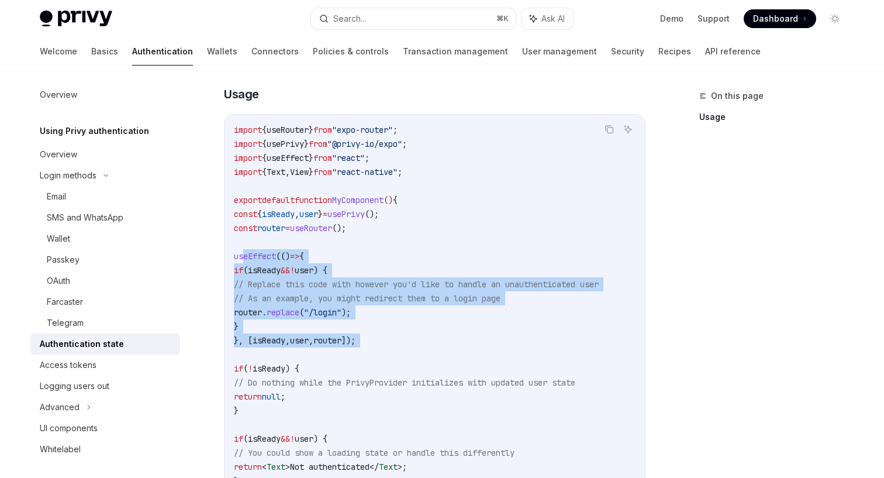
drag, startPoint x: 386, startPoint y: 346, endPoint x: 243, endPoint y: 257, distance: 168.3
click at [243, 257] on code "import { useRouter } from "expo-router" ; import { usePrivy } from "@privy-io/e…" at bounding box center [435, 375] width 402 height 505
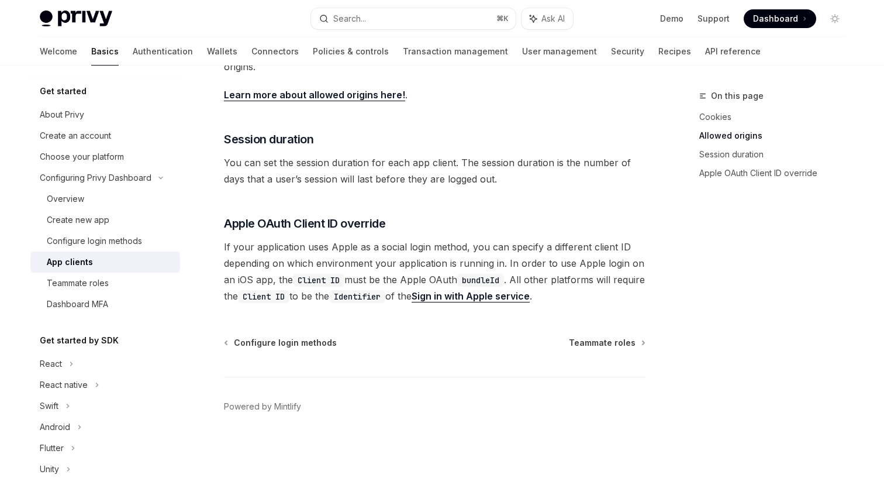
scroll to position [195, 0]
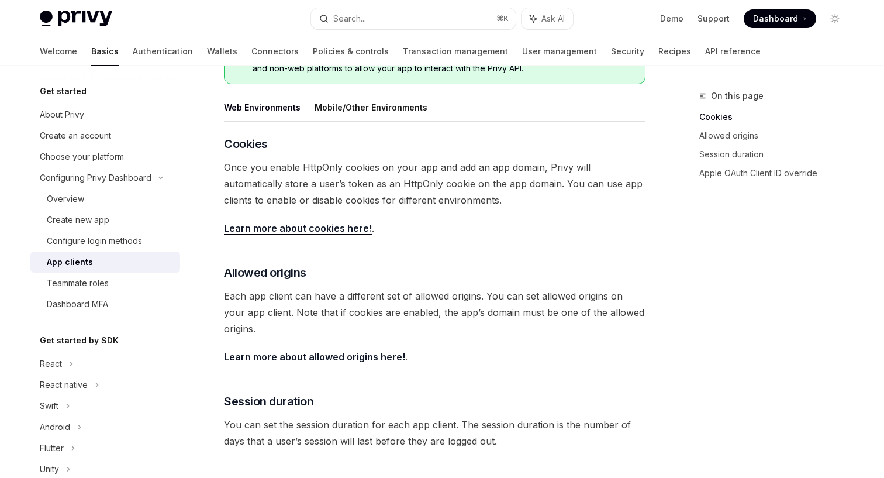
click at [366, 114] on button "Mobile/Other Environments" at bounding box center [371, 107] width 113 height 27
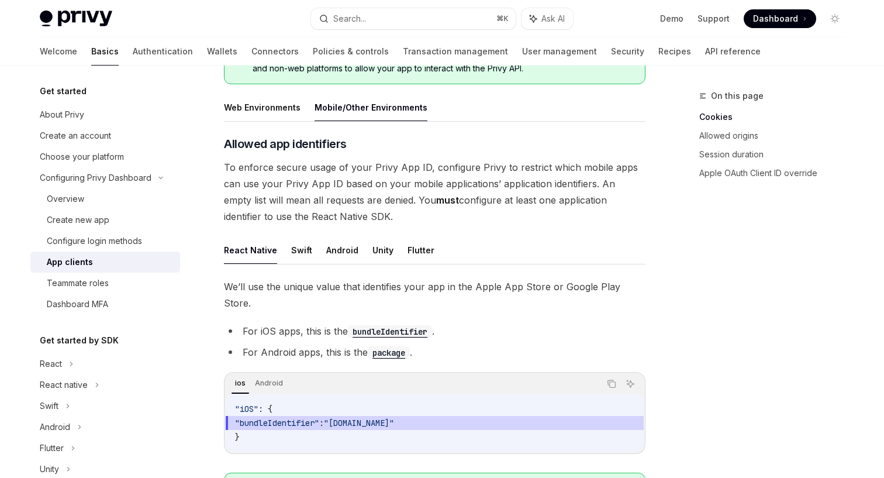
type textarea "*"
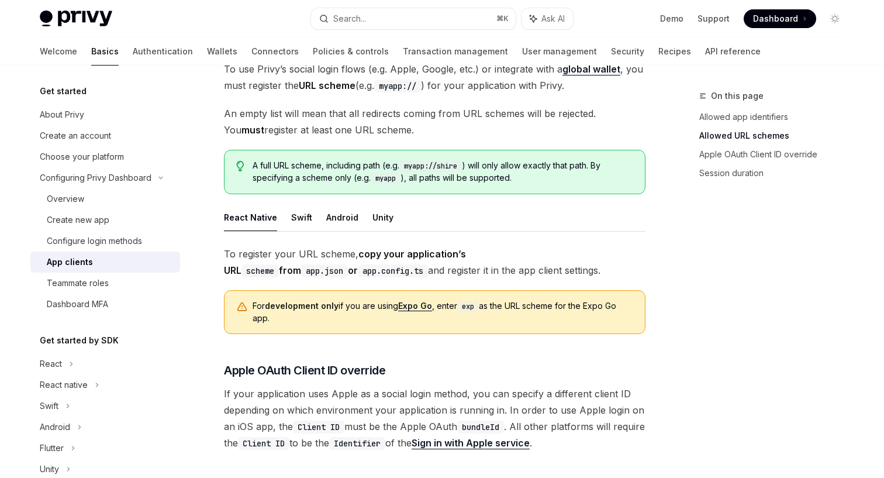
scroll to position [728, 0]
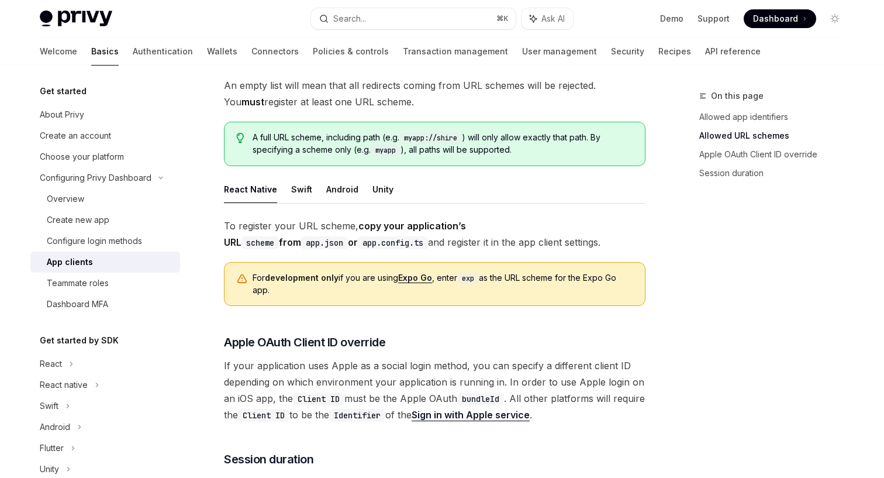
click at [472, 273] on code "exp" at bounding box center [468, 279] width 22 height 12
copy code "exp"
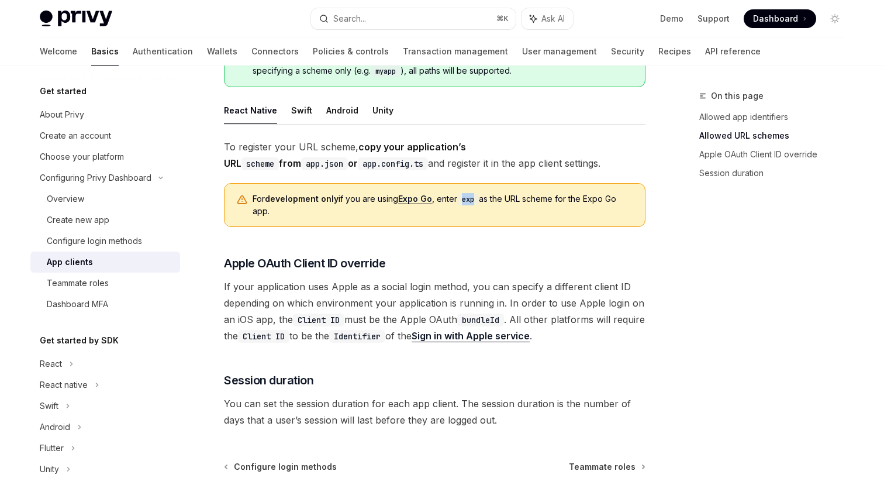
scroll to position [915, 0]
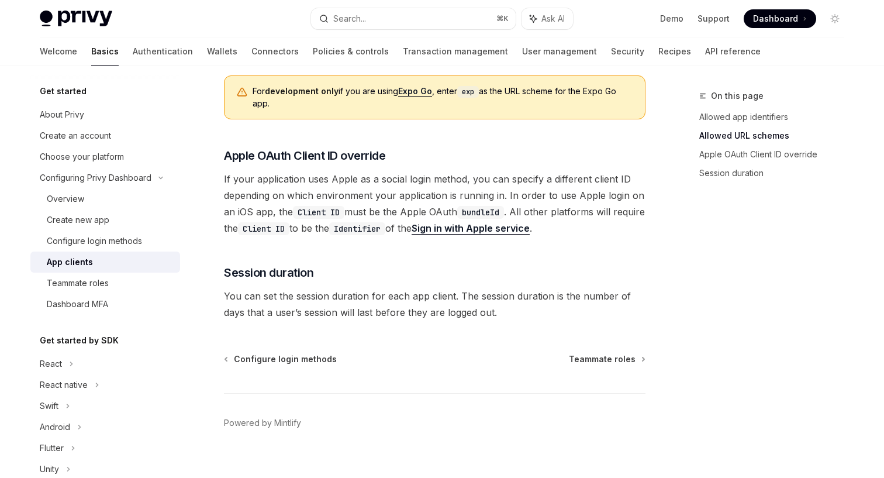
click at [174, 2] on div "Privy Docs home page Search... ⌘ K Ask AI Demo Support Dashboard Dashboard Sear…" at bounding box center [442, 18] width 805 height 37
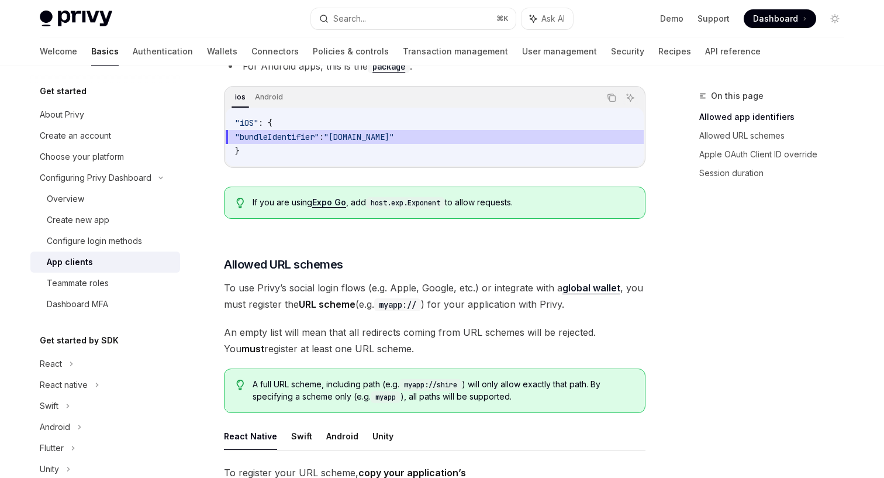
scroll to position [497, 0]
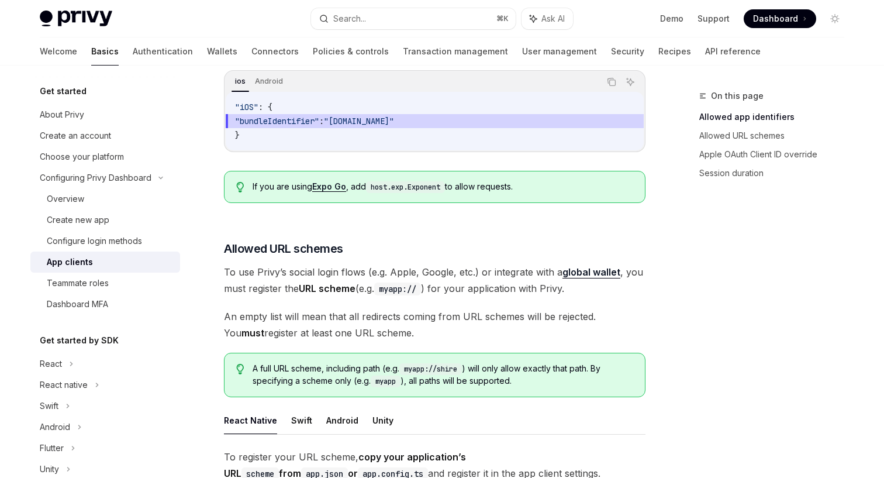
click at [335, 181] on link "Expo Go" at bounding box center [329, 186] width 34 height 11
click at [404, 181] on code "host.exp.Exponent" at bounding box center [405, 187] width 79 height 12
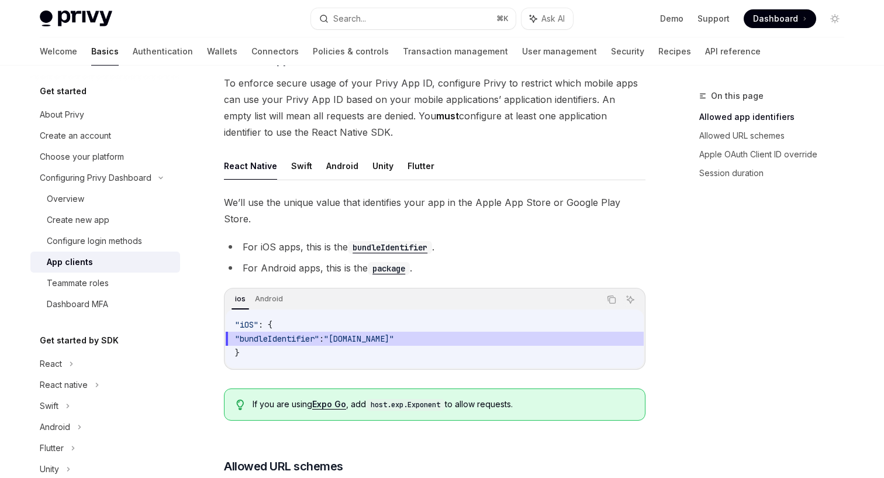
scroll to position [280, 0]
click at [483, 366] on div "We’ll use the unique value that identifies your app in the Apple App Store or G…" at bounding box center [435, 312] width 422 height 236
drag, startPoint x: 374, startPoint y: 389, endPoint x: 444, endPoint y: 388, distance: 70.2
click at [444, 399] on code "host.exp.Exponent" at bounding box center [405, 405] width 79 height 12
copy span "host.exp.Exponent"
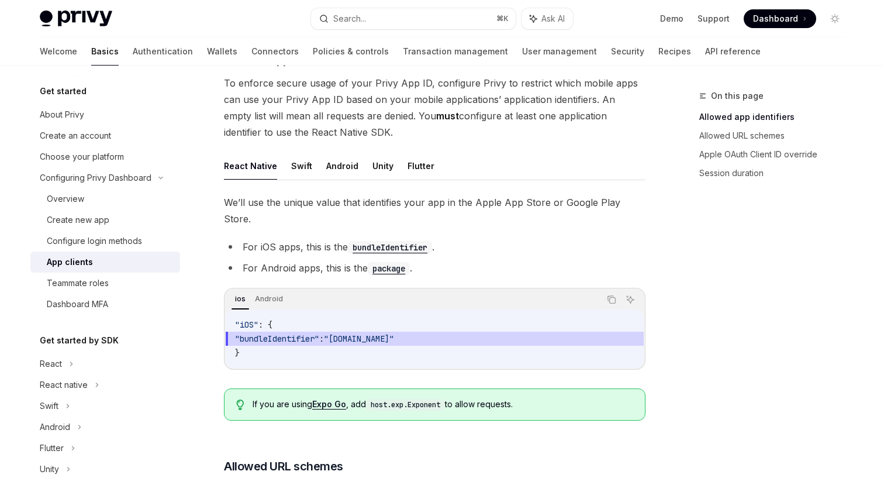
copy span "host.exp.Exponent"
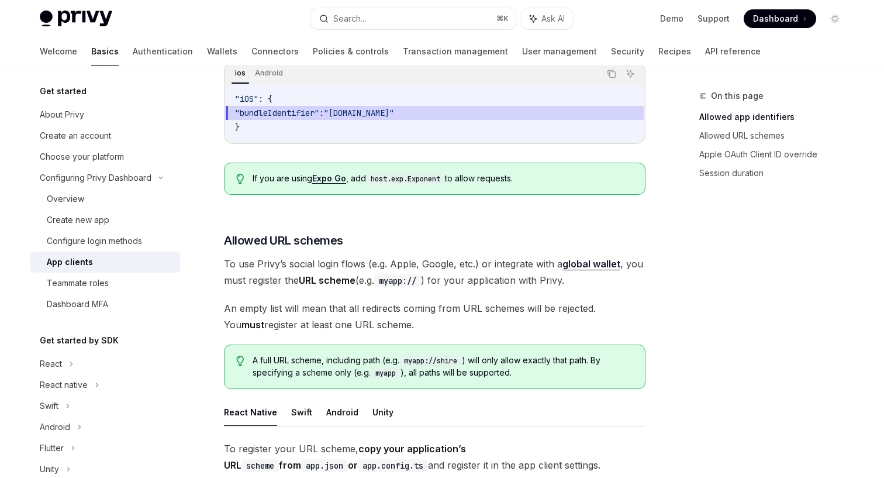
scroll to position [311, 0]
